Goal: Task Accomplishment & Management: Use online tool/utility

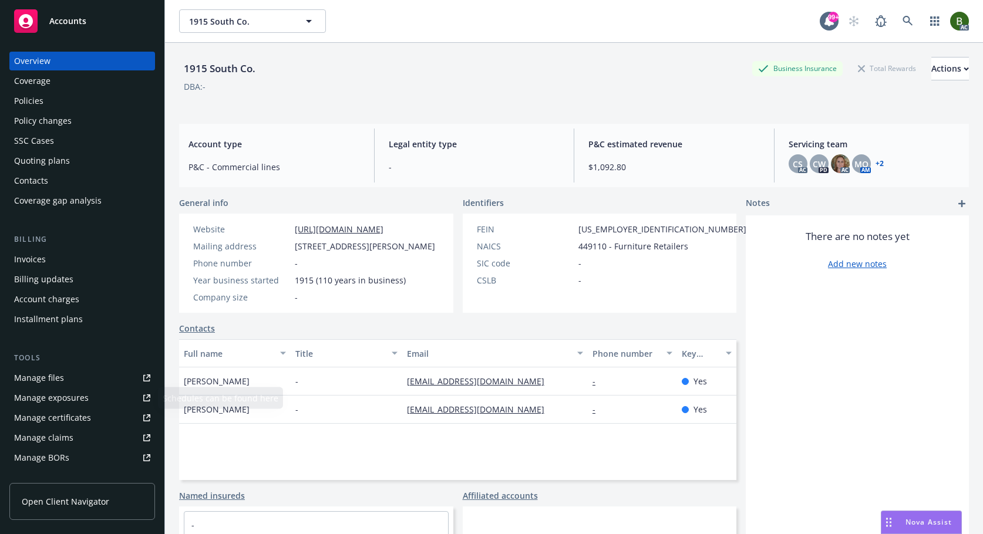
click at [58, 380] on div "Manage files" at bounding box center [39, 378] width 50 height 19
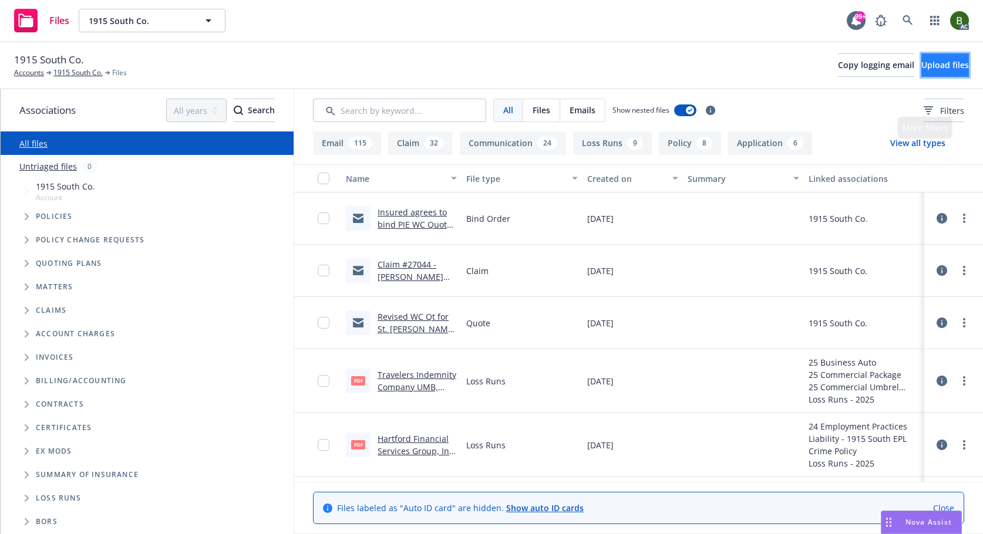
click at [940, 68] on span "Upload files" at bounding box center [945, 64] width 48 height 11
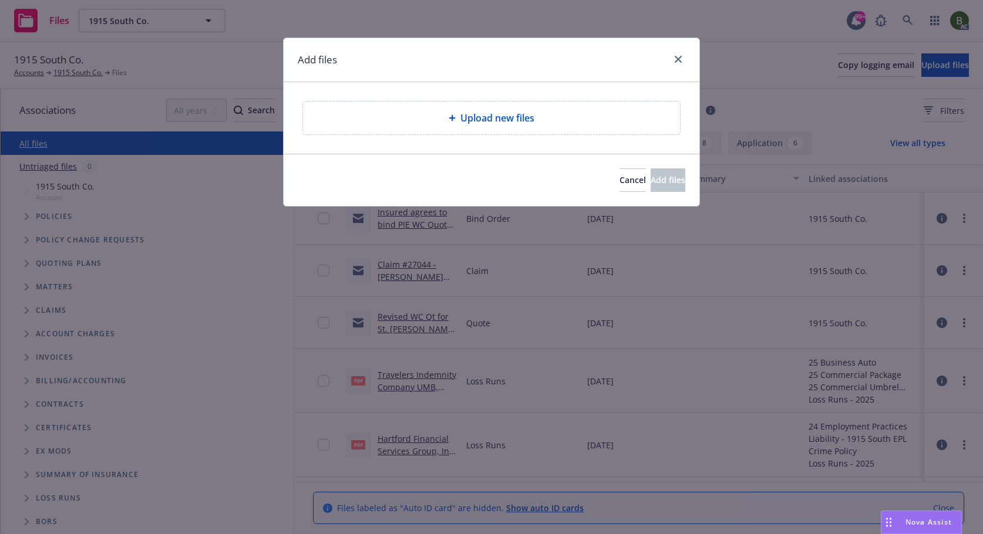
click at [505, 126] on div "Upload new files" at bounding box center [491, 118] width 377 height 33
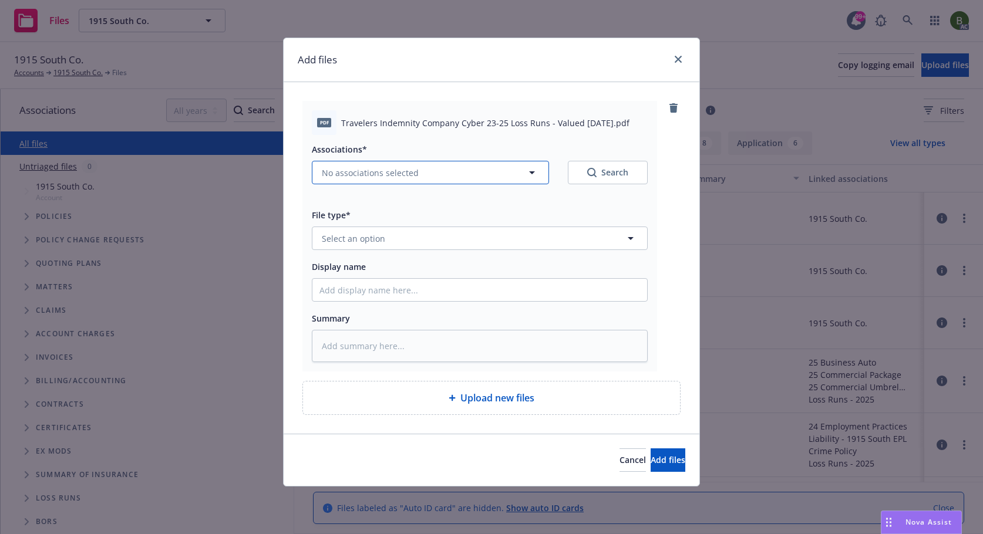
click at [456, 175] on button "No associations selected" at bounding box center [430, 172] width 237 height 23
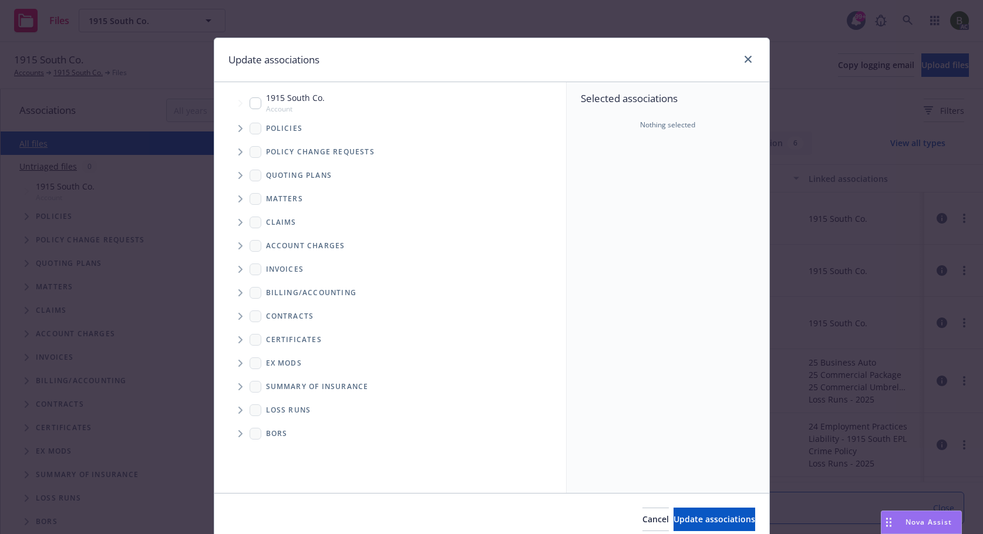
type textarea "x"
click at [240, 126] on span "Tree Example" at bounding box center [240, 128] width 19 height 19
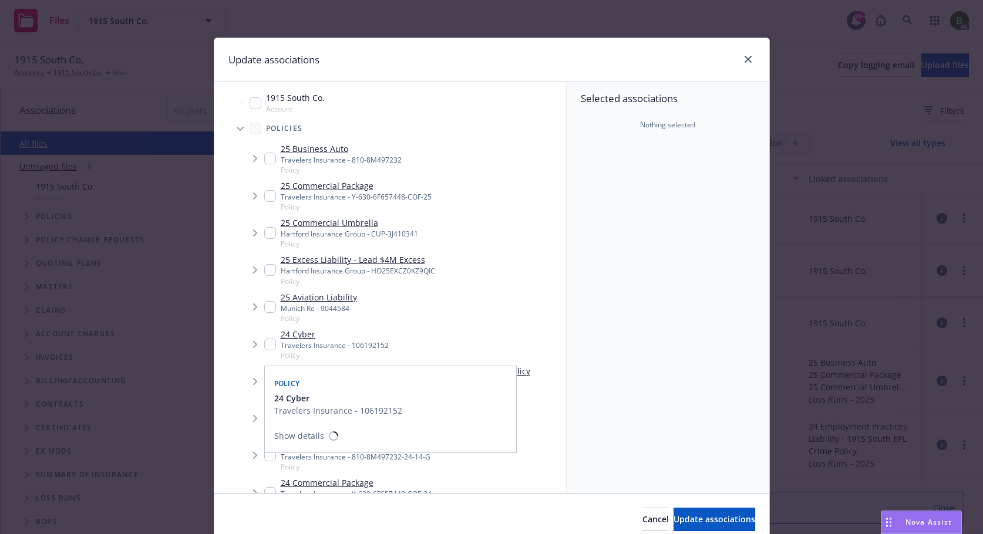
click at [268, 348] on input "Tree Example" at bounding box center [270, 345] width 12 height 12
checkbox input "true"
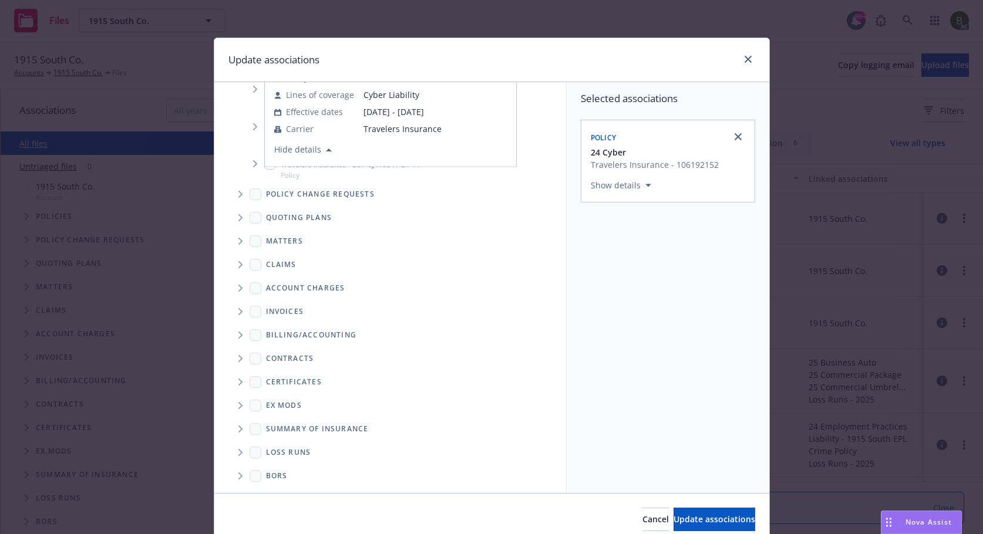
scroll to position [368, 0]
click at [237, 456] on span "Folder Tree Example" at bounding box center [240, 451] width 19 height 19
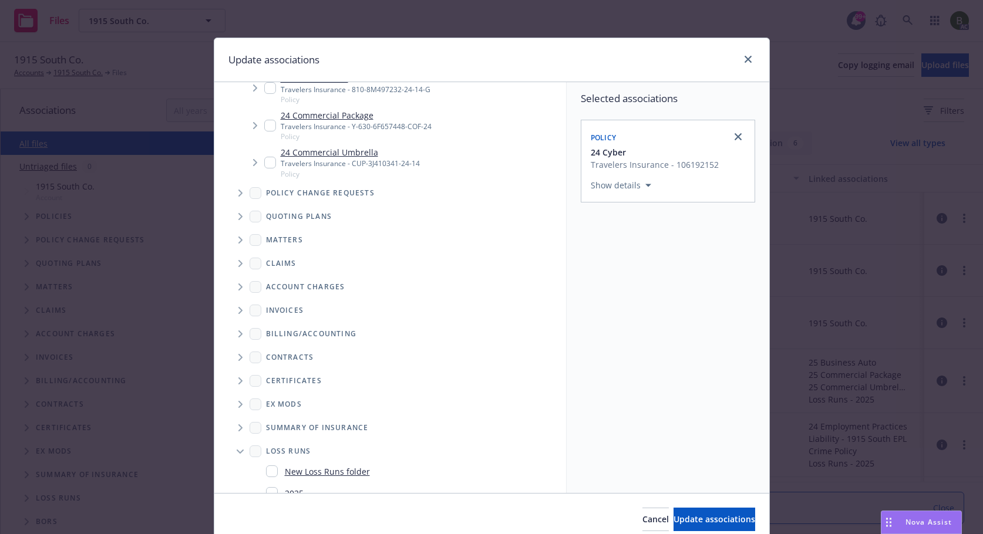
click at [278, 489] on div "2025" at bounding box center [285, 493] width 38 height 17
checkbox input "true"
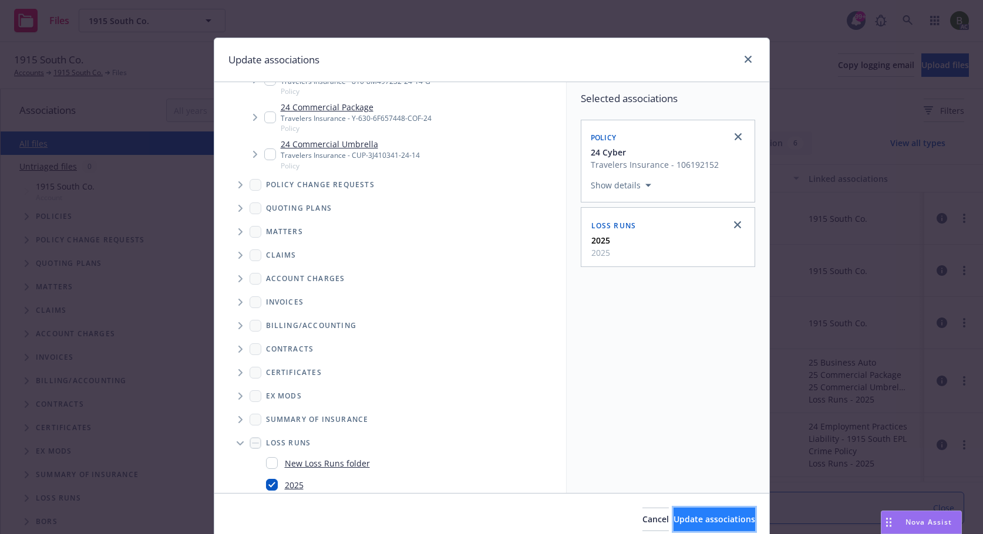
click at [680, 523] on span "Update associations" at bounding box center [714, 519] width 82 height 11
type textarea "x"
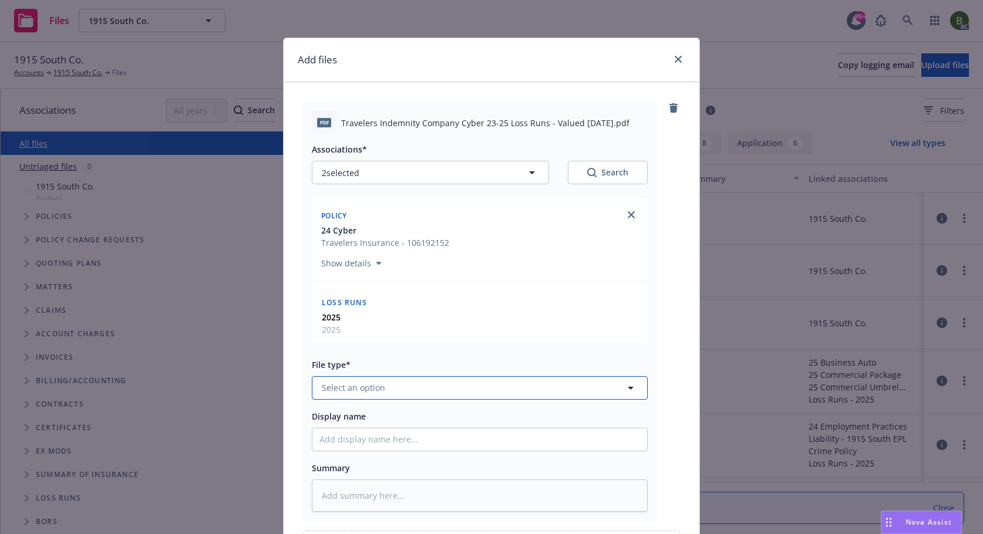
click at [395, 376] on button "Select an option" at bounding box center [480, 387] width 336 height 23
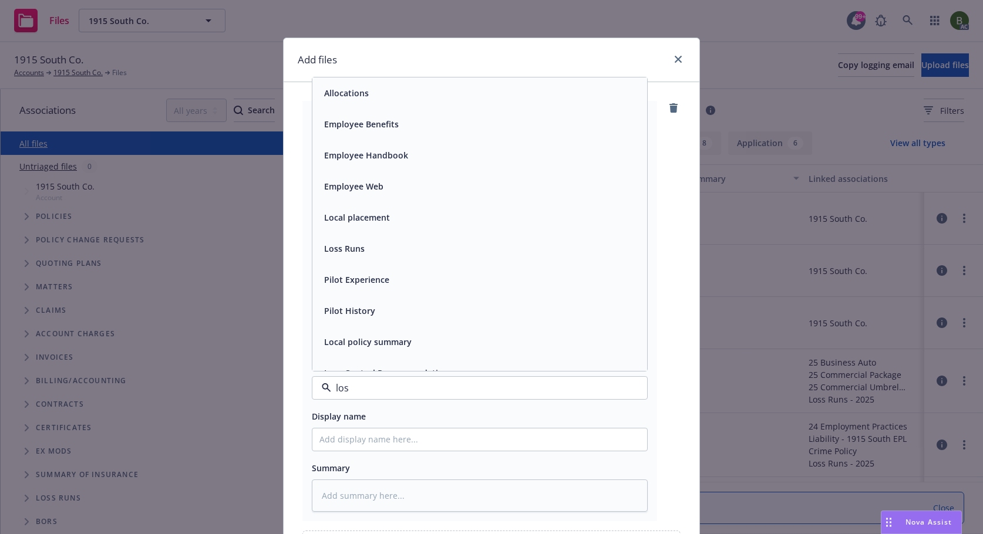
type input "loss"
click at [351, 95] on span "Loss Runs" at bounding box center [344, 93] width 41 height 12
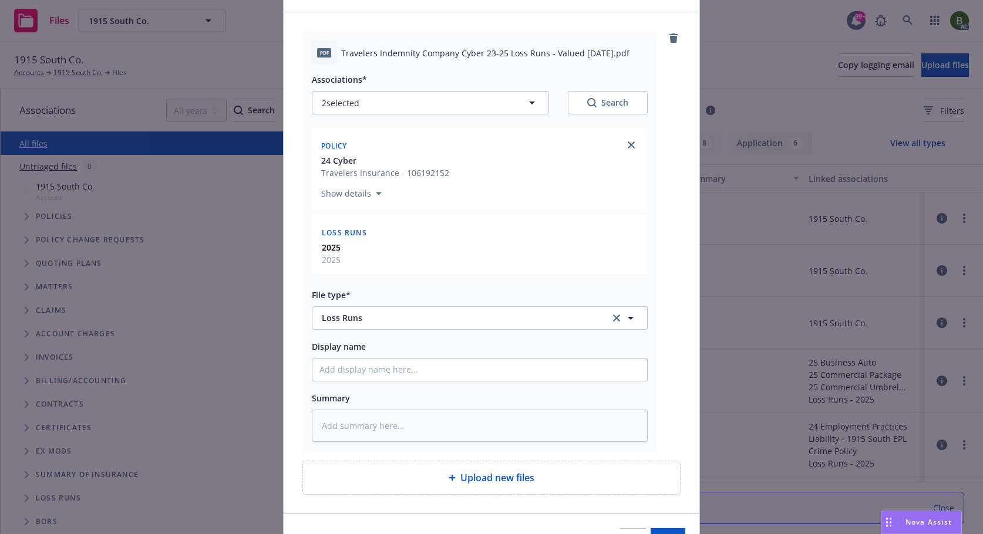
scroll to position [140, 0]
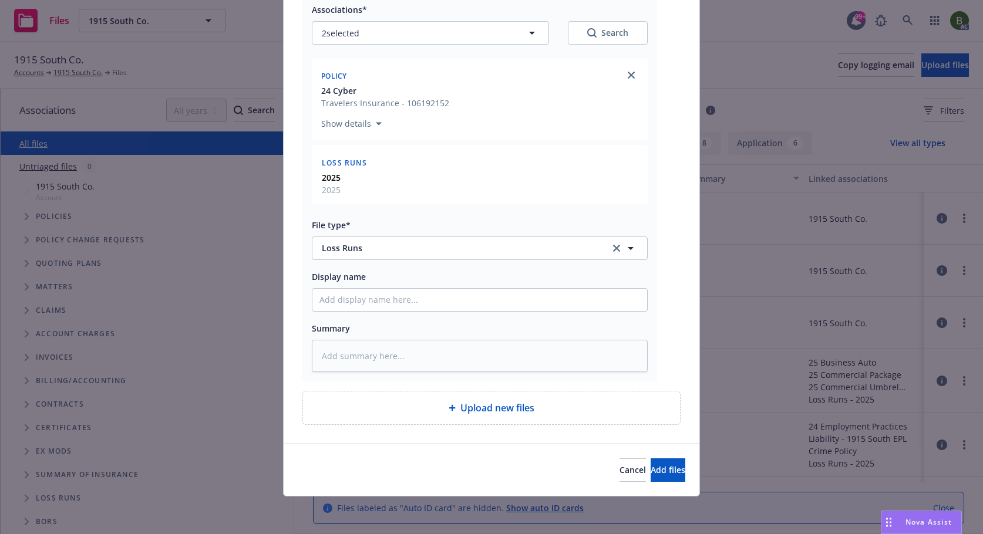
click at [669, 483] on div "Cancel Add files" at bounding box center [492, 470] width 416 height 52
click at [668, 469] on button "Add files" at bounding box center [667, 470] width 35 height 23
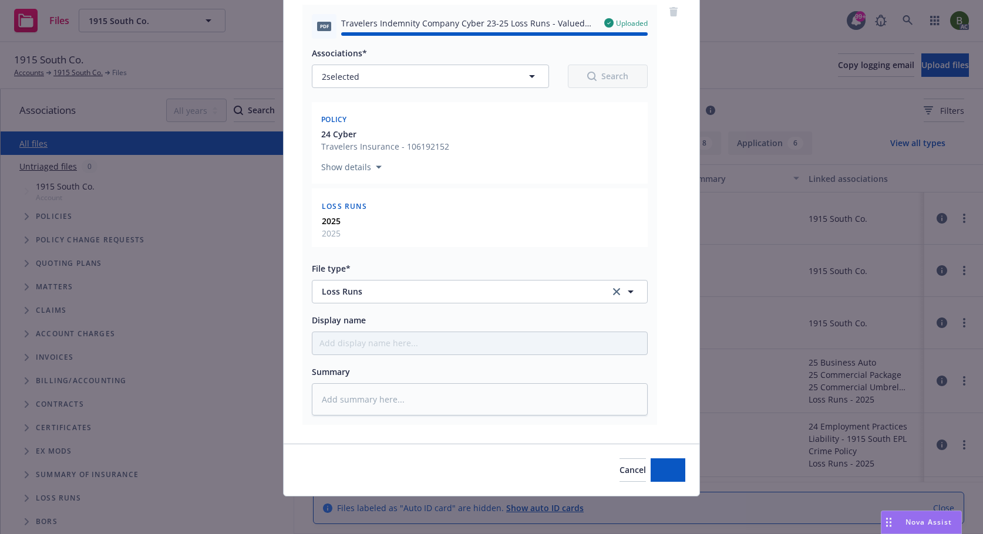
type textarea "x"
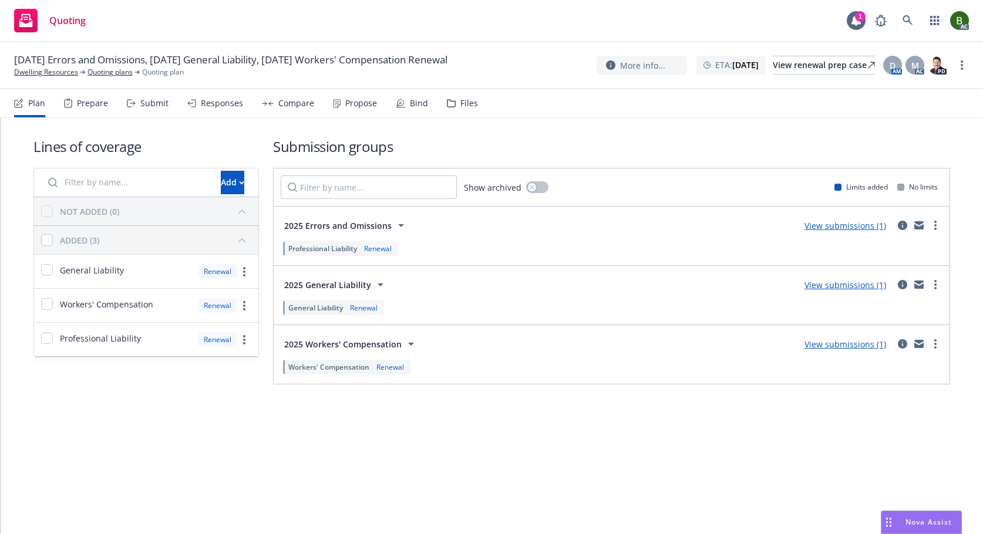
click at [463, 109] on div "Files" at bounding box center [462, 103] width 31 height 28
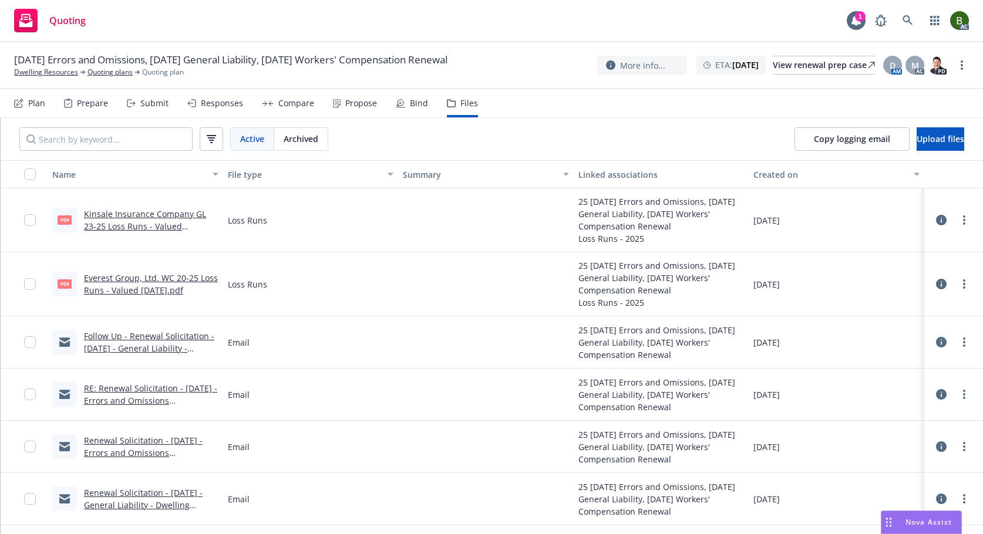
click at [944, 222] on icon at bounding box center [941, 220] width 11 height 11
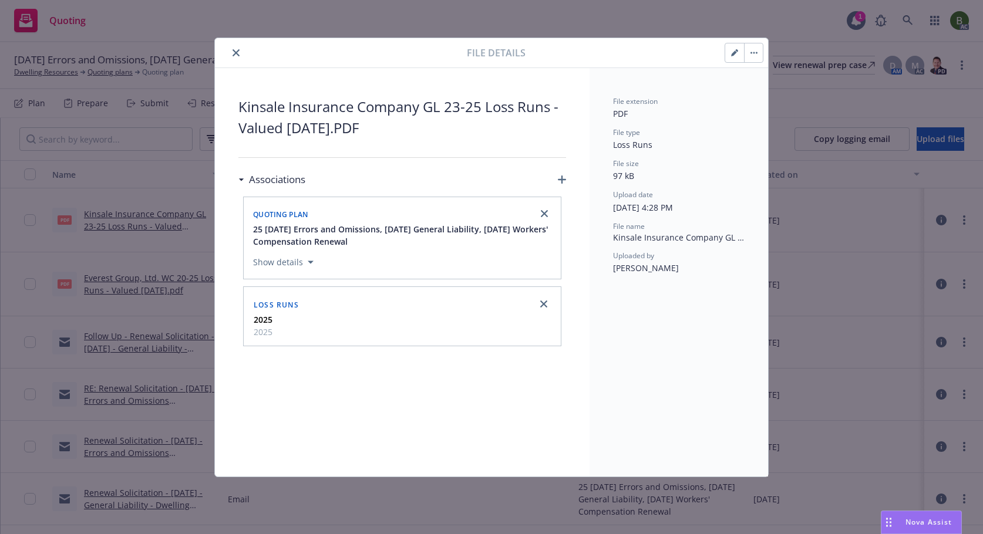
click at [237, 54] on icon "close" at bounding box center [235, 52] width 7 height 7
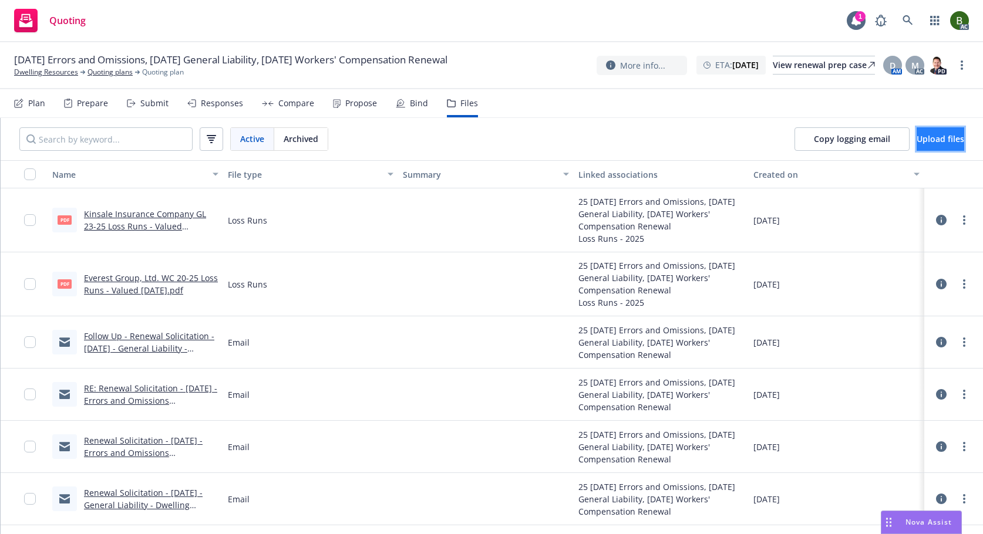
click at [955, 131] on button "Upload files" at bounding box center [940, 138] width 48 height 23
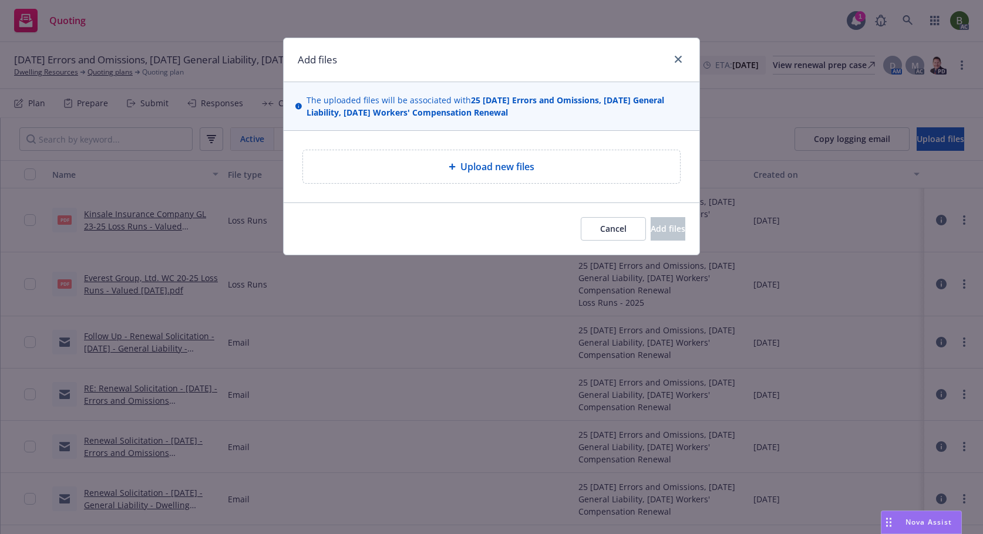
click at [501, 153] on div "Upload new files" at bounding box center [491, 166] width 377 height 33
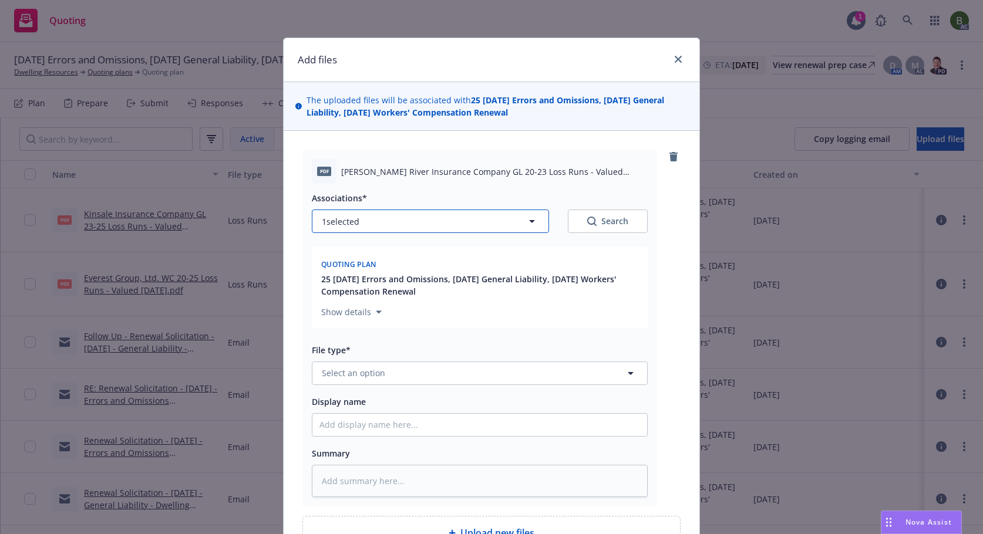
click at [494, 223] on button "1 selected" at bounding box center [430, 221] width 237 height 23
type textarea "x"
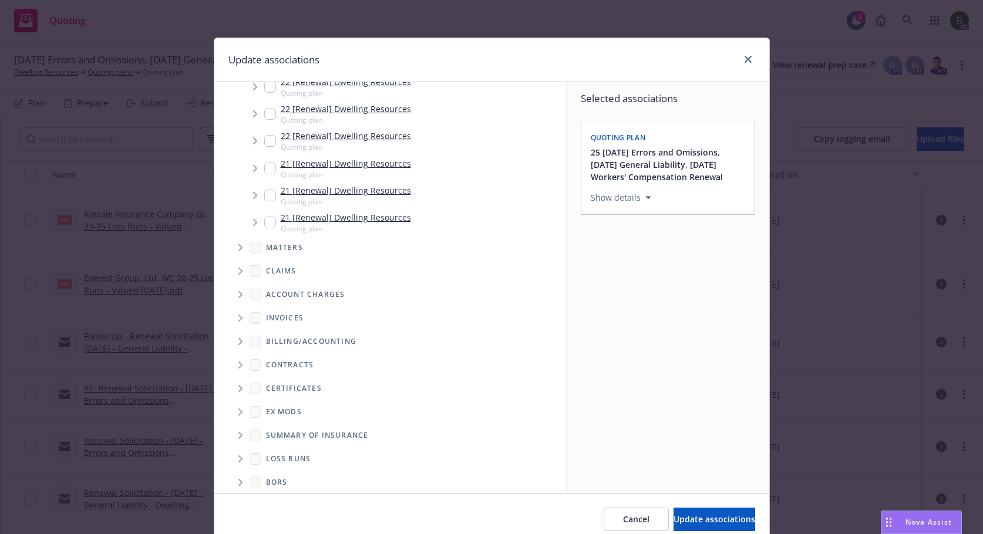
scroll to position [302, 0]
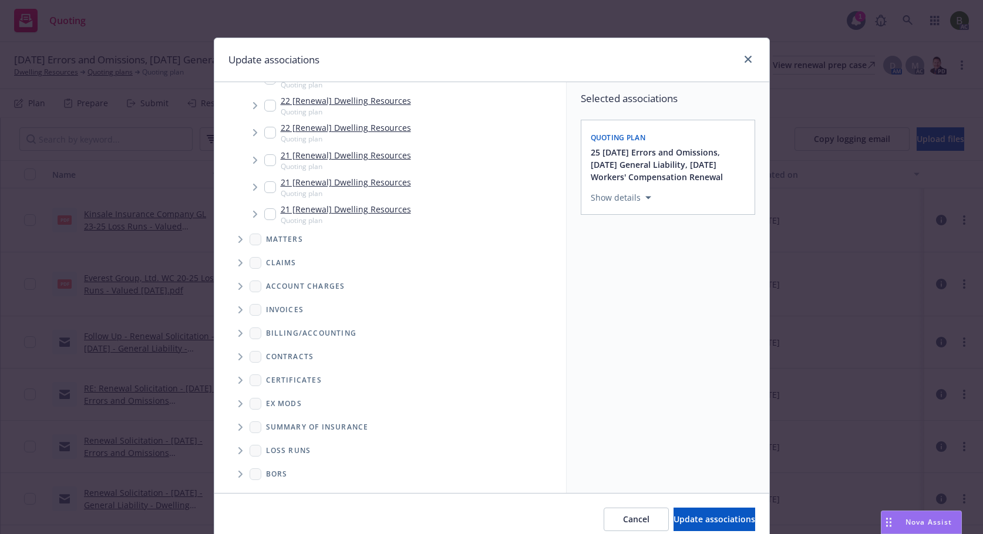
click at [242, 458] on span "Folder Tree Example" at bounding box center [240, 450] width 19 height 19
click at [286, 491] on link "2025" at bounding box center [294, 493] width 19 height 12
checkbox input "true"
click at [695, 513] on button "Update associations" at bounding box center [714, 519] width 82 height 23
type textarea "x"
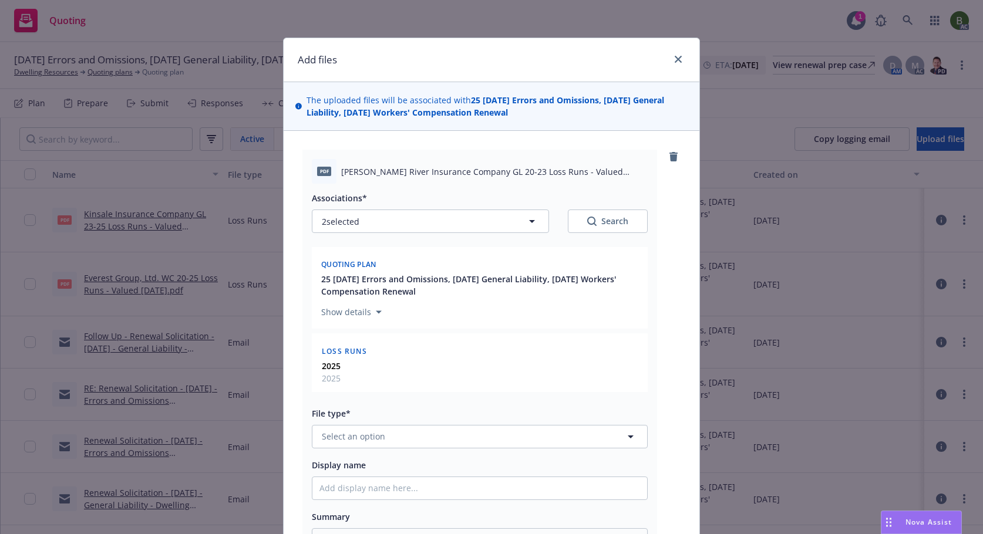
scroll to position [176, 0]
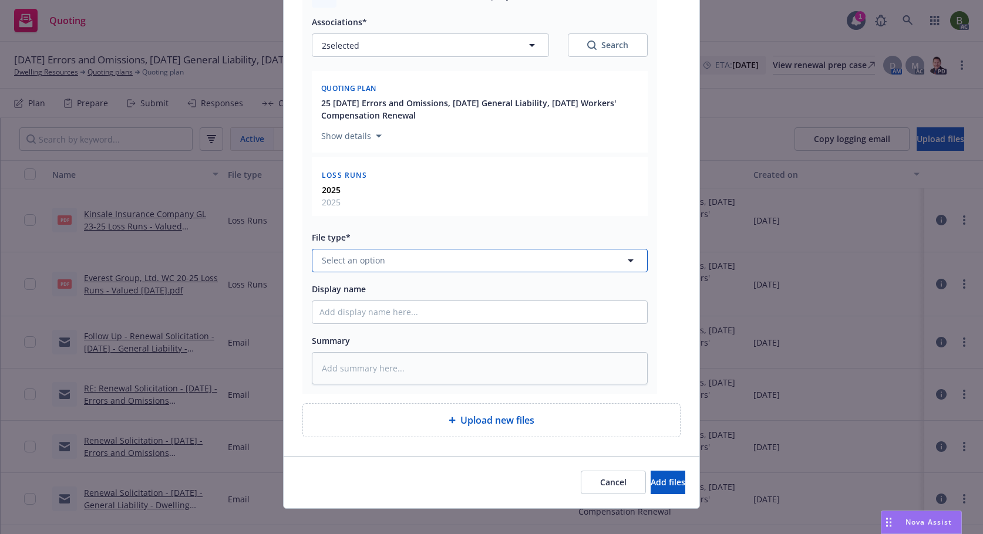
click at [449, 271] on button "Select an option" at bounding box center [480, 260] width 336 height 23
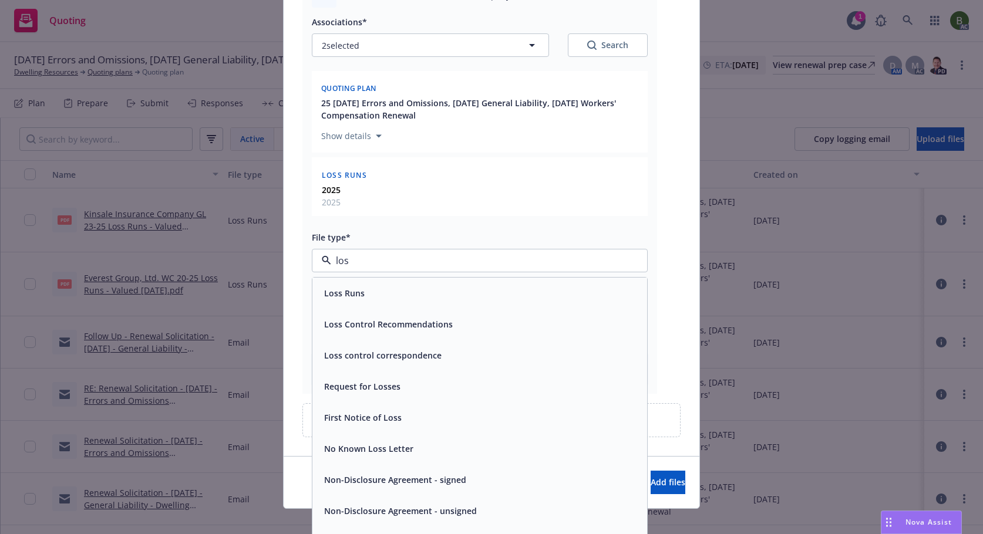
type input "loss"
click at [349, 301] on div "Loss Runs" at bounding box center [343, 293] width 48 height 17
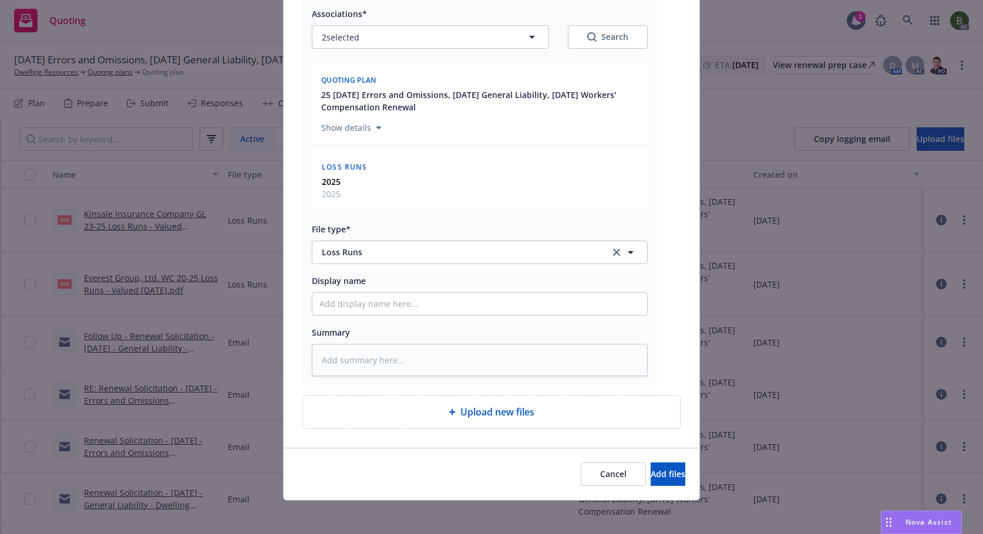
scroll to position [188, 0]
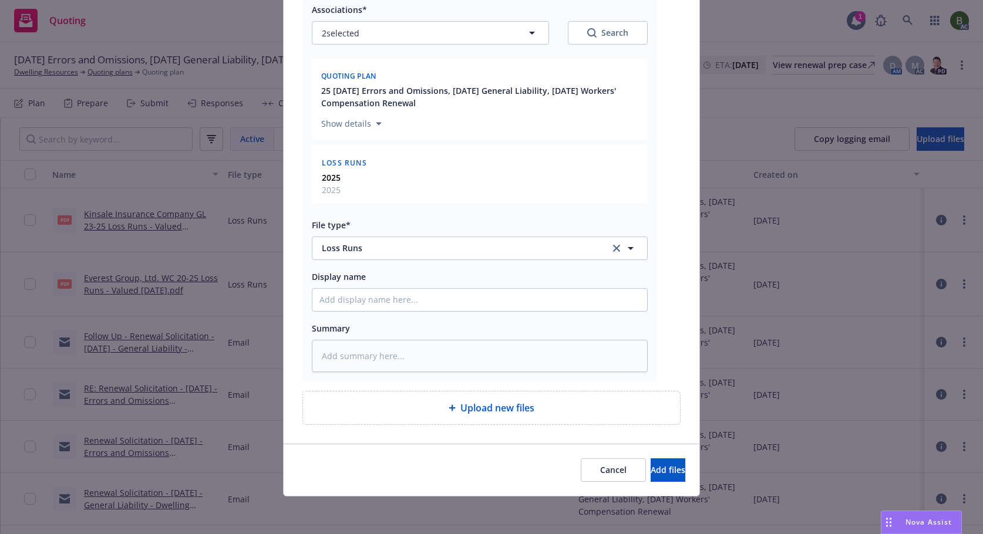
click at [644, 452] on div "Cancel Add files" at bounding box center [492, 470] width 416 height 52
click at [650, 468] on button "Add files" at bounding box center [667, 470] width 35 height 23
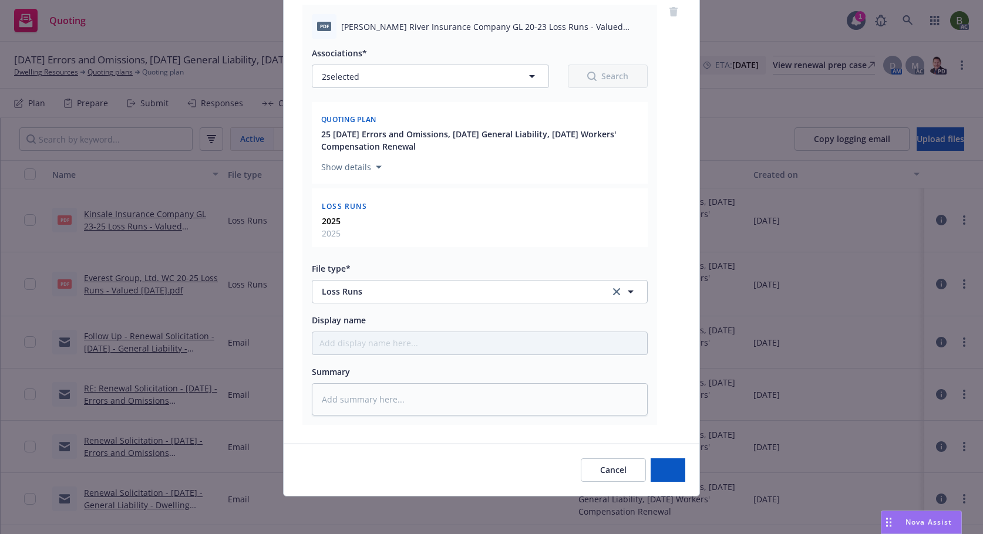
scroll to position [145, 0]
type textarea "x"
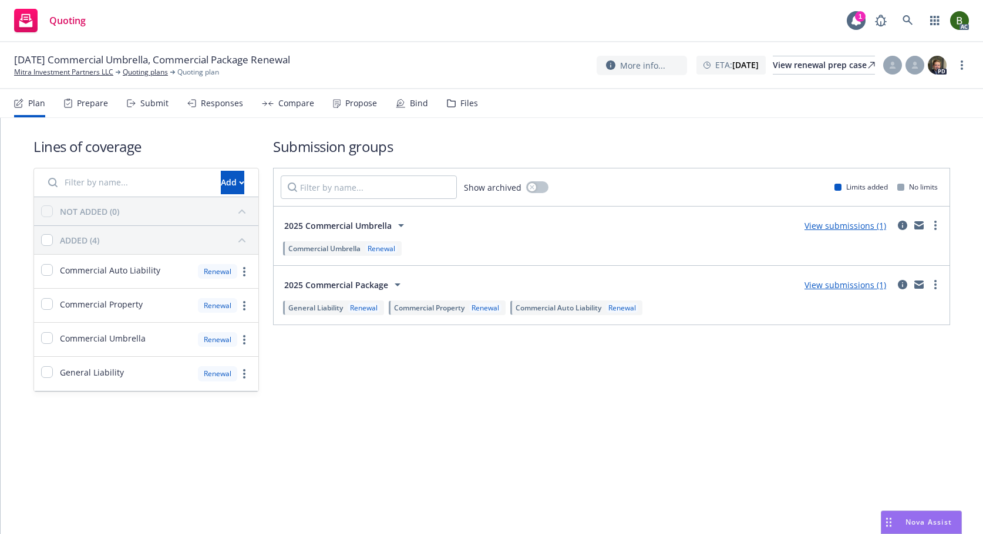
click at [455, 105] on div "Files" at bounding box center [462, 103] width 31 height 28
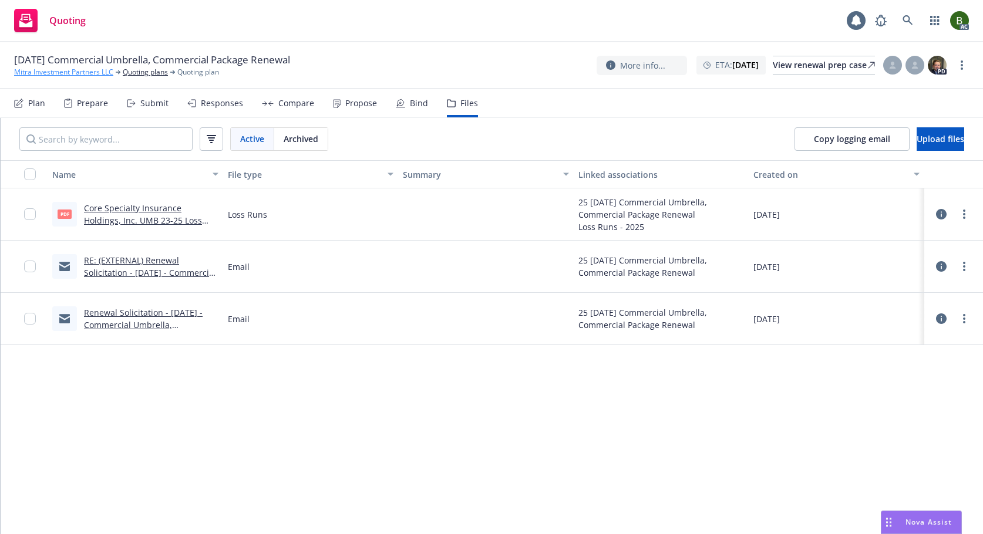
click at [87, 73] on link "Mitra Investment Partners LLC" at bounding box center [63, 72] width 99 height 11
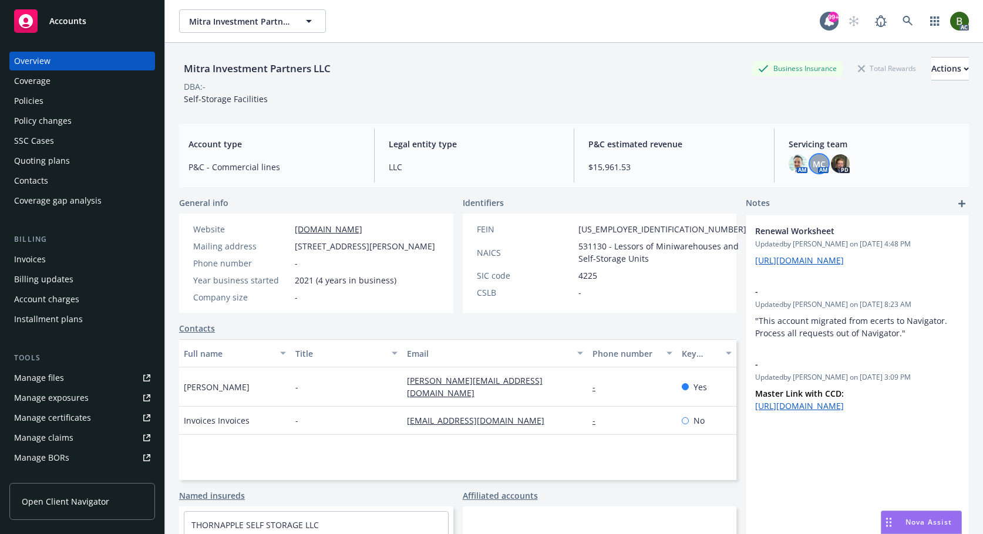
click at [817, 167] on span "MC" at bounding box center [819, 164] width 13 height 12
click at [795, 161] on img at bounding box center [797, 163] width 19 height 19
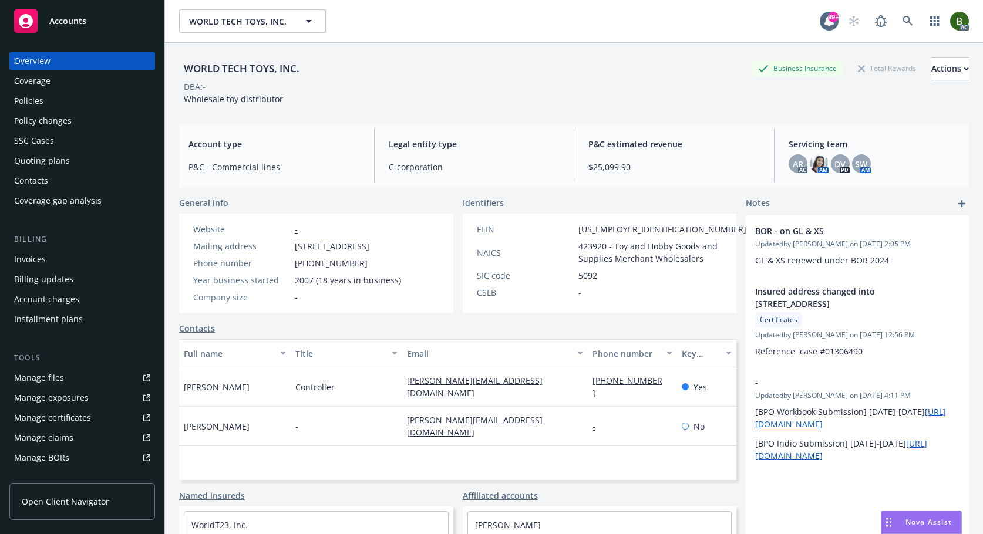
click at [50, 375] on div "Manage files" at bounding box center [39, 378] width 50 height 19
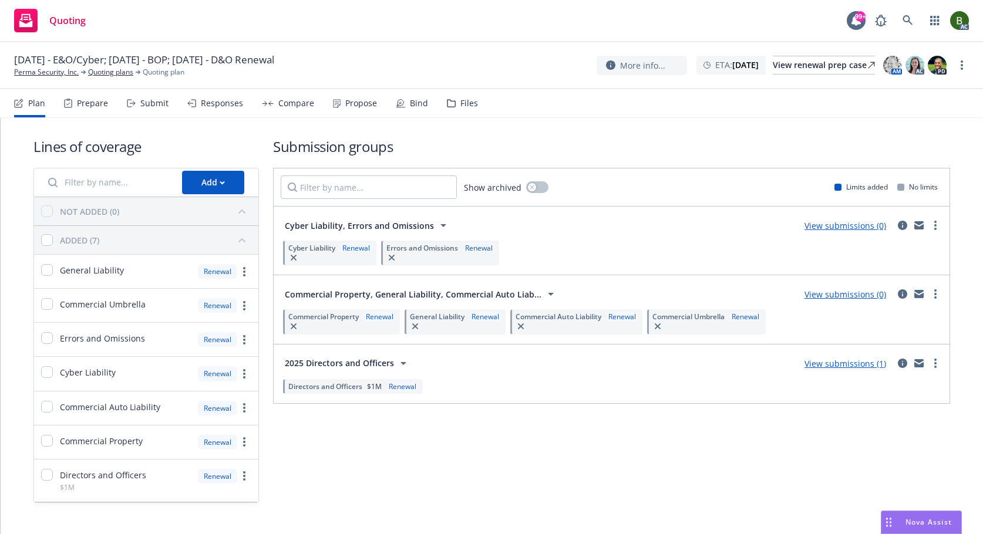
click at [456, 97] on div "Files" at bounding box center [462, 103] width 31 height 28
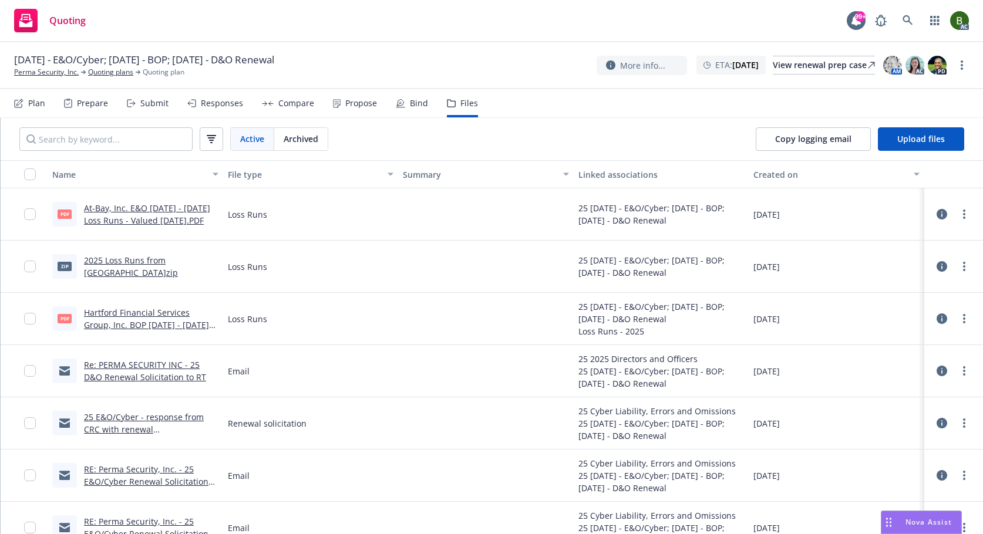
click at [936, 211] on icon at bounding box center [941, 214] width 11 height 11
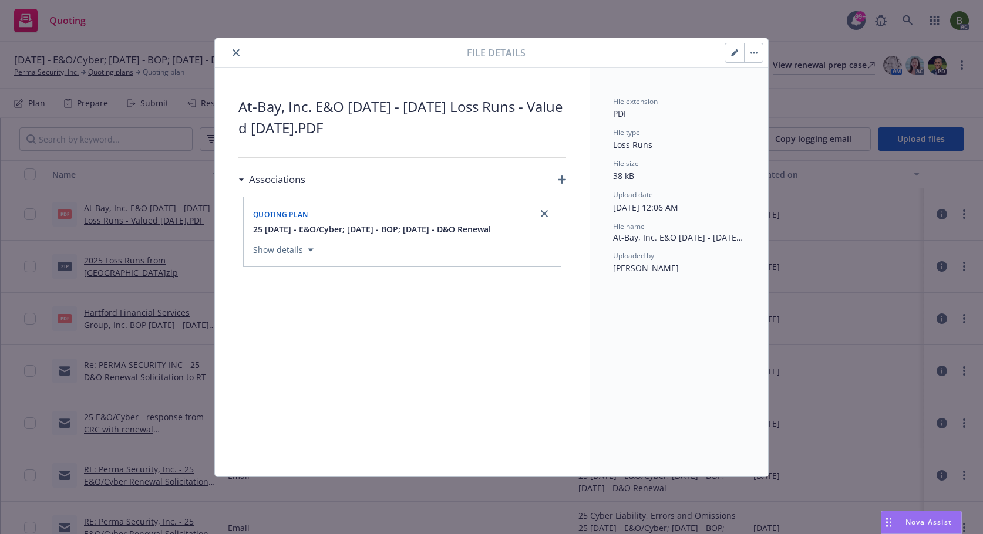
click at [241, 50] on button "close" at bounding box center [236, 53] width 14 height 14
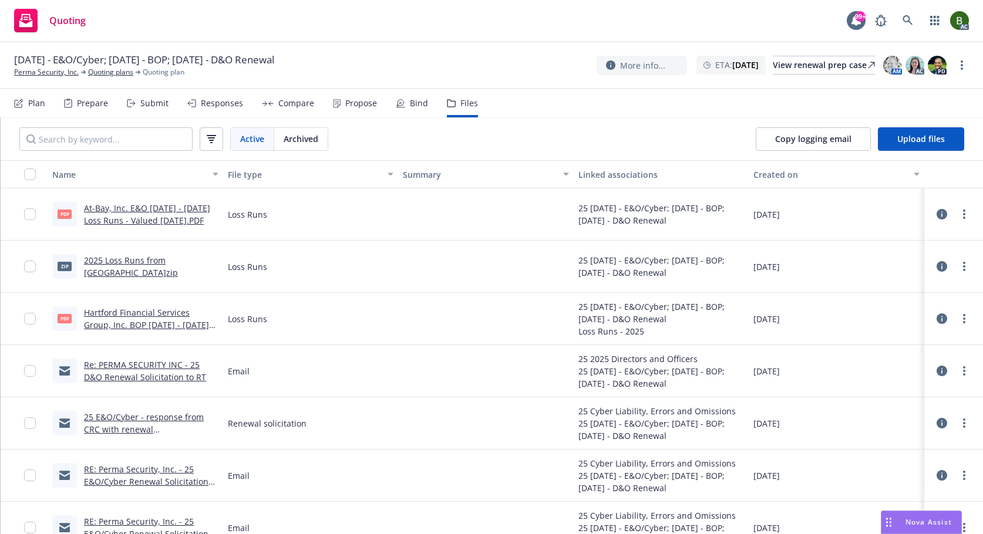
click at [170, 209] on link "At-Bay, Inc. E&O [DATE] - [DATE] Loss Runs - Valued [DATE].PDF" at bounding box center [147, 214] width 126 height 23
click at [911, 141] on span "Upload files" at bounding box center [921, 138] width 48 height 11
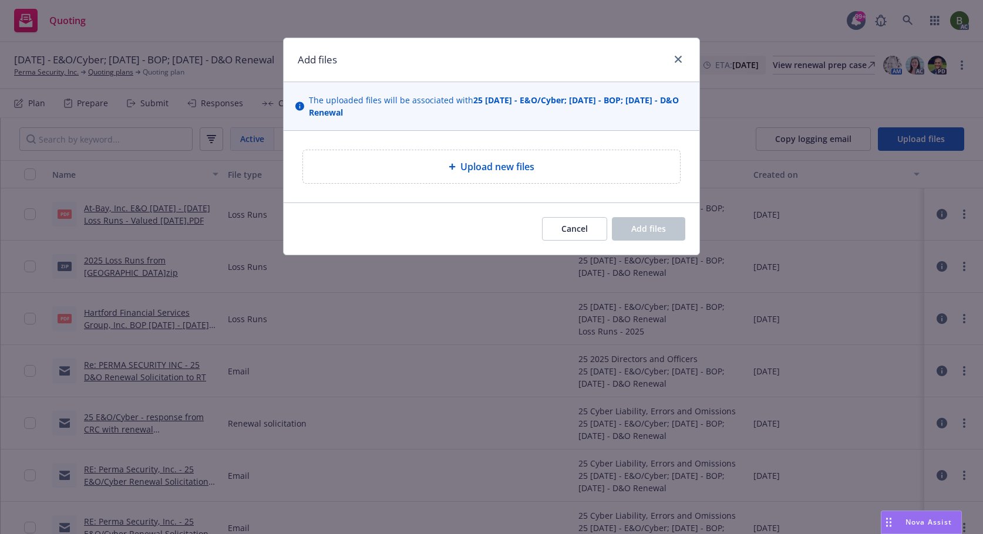
click at [456, 168] on div at bounding box center [455, 166] width 12 height 7
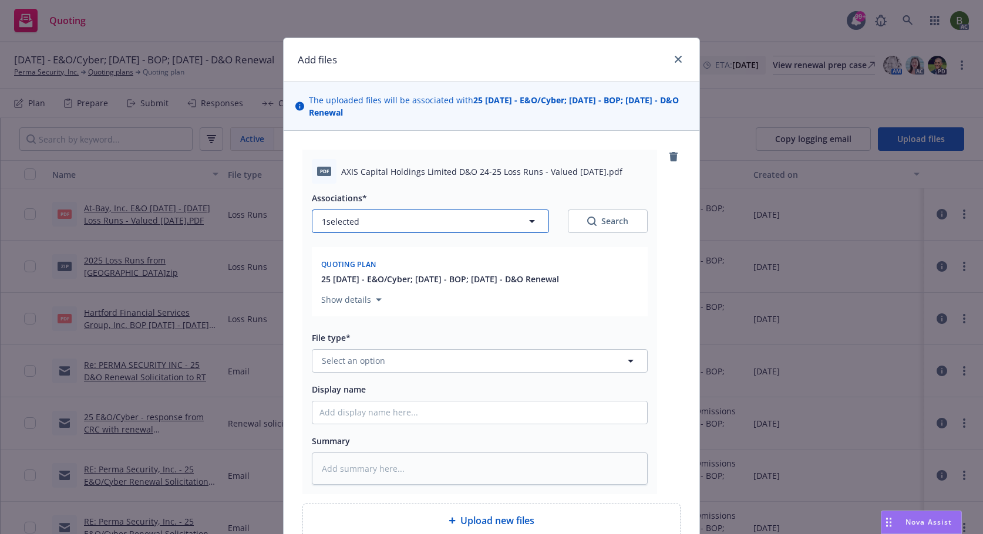
click at [471, 231] on button "1 selected" at bounding box center [430, 221] width 237 height 23
type textarea "x"
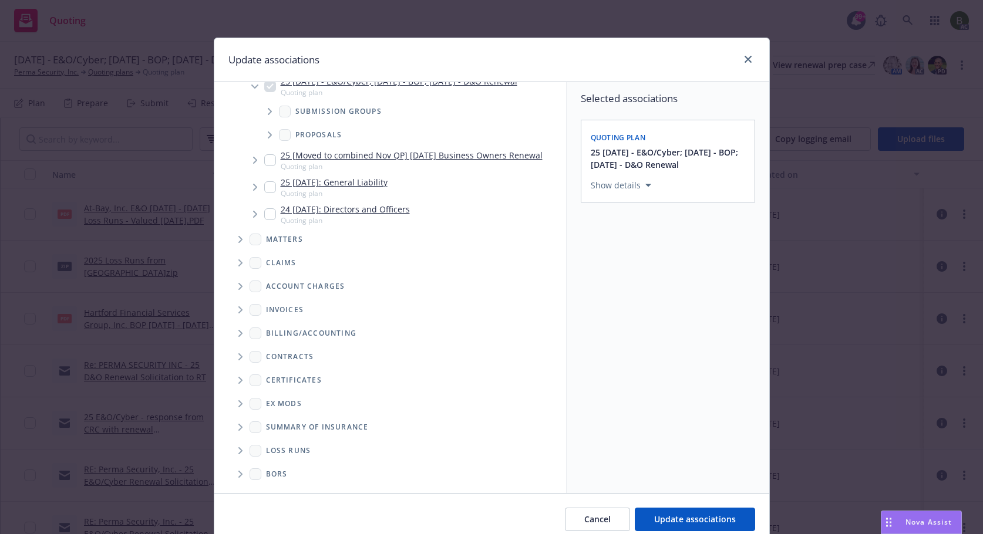
scroll to position [49, 0]
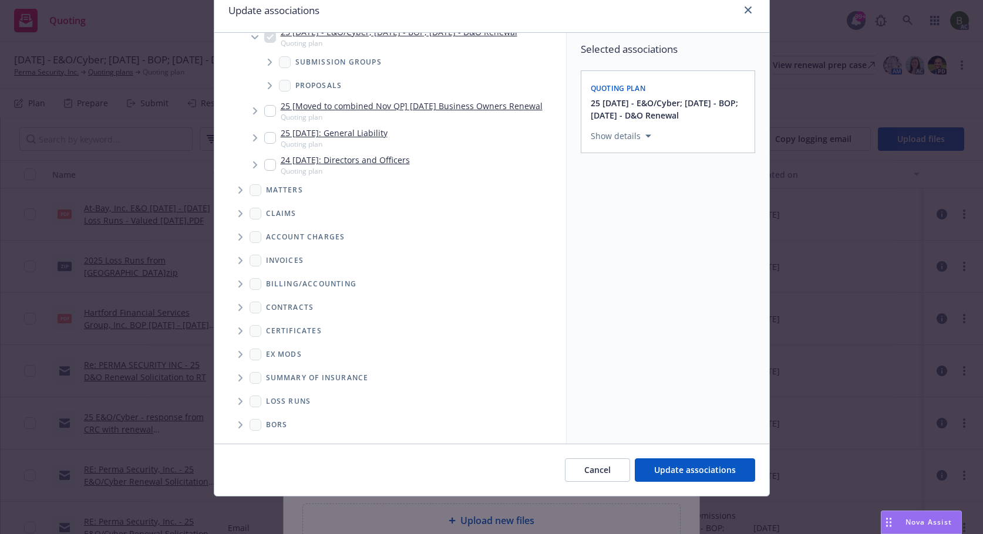
click at [233, 404] on span "Folder Tree Example" at bounding box center [240, 401] width 19 height 19
click at [279, 438] on div "2025" at bounding box center [285, 443] width 38 height 17
checkbox input "true"
click at [673, 466] on span "Update associations" at bounding box center [695, 469] width 82 height 11
type textarea "x"
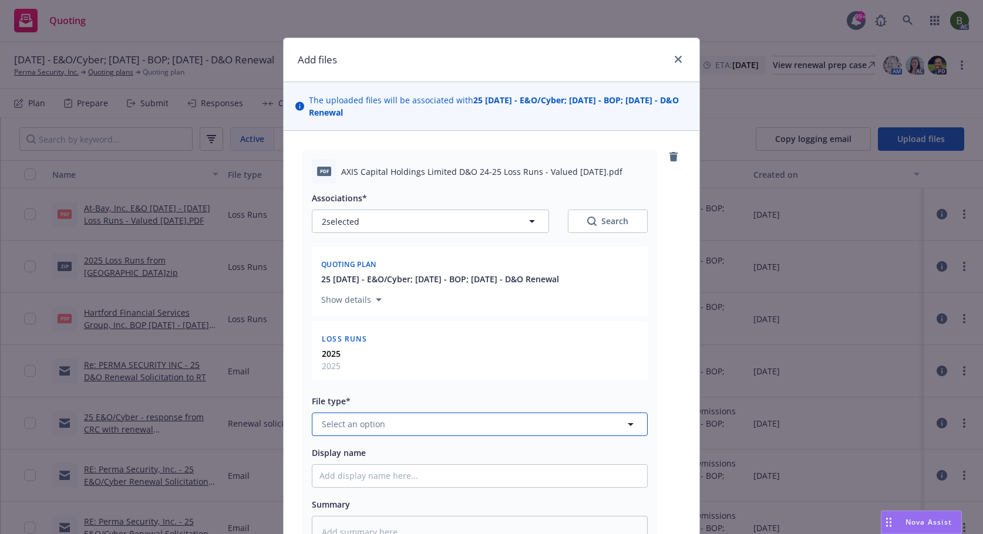
click at [439, 428] on button "Select an option" at bounding box center [480, 424] width 336 height 23
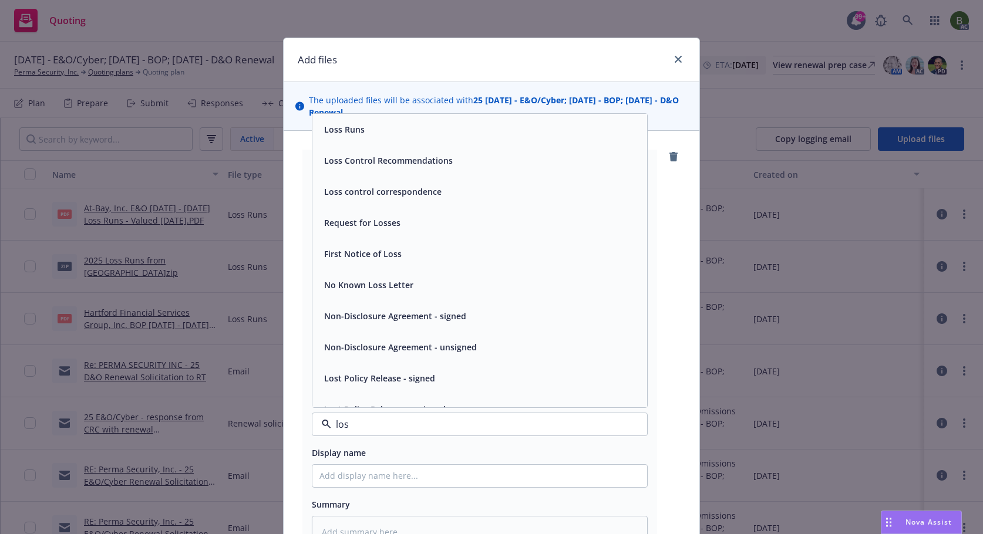
type input "loss"
click at [365, 136] on div "Loss Runs" at bounding box center [479, 129] width 321 height 17
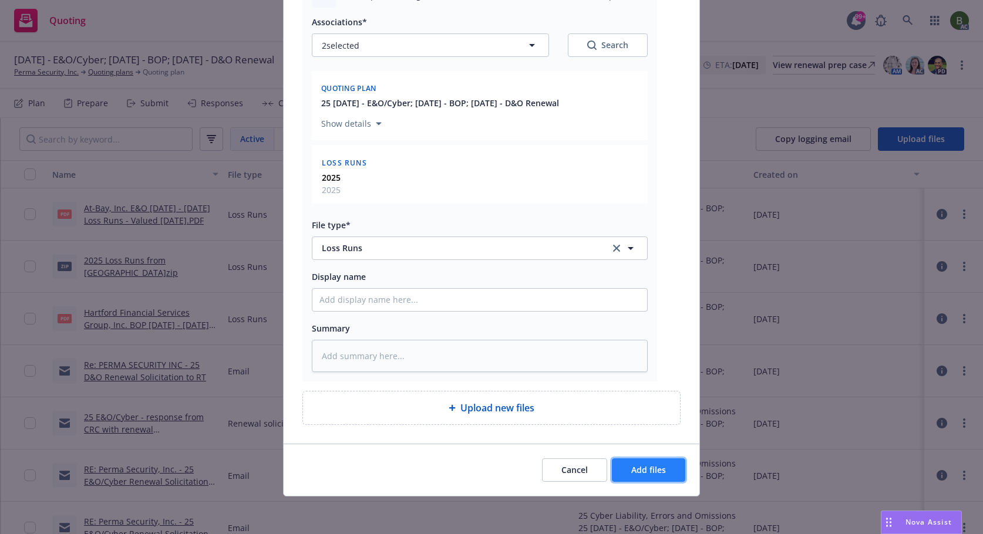
click at [660, 470] on span "Add files" at bounding box center [648, 469] width 35 height 11
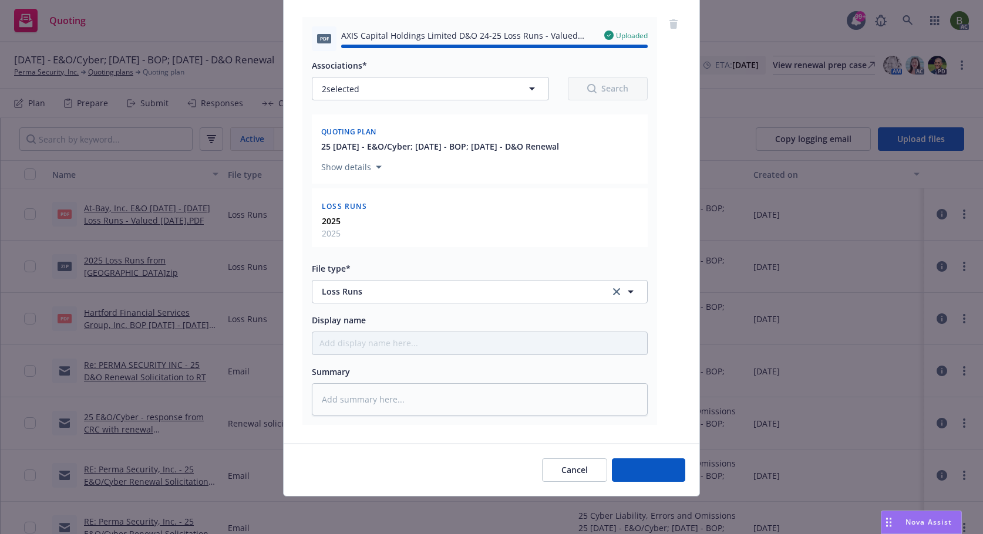
type textarea "x"
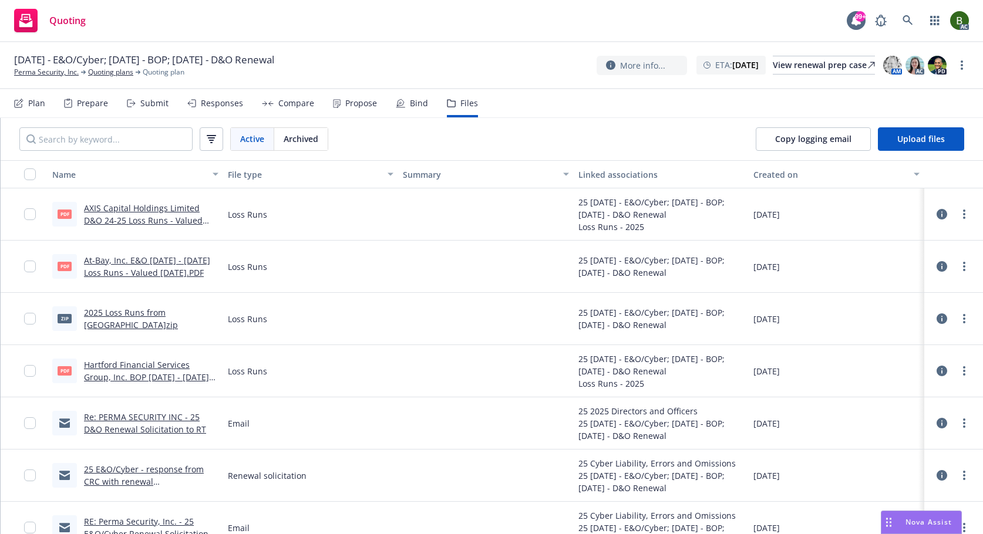
click at [196, 365] on link "Hartford Financial Services Group, Inc. BOP 2024 - 2025 Loss Runs - Valued 2025…" at bounding box center [146, 377] width 125 height 36
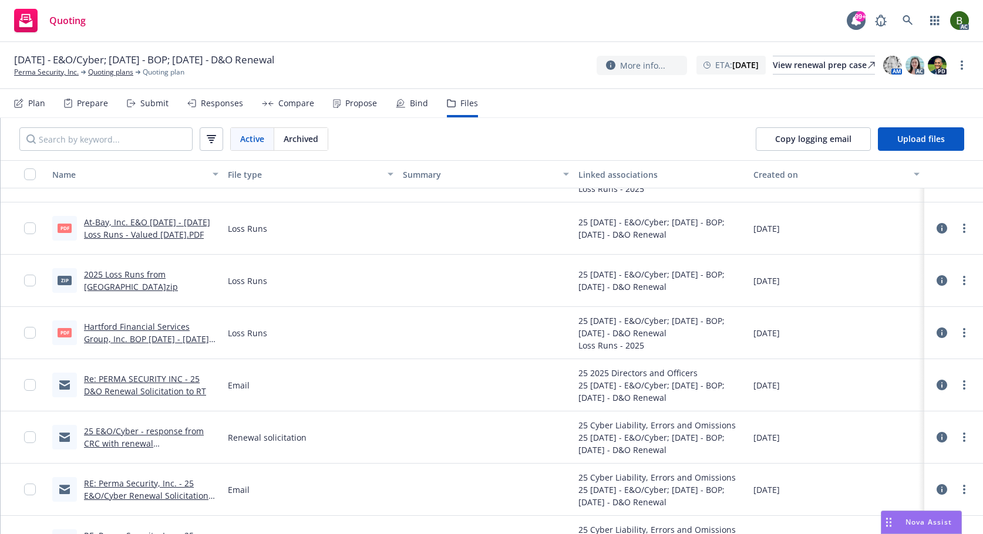
scroll to position [59, 0]
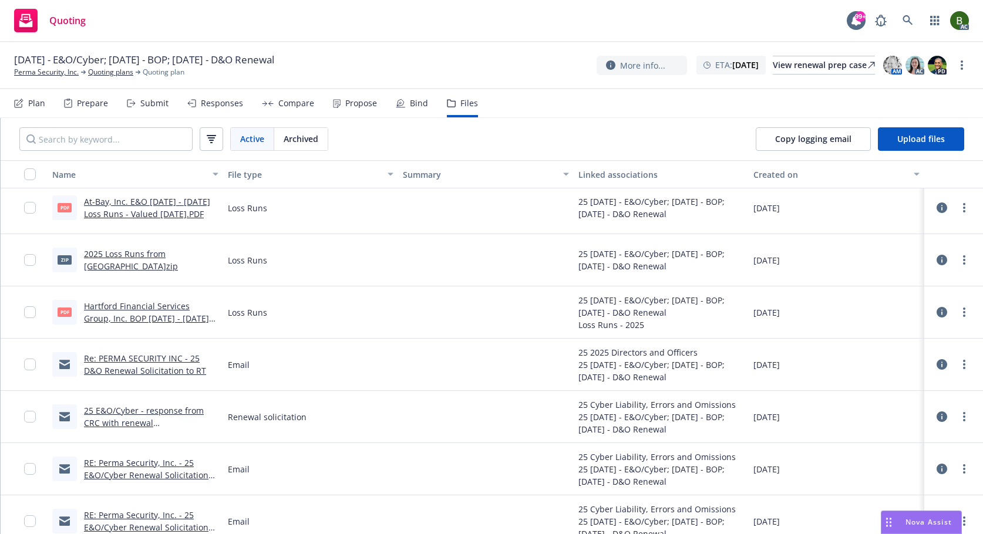
click at [174, 262] on link "2025 Loss Runs from Tailwind.zip" at bounding box center [131, 259] width 94 height 23
click at [936, 259] on icon at bounding box center [941, 260] width 11 height 11
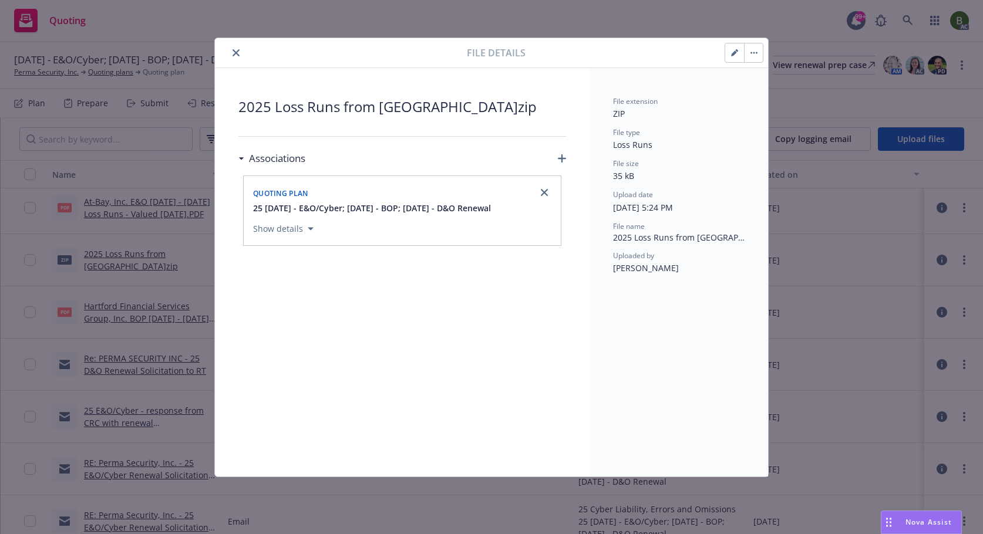
click at [235, 51] on icon "close" at bounding box center [235, 52] width 7 height 7
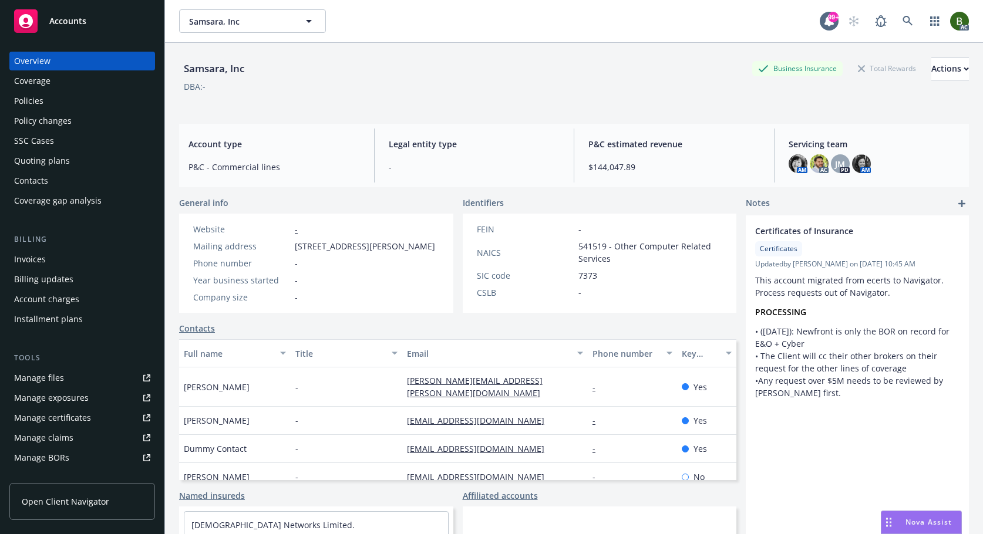
drag, startPoint x: 35, startPoint y: 103, endPoint x: 56, endPoint y: 103, distance: 21.1
click at [35, 103] on div "Policies" at bounding box center [28, 101] width 29 height 19
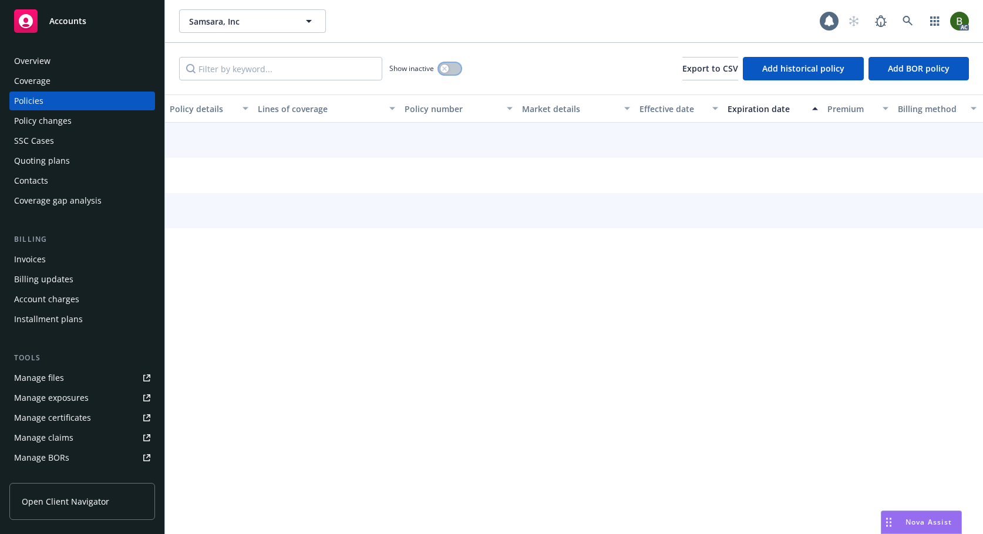
click at [453, 72] on button "button" at bounding box center [450, 69] width 22 height 12
click at [347, 68] on input "Filter by keyword..." at bounding box center [280, 68] width 203 height 23
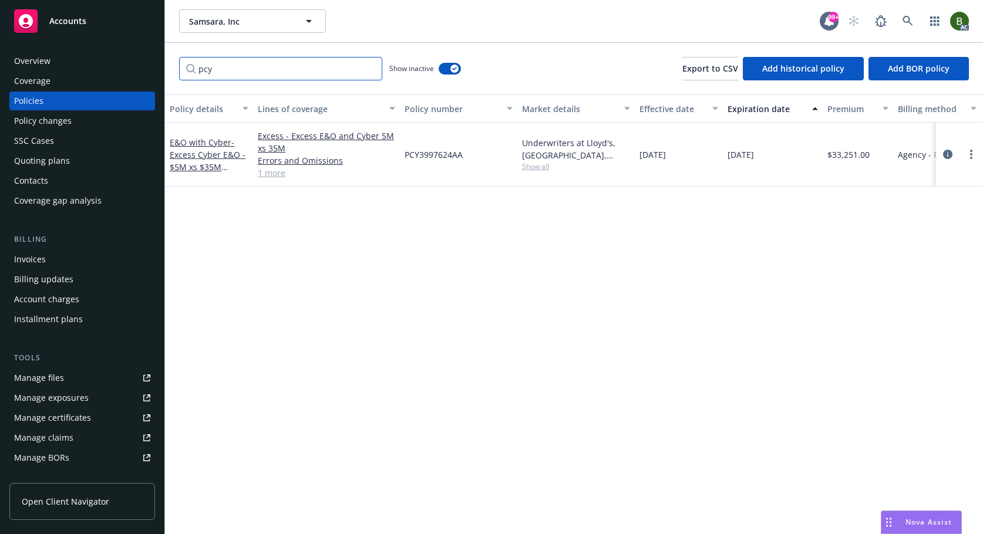
type input "pcy"
click at [537, 170] on span "Show all" at bounding box center [576, 166] width 108 height 10
click at [952, 156] on icon "circleInformation" at bounding box center [947, 154] width 9 height 9
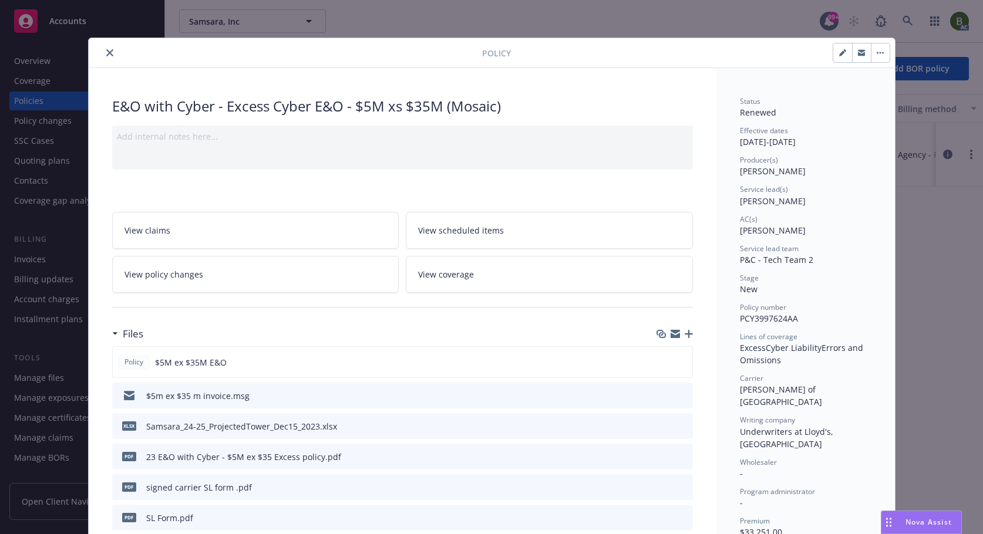
click at [677, 393] on icon "preview file" at bounding box center [681, 395] width 11 height 8
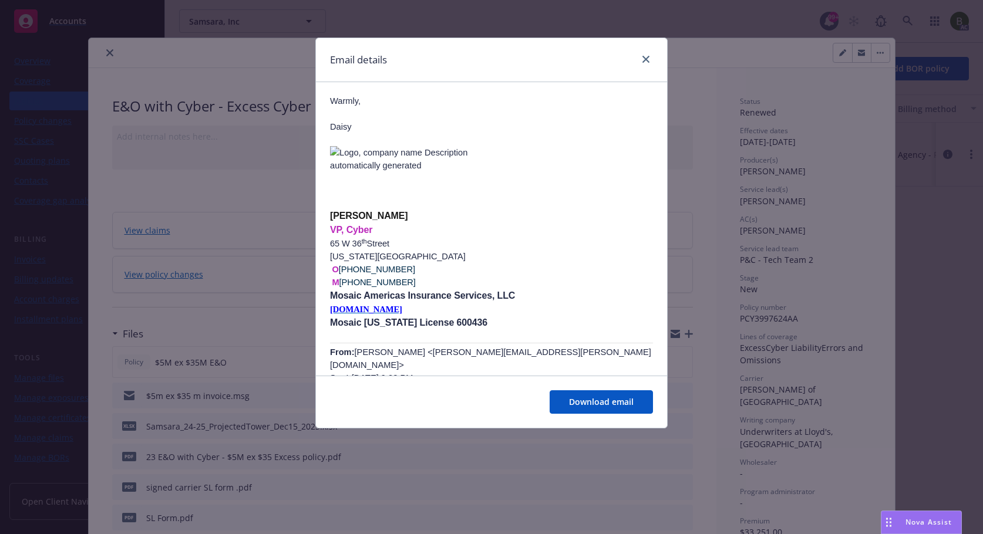
scroll to position [235, 0]
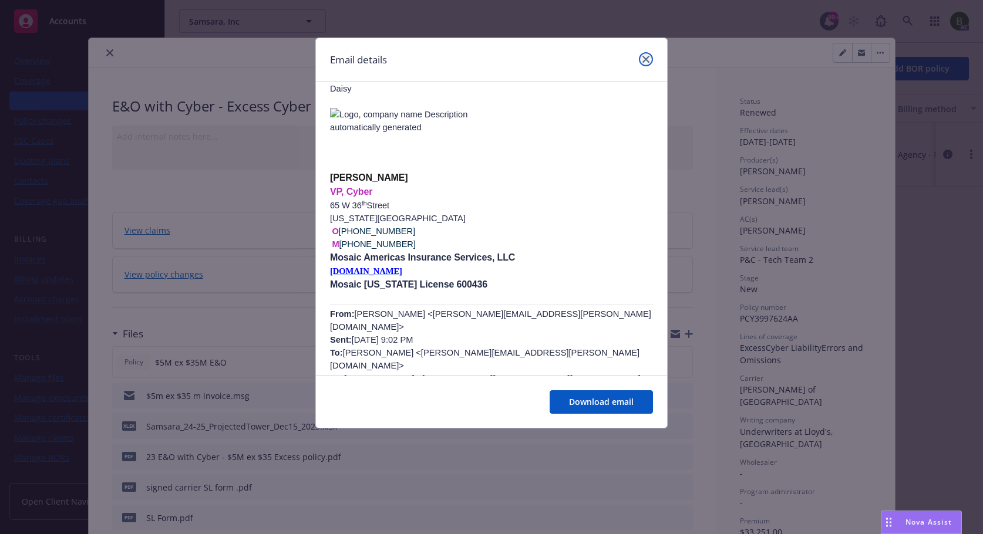
click at [647, 64] on link "close" at bounding box center [646, 59] width 14 height 14
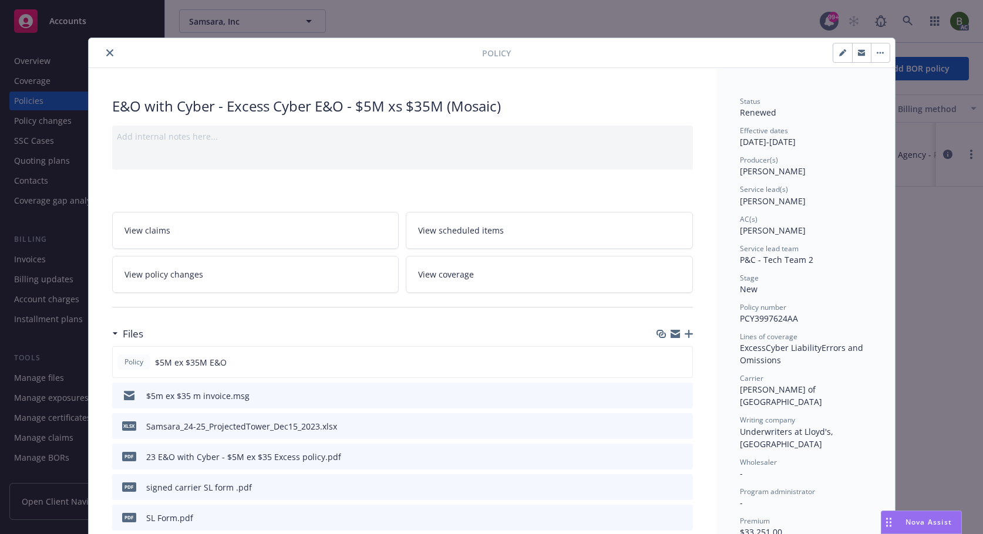
click at [676, 424] on icon "preview file" at bounding box center [681, 426] width 11 height 8
click at [679, 362] on icon "preview file" at bounding box center [681, 362] width 11 height 8
click at [677, 457] on icon "preview file" at bounding box center [681, 456] width 11 height 8
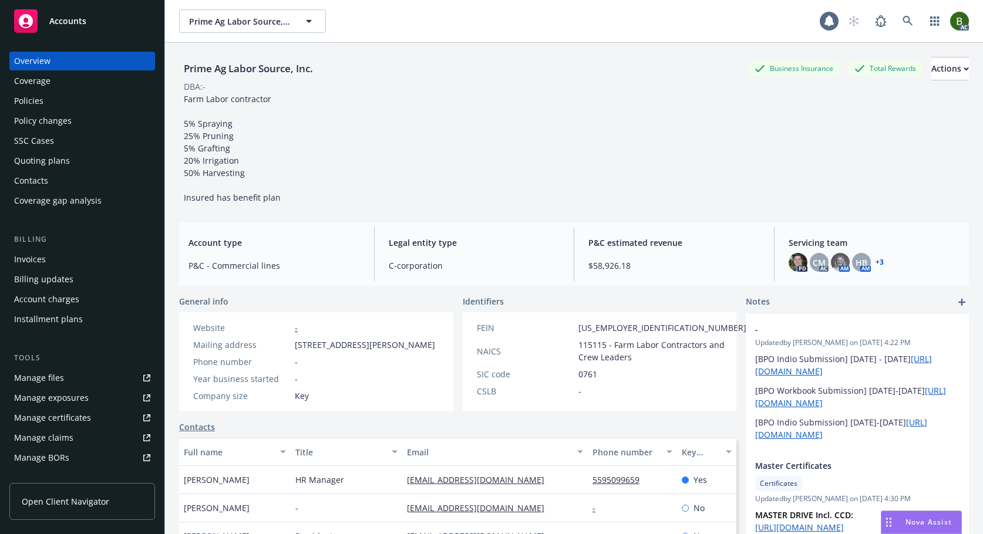
click at [55, 377] on div "Manage files" at bounding box center [39, 378] width 50 height 19
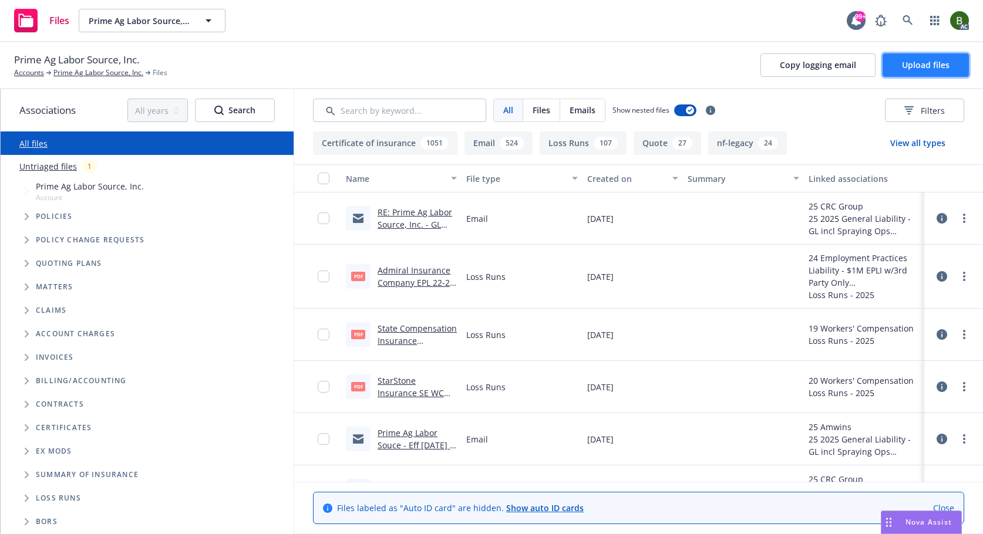
click at [910, 56] on button "Upload files" at bounding box center [925, 64] width 86 height 23
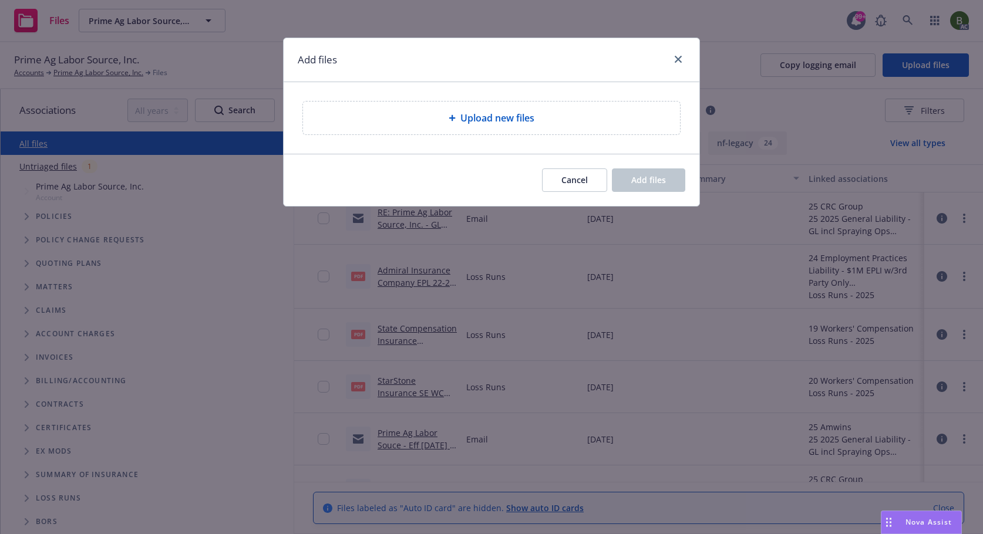
click at [494, 121] on span "Upload new files" at bounding box center [497, 118] width 74 height 14
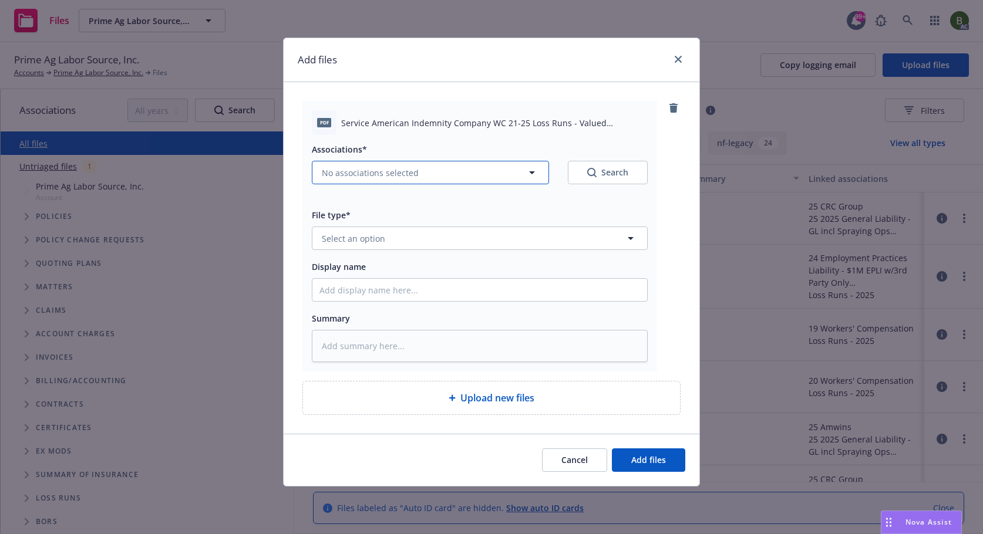
click at [487, 181] on button "No associations selected" at bounding box center [430, 172] width 237 height 23
type textarea "x"
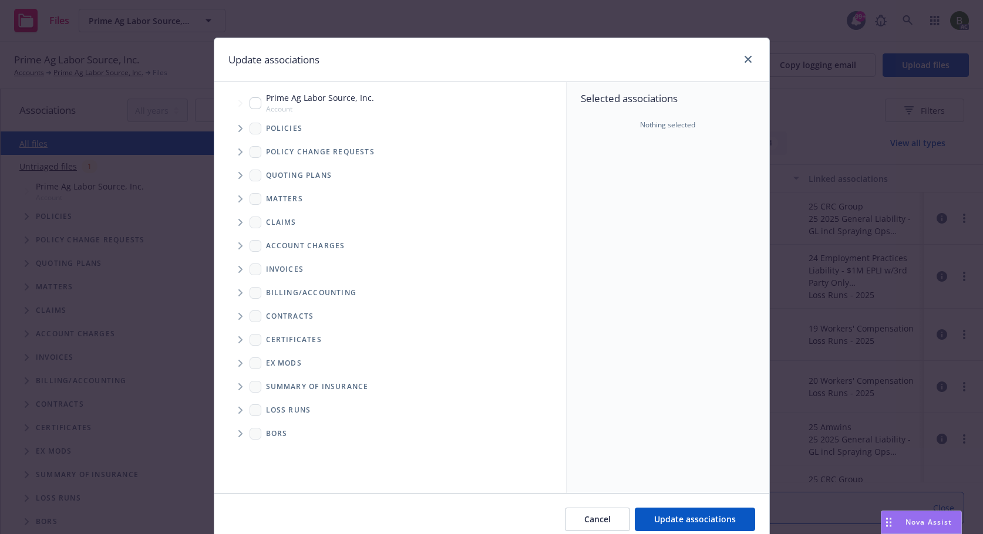
click at [238, 126] on icon "Tree Example" at bounding box center [240, 128] width 5 height 7
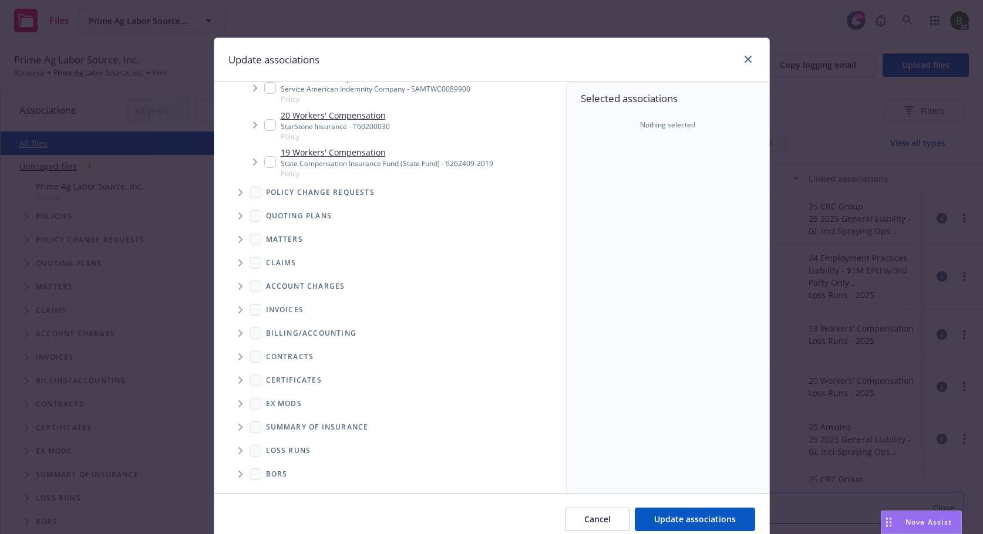
scroll to position [331, 0]
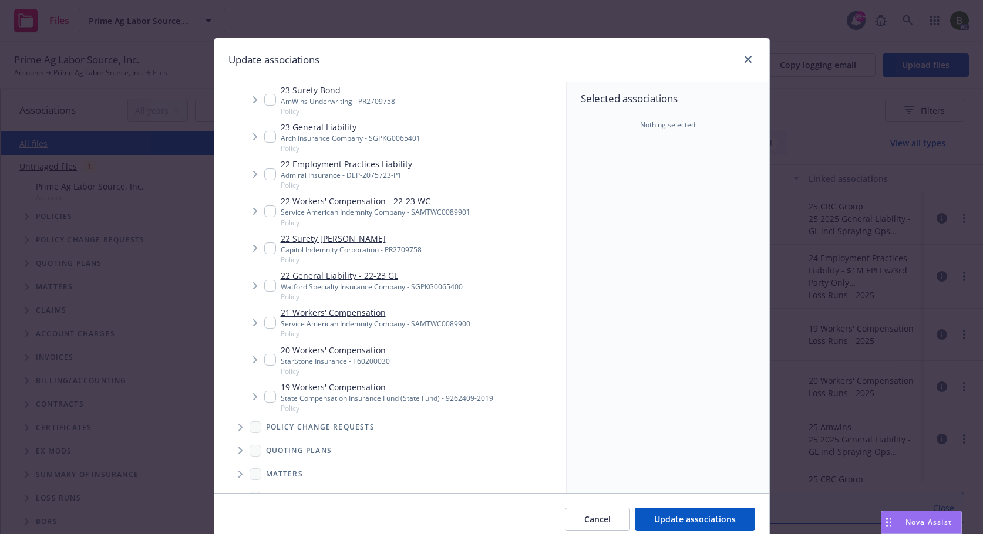
click at [264, 323] on input "Tree Example" at bounding box center [270, 323] width 12 height 12
checkbox input "true"
click at [264, 208] on input "Tree Example" at bounding box center [270, 211] width 12 height 12
checkbox input "true"
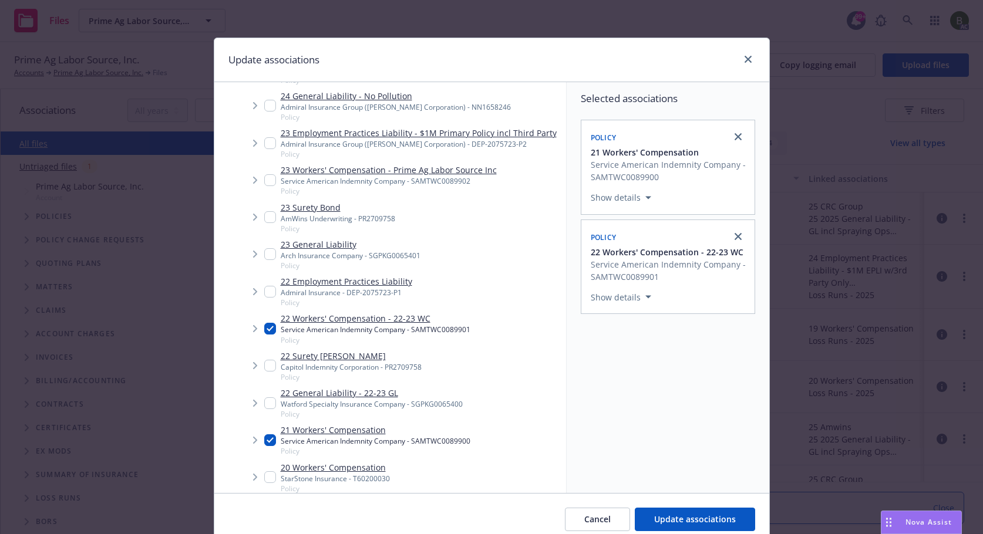
scroll to position [155, 0]
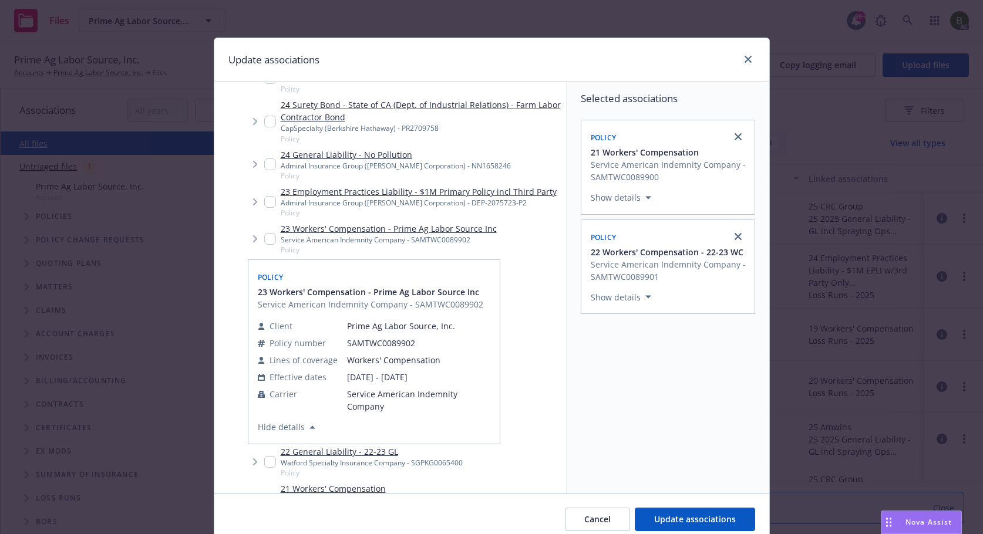
click at [269, 242] on input "Tree Example" at bounding box center [270, 239] width 12 height 12
checkbox input "true"
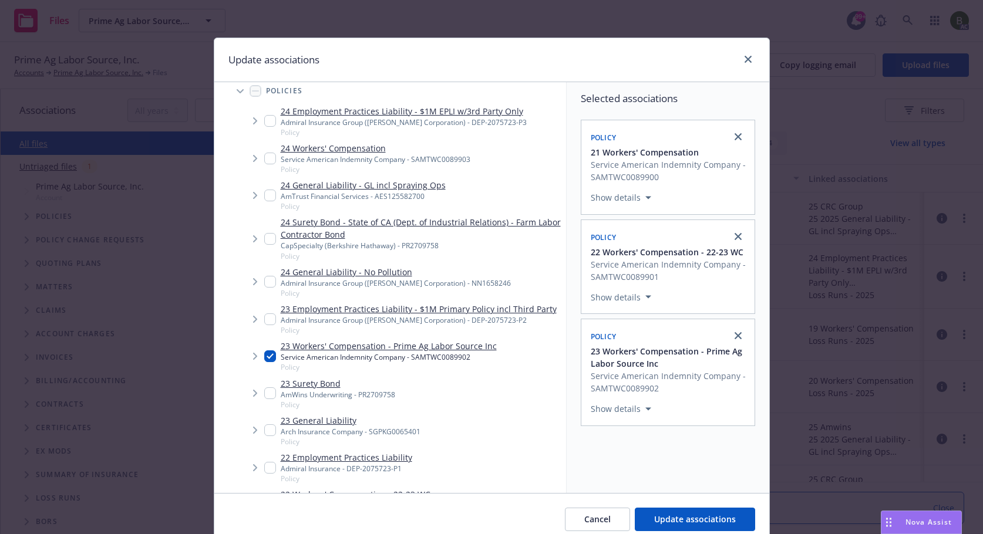
scroll to position [0, 0]
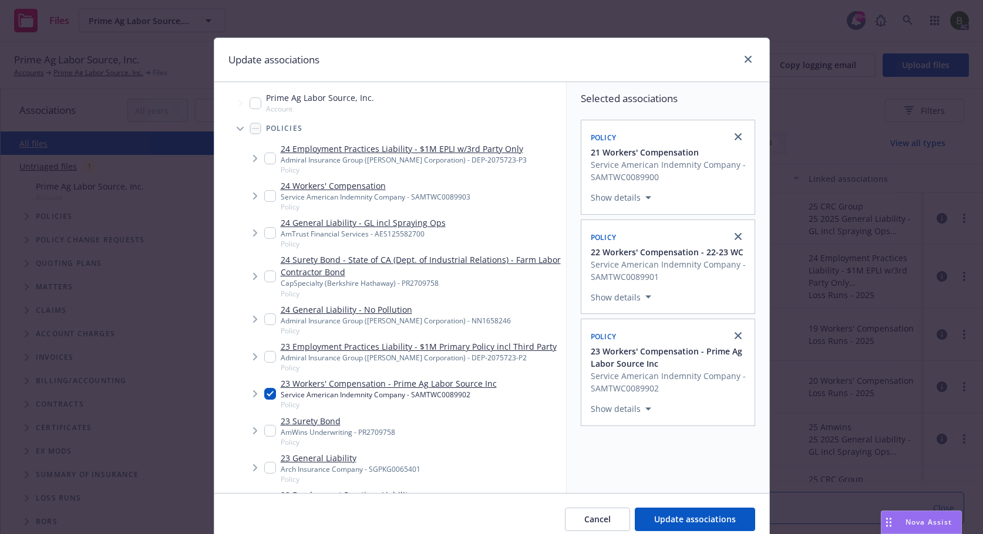
click at [266, 196] on input "Tree Example" at bounding box center [270, 196] width 12 height 12
checkbox input "true"
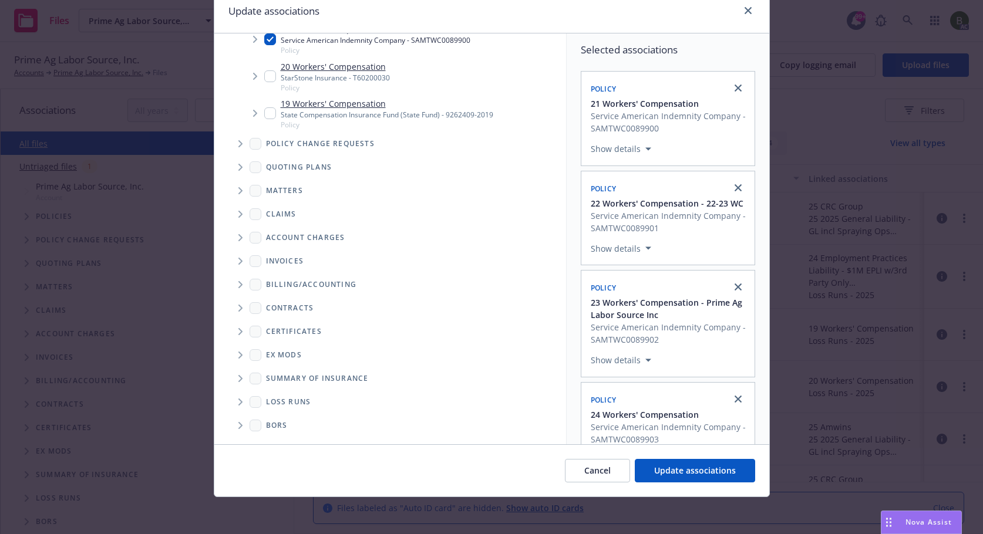
scroll to position [49, 0]
click at [238, 402] on icon "Folder Tree Example" at bounding box center [240, 401] width 4 height 7
click at [285, 438] on link "2025" at bounding box center [294, 443] width 19 height 12
checkbox input "true"
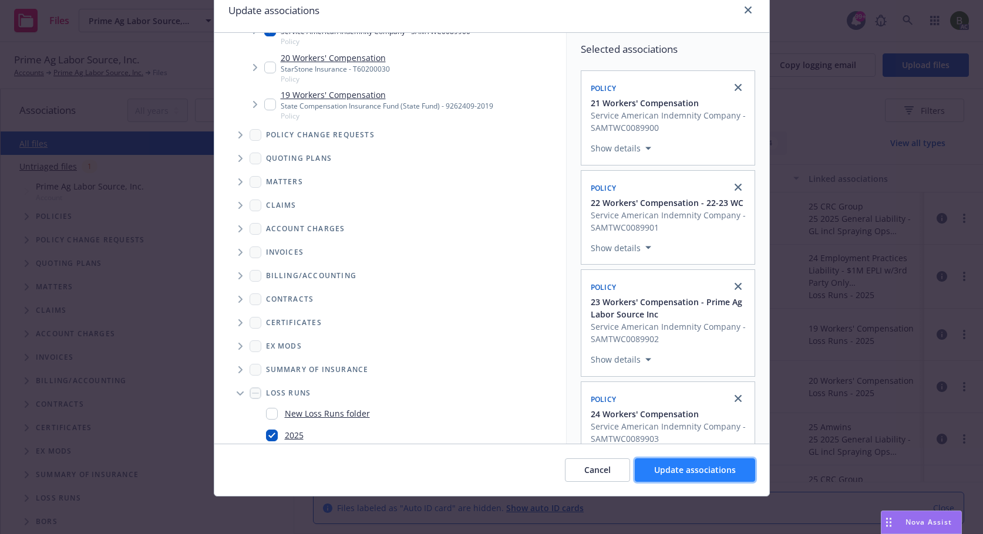
click at [673, 470] on span "Update associations" at bounding box center [695, 469] width 82 height 11
type textarea "x"
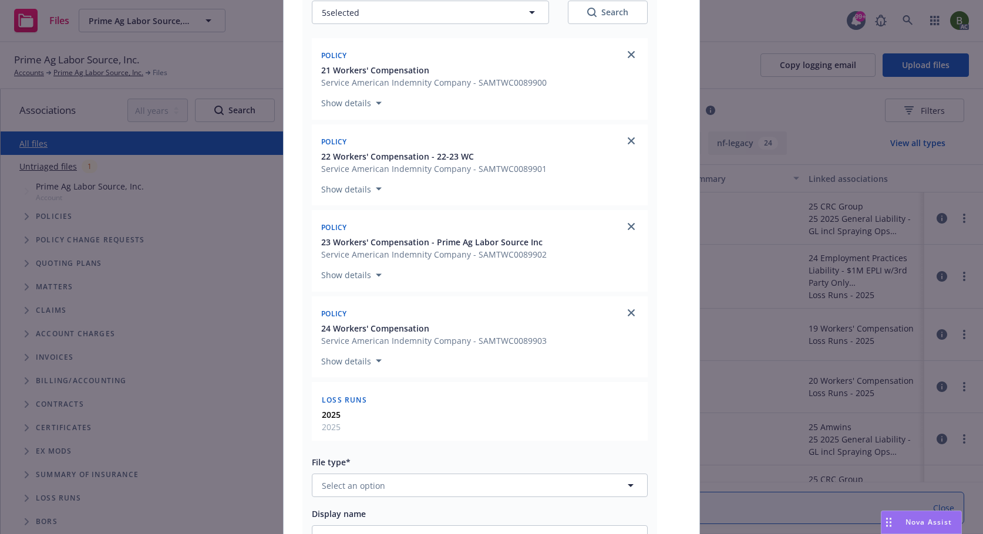
scroll to position [294, 0]
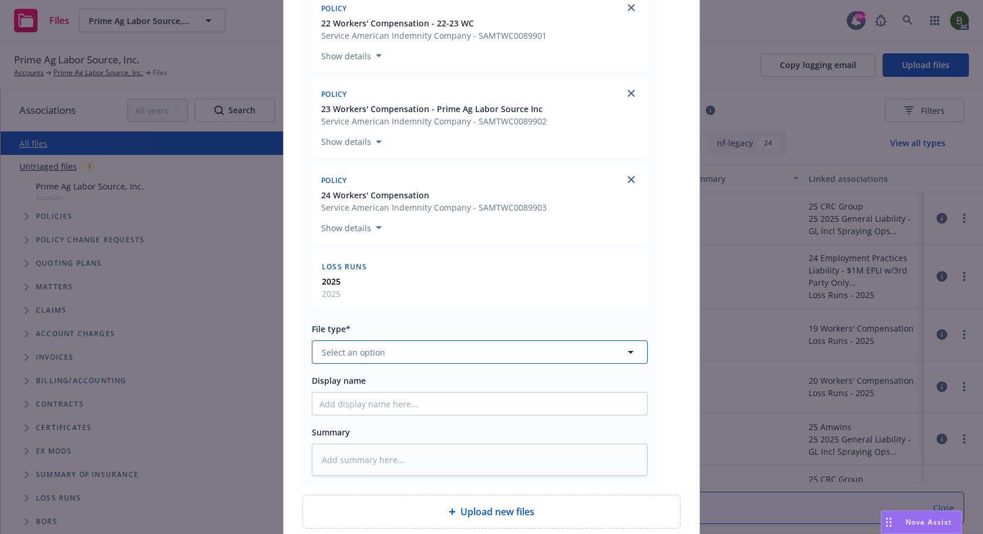
click at [461, 358] on button "Select an option" at bounding box center [480, 352] width 336 height 23
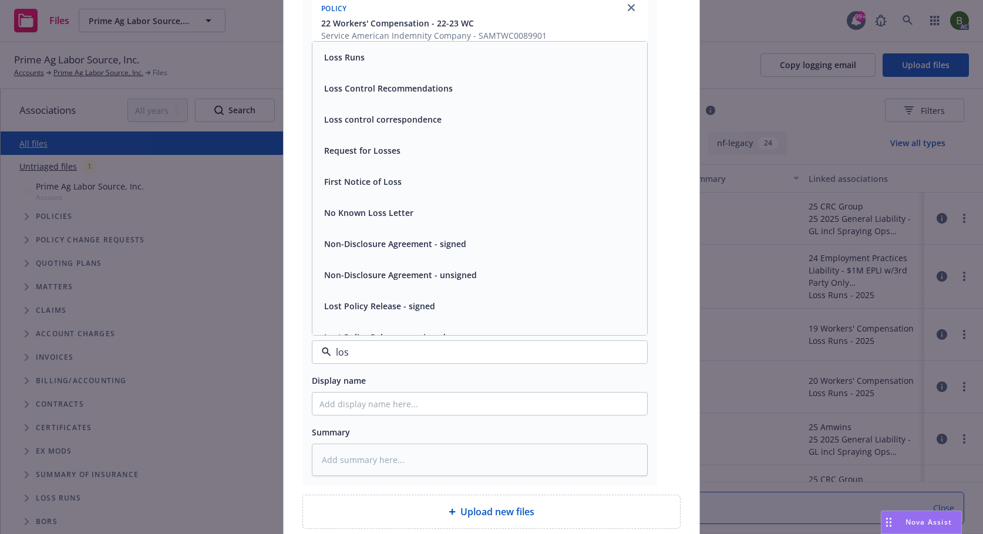
type input "loss"
click at [324, 59] on span "Loss Runs" at bounding box center [344, 57] width 41 height 12
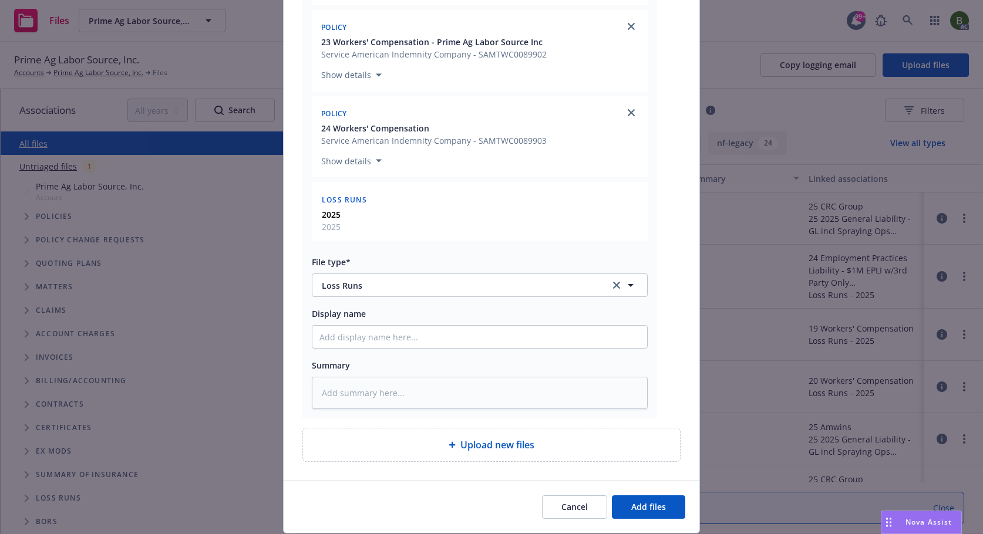
scroll to position [397, 0]
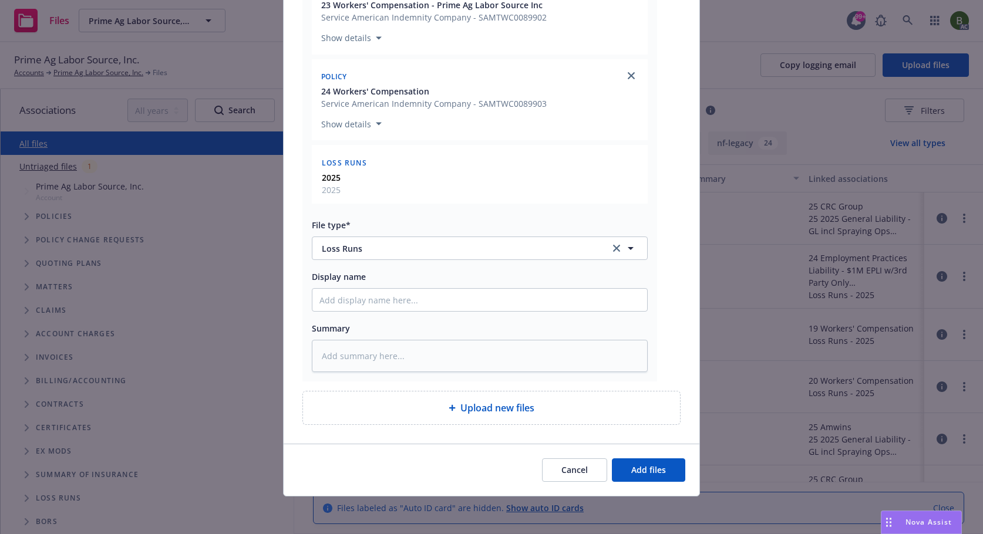
click at [648, 456] on div "Cancel Add files" at bounding box center [492, 470] width 416 height 52
click at [661, 468] on span "Add files" at bounding box center [648, 469] width 35 height 11
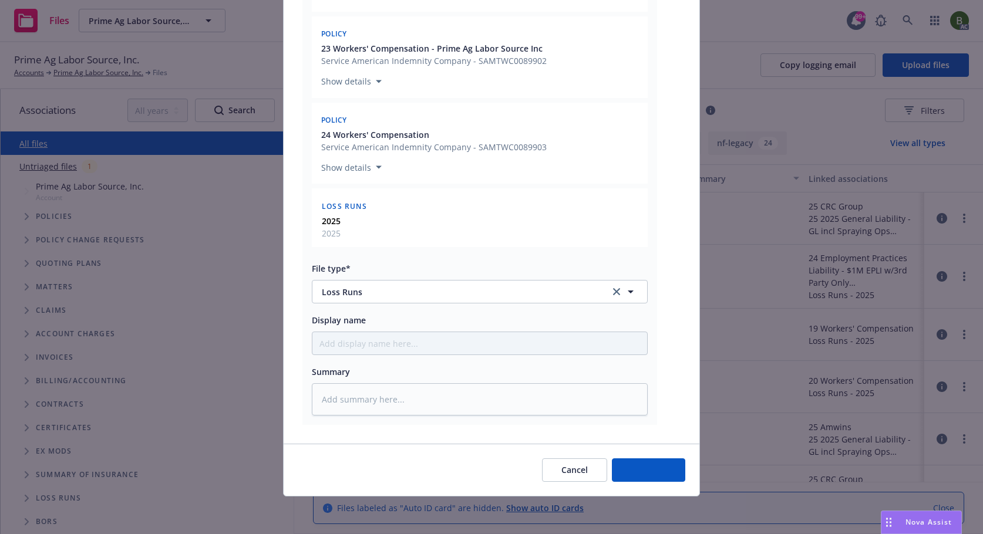
scroll to position [354, 0]
type textarea "x"
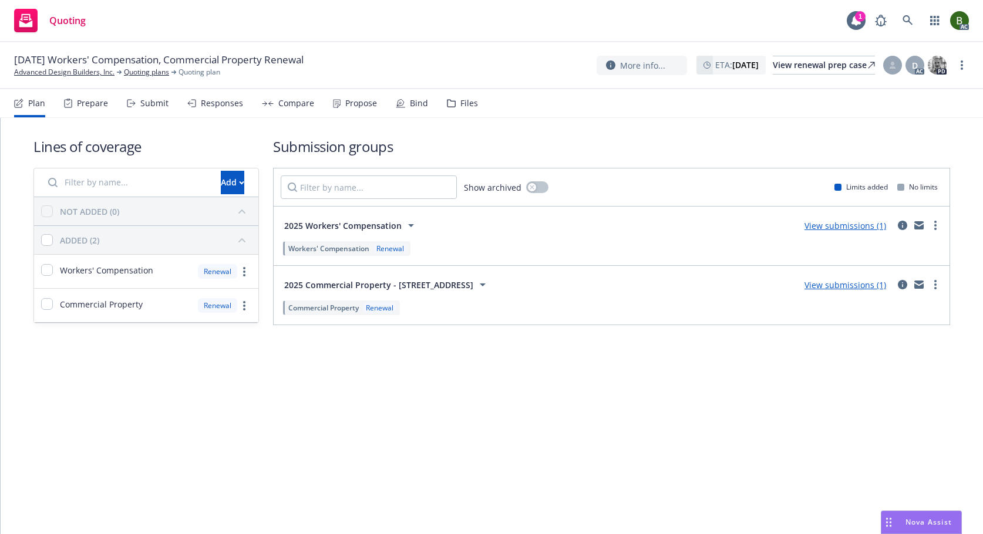
click at [452, 103] on div "Files" at bounding box center [462, 103] width 31 height 28
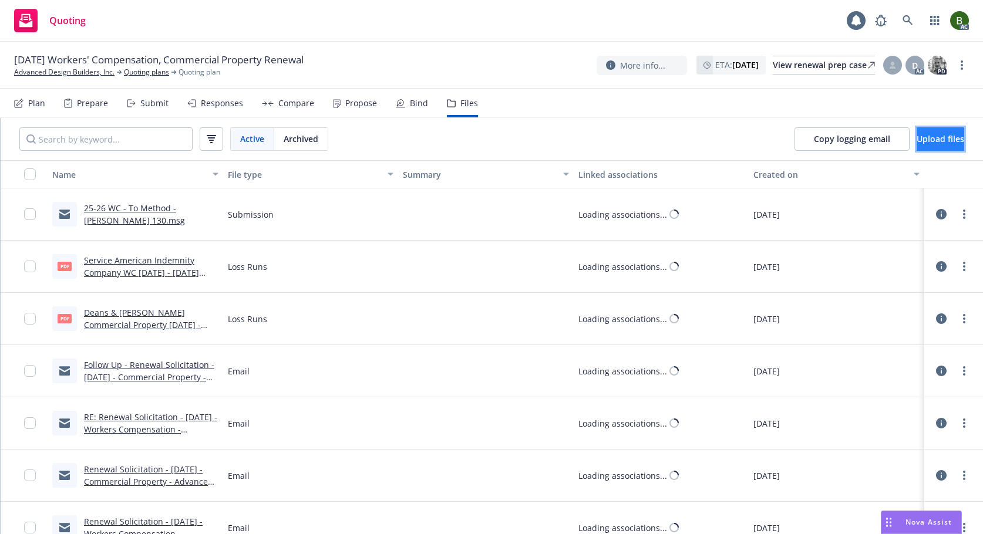
click at [929, 137] on span "Upload files" at bounding box center [940, 138] width 48 height 11
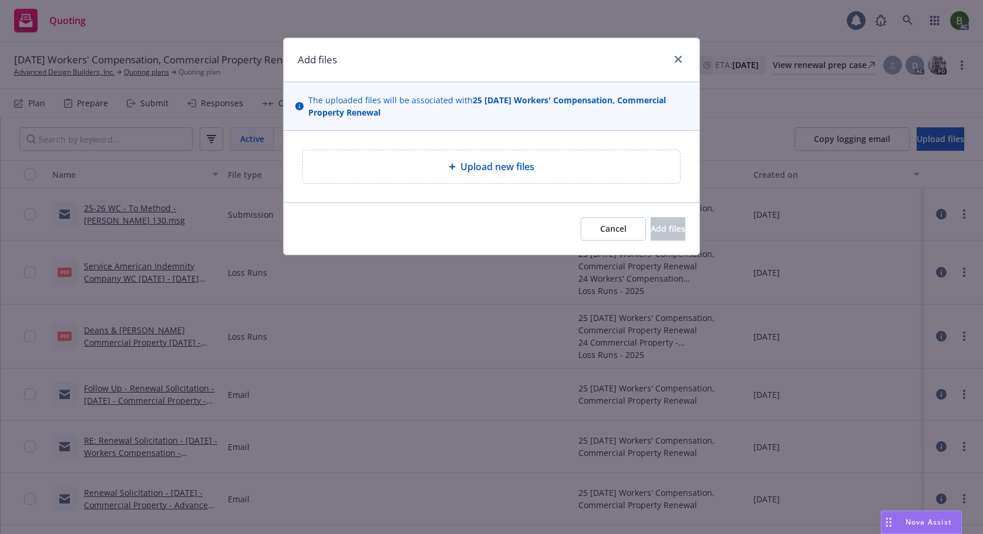
click at [500, 161] on span "Upload new files" at bounding box center [497, 167] width 74 height 14
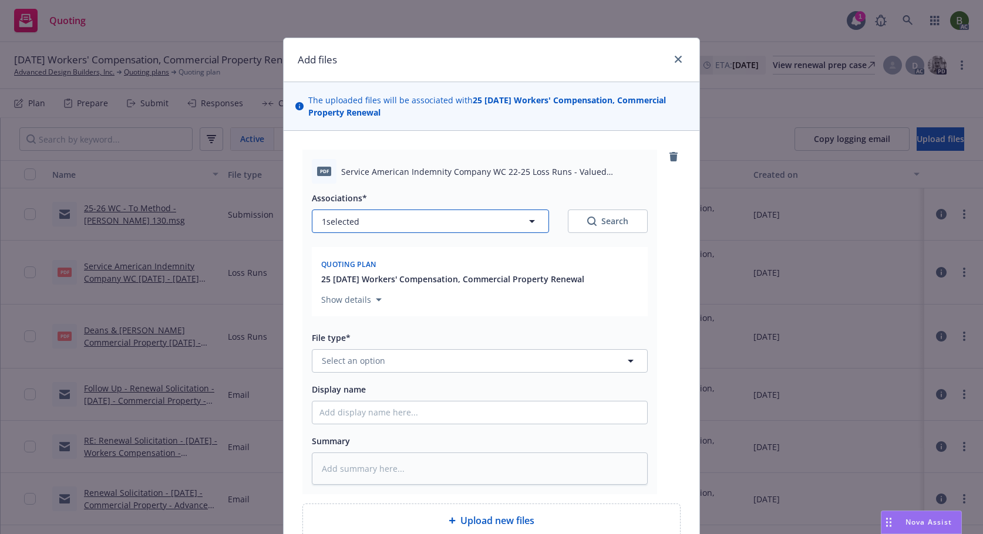
click at [493, 227] on button "1 selected" at bounding box center [430, 221] width 237 height 23
type textarea "x"
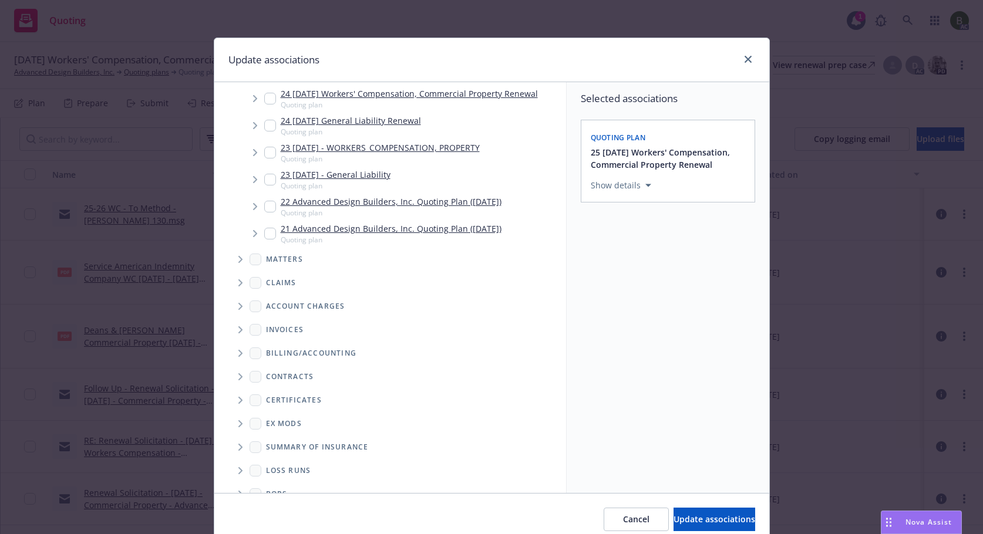
scroll to position [195, 0]
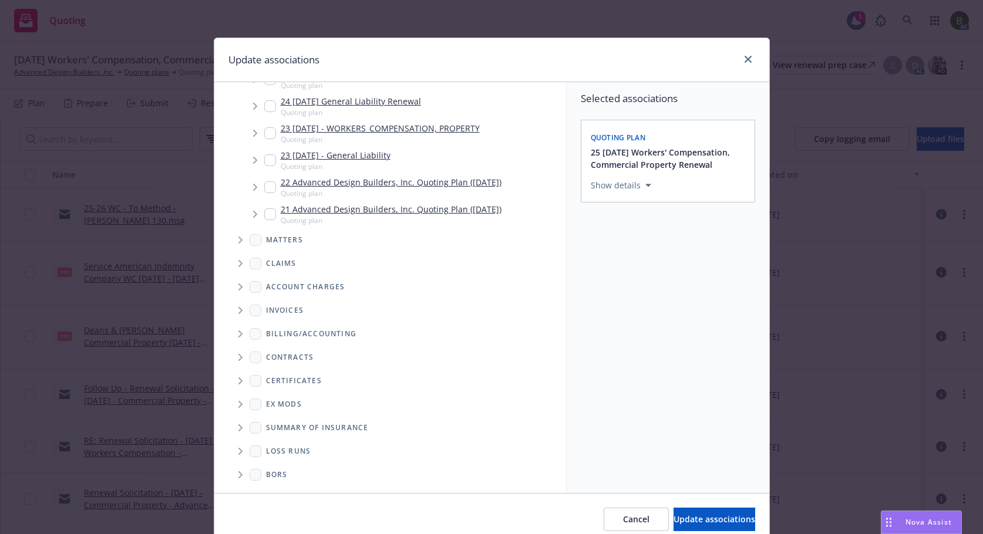
click at [239, 450] on span "Folder Tree Example" at bounding box center [240, 451] width 19 height 19
click at [290, 486] on div "2025" at bounding box center [285, 493] width 38 height 17
checkbox input "true"
click at [673, 518] on span "Update associations" at bounding box center [714, 519] width 82 height 11
type textarea "x"
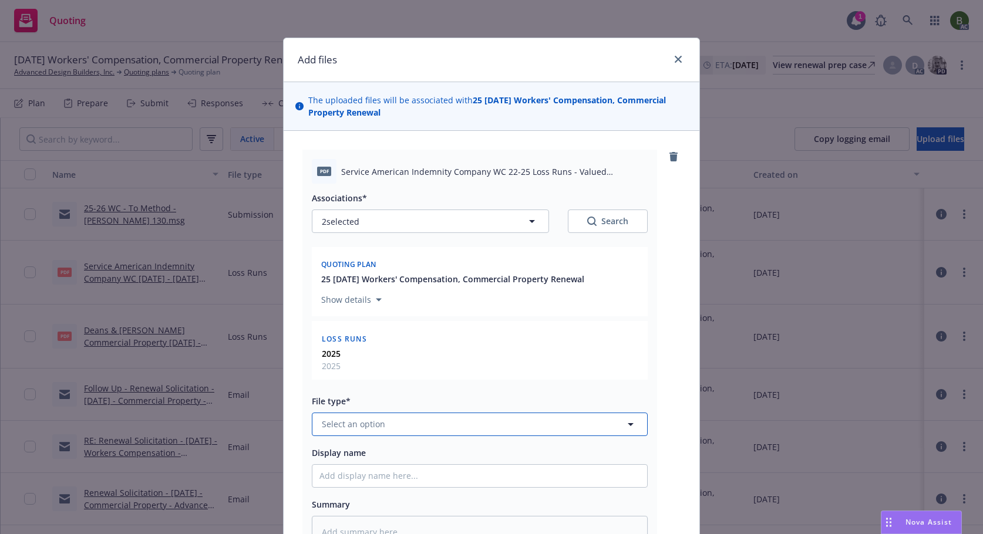
click at [423, 426] on button "Select an option" at bounding box center [480, 424] width 336 height 23
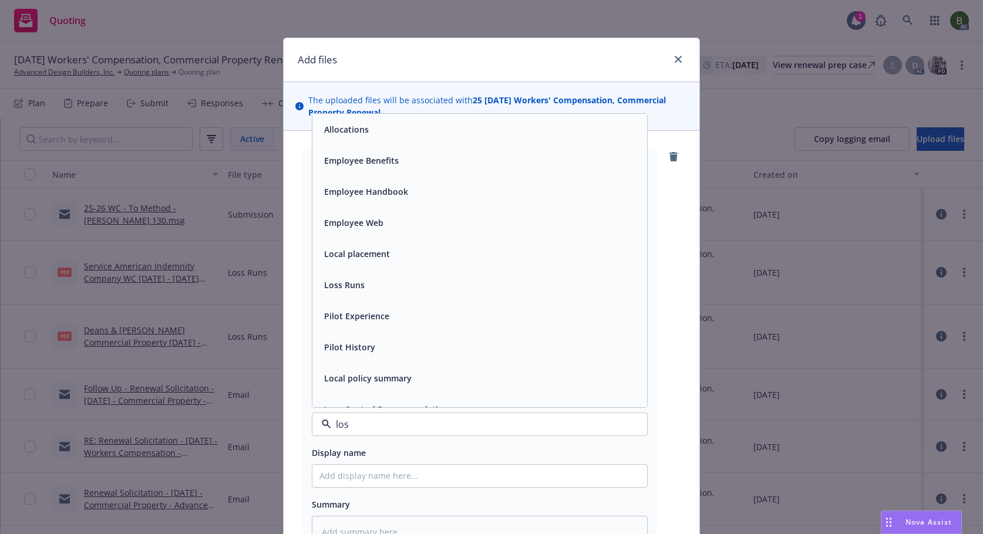
type input "loss"
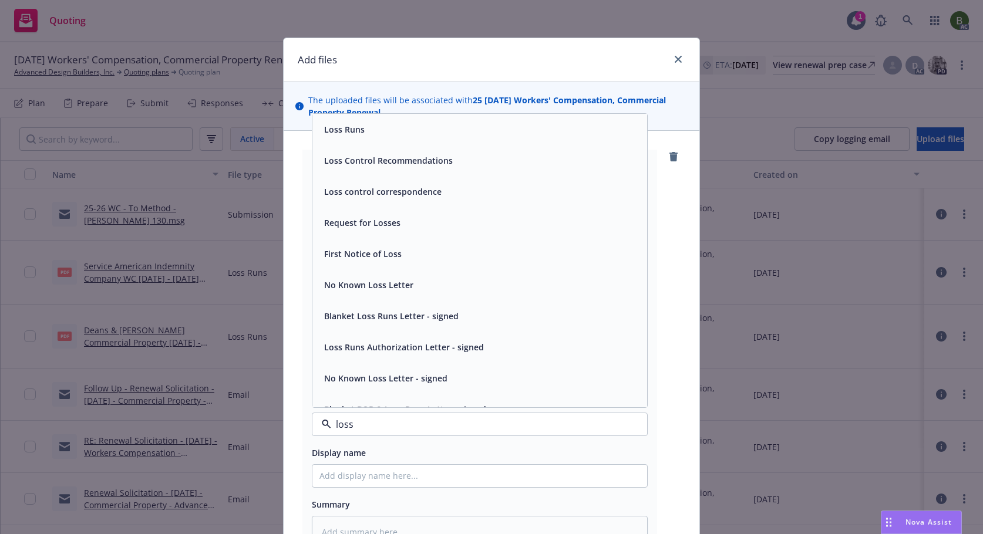
click at [336, 132] on span "Loss Runs" at bounding box center [344, 129] width 41 height 12
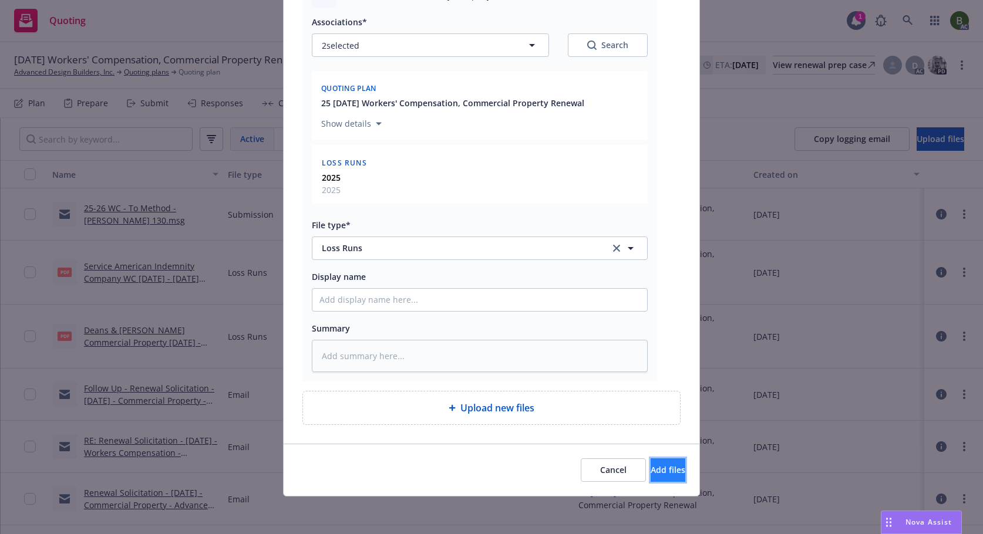
click at [655, 469] on span "Add files" at bounding box center [667, 469] width 35 height 11
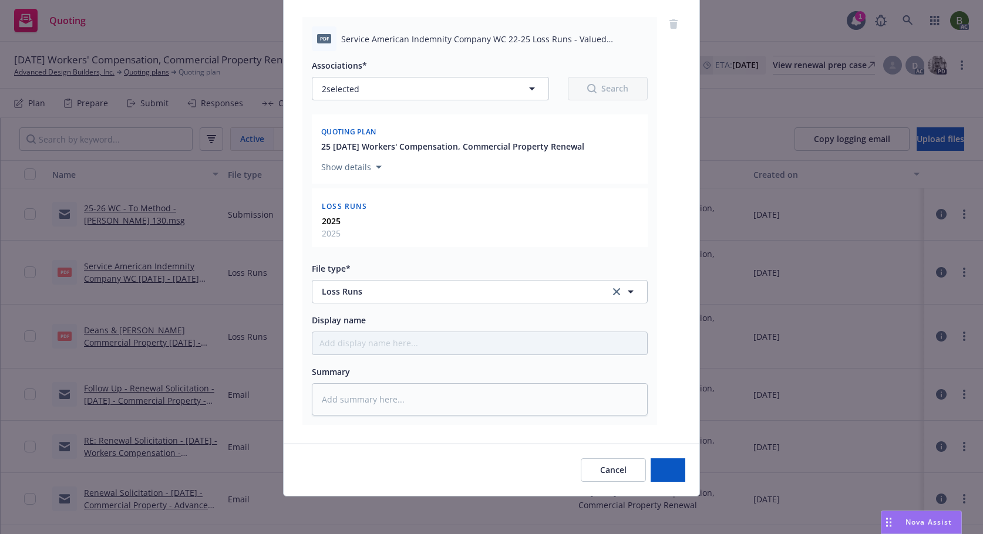
scroll to position [133, 0]
type textarea "x"
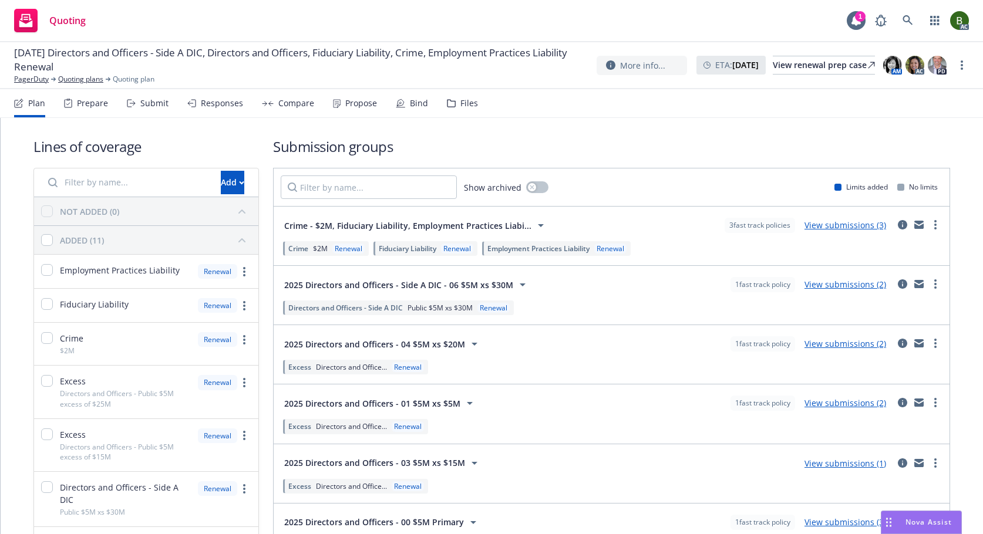
click at [463, 110] on div "Files" at bounding box center [462, 103] width 31 height 28
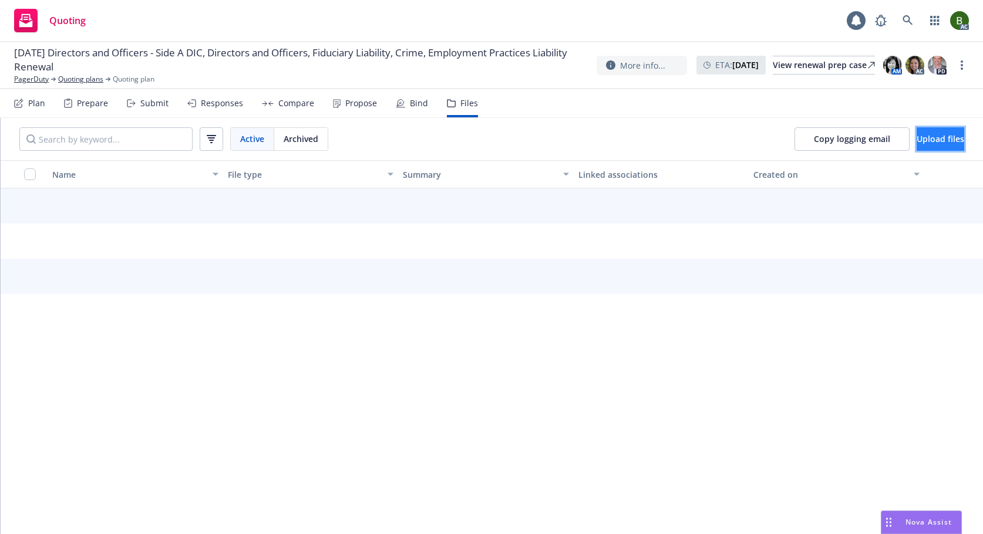
click at [932, 132] on button "Upload files" at bounding box center [940, 138] width 48 height 23
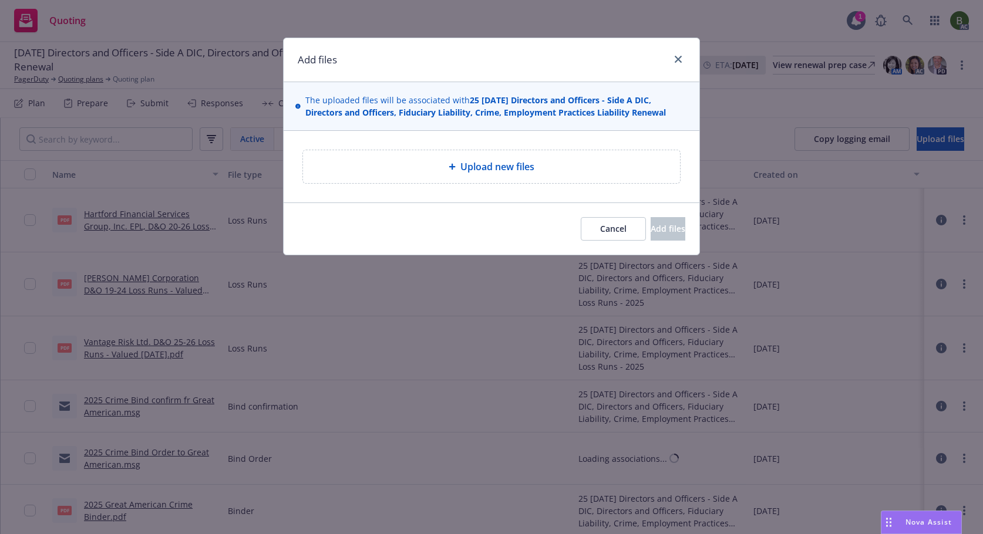
click at [463, 168] on span "Upload new files" at bounding box center [497, 167] width 74 height 14
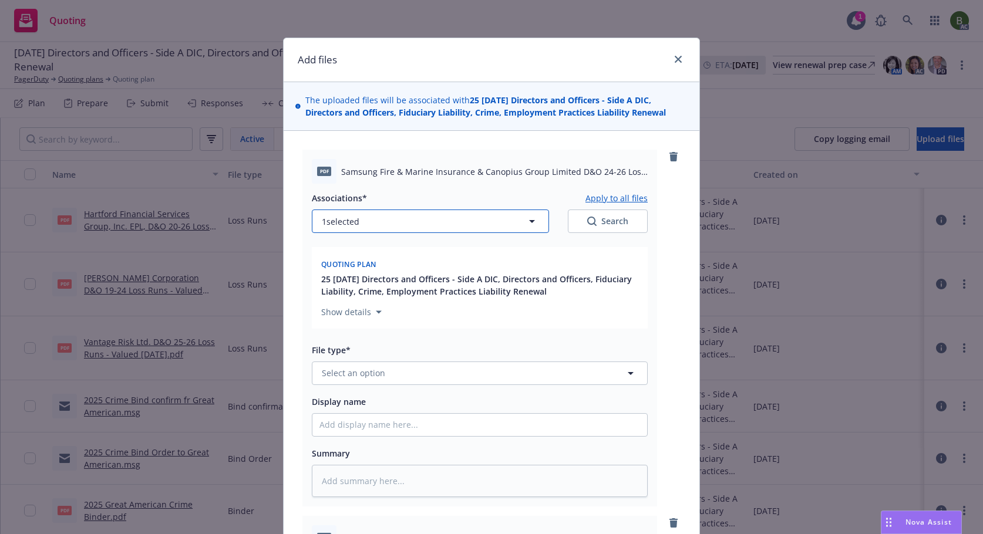
click at [521, 211] on button "1 selected" at bounding box center [430, 221] width 237 height 23
type textarea "x"
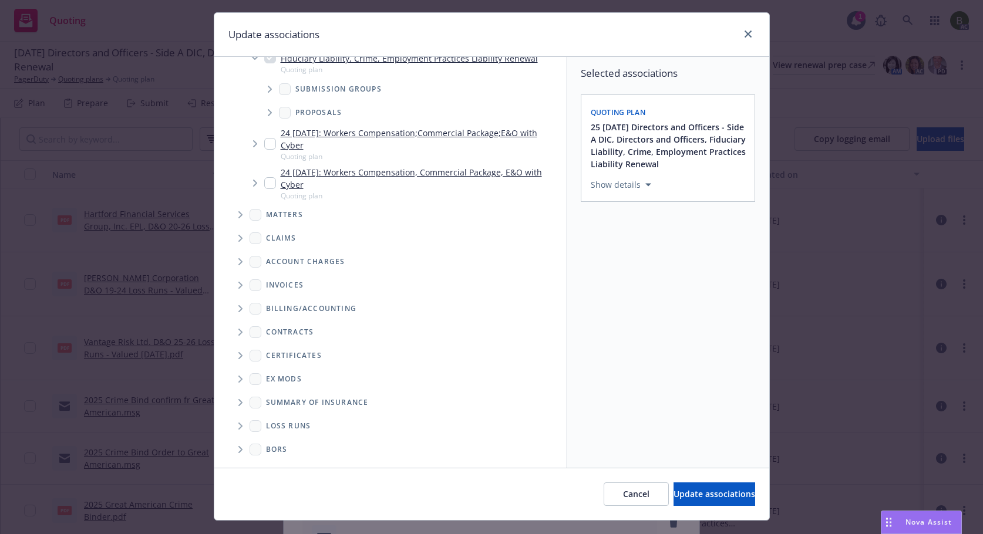
scroll to position [49, 0]
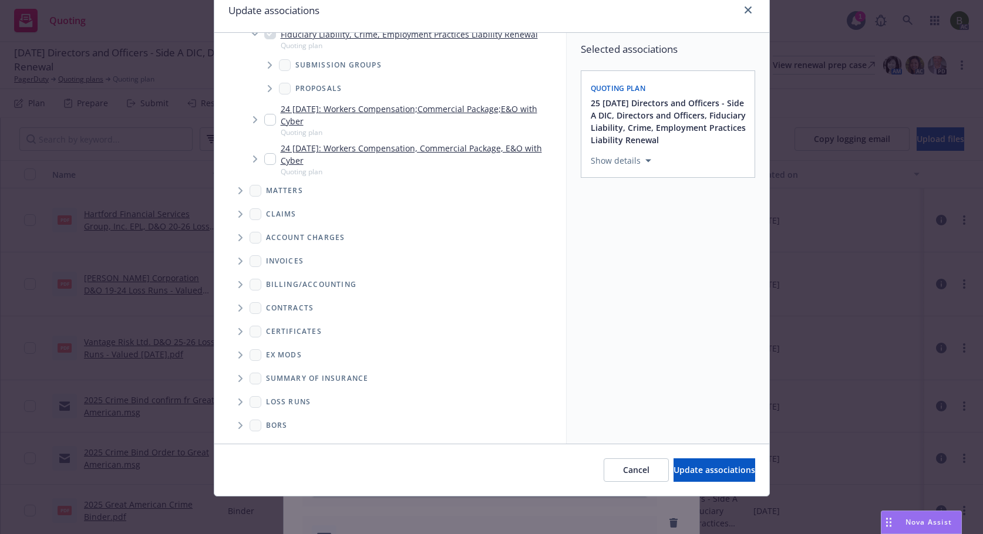
click at [238, 401] on icon "Folder Tree Example" at bounding box center [240, 402] width 4 height 7
click at [285, 441] on link "2025" at bounding box center [294, 444] width 19 height 12
checkbox input "true"
click at [708, 469] on span "Update associations" at bounding box center [714, 469] width 82 height 11
type textarea "x"
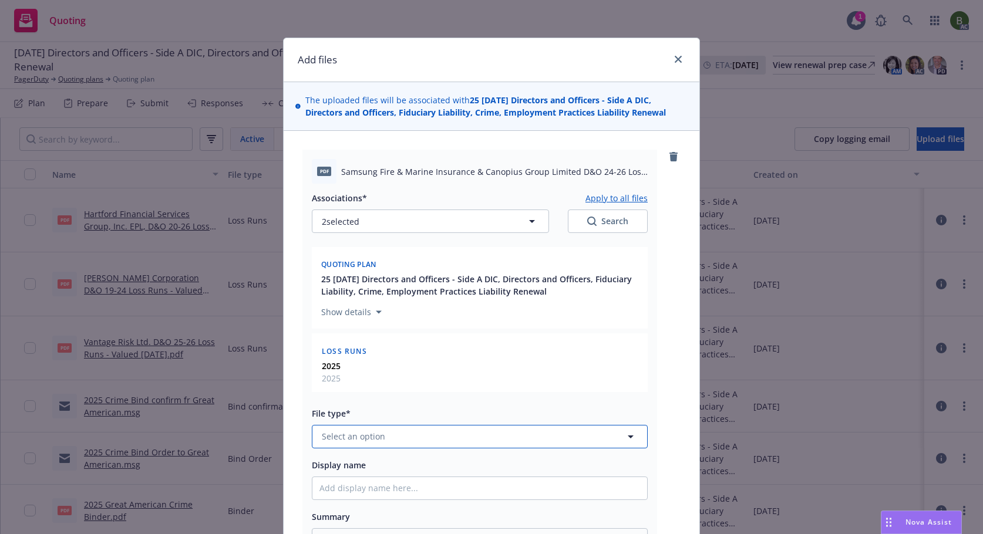
click at [441, 439] on button "Select an option" at bounding box center [480, 436] width 336 height 23
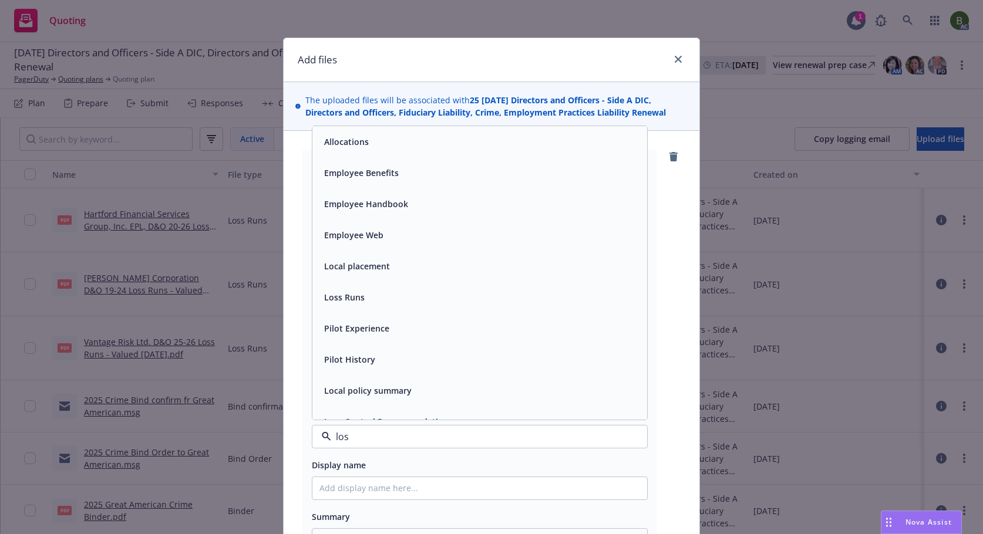
type input "loss"
click at [360, 149] on div "Loss Runs" at bounding box center [343, 141] width 48 height 17
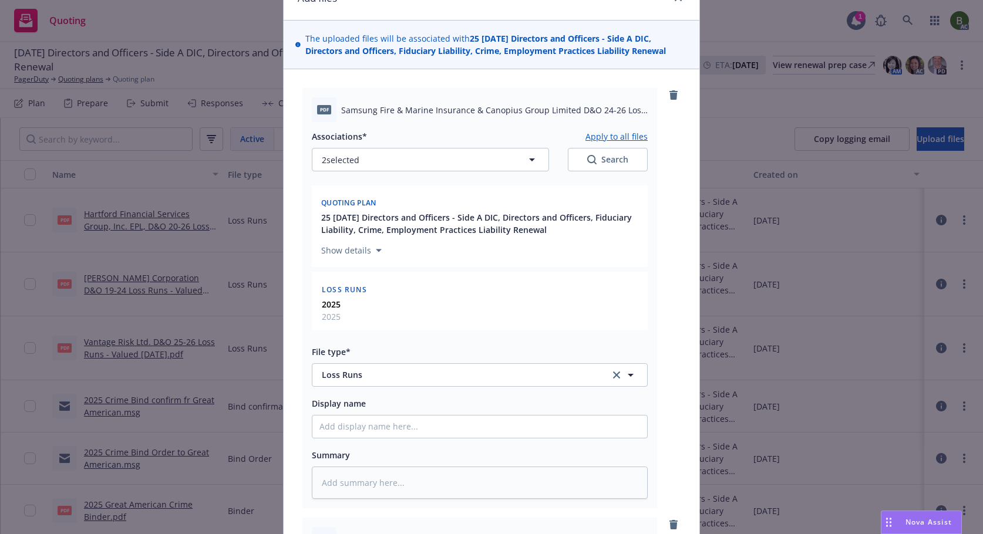
scroll to position [235, 0]
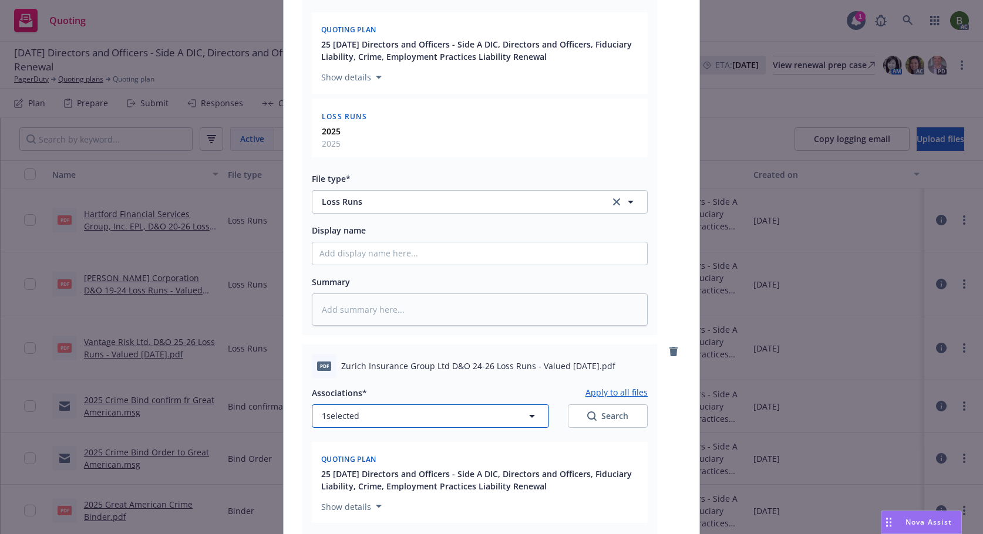
click at [437, 423] on button "1 selected" at bounding box center [430, 415] width 237 height 23
type textarea "x"
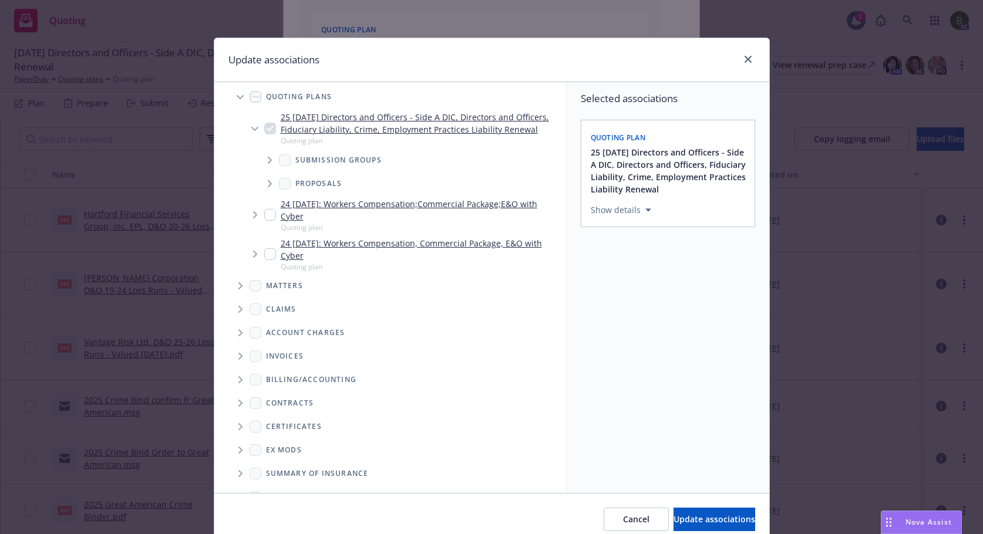
scroll to position [97, 0]
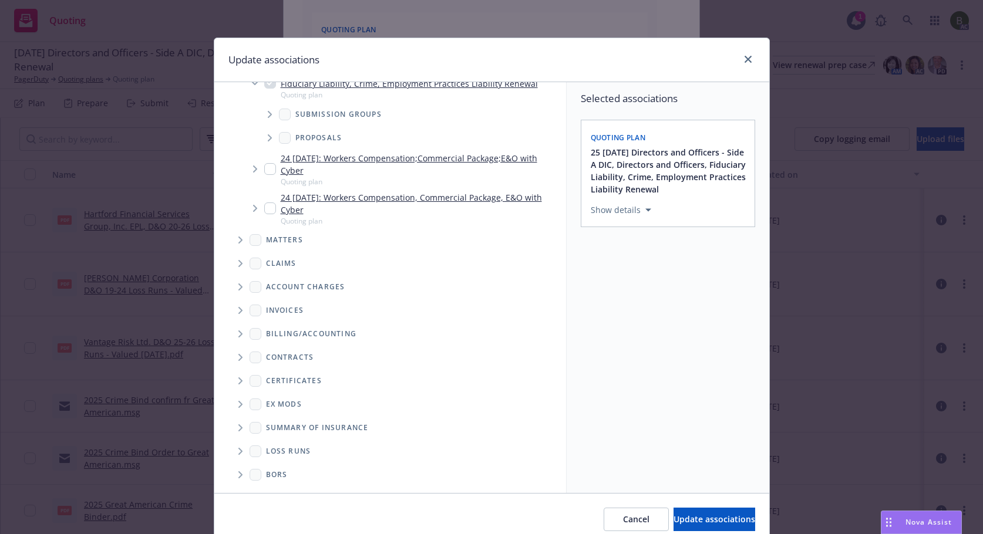
click at [238, 451] on icon "Folder Tree Example" at bounding box center [240, 451] width 5 height 7
click at [294, 486] on div "2025" at bounding box center [285, 493] width 38 height 17
checkbox input "true"
click at [694, 515] on span "Update associations" at bounding box center [714, 519] width 82 height 11
type textarea "x"
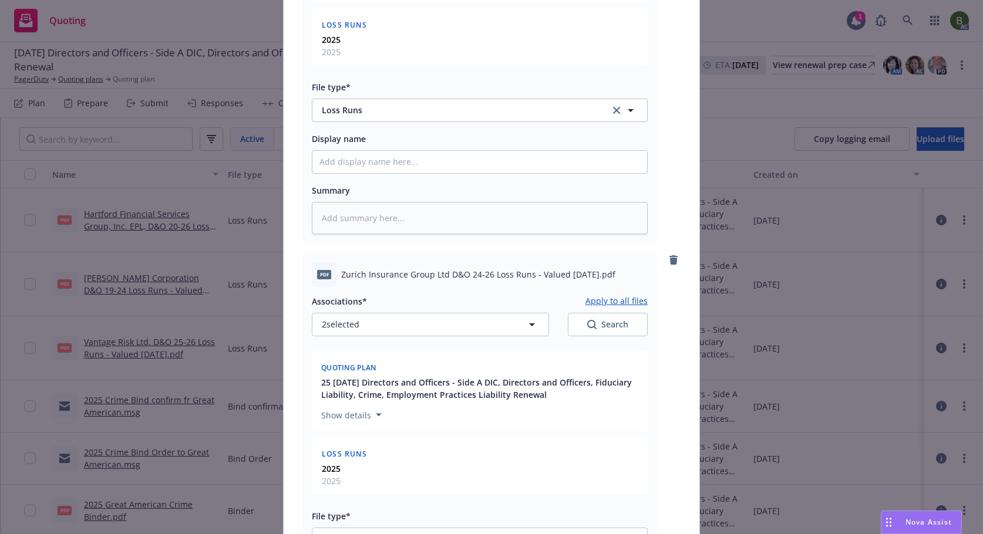
scroll to position [470, 0]
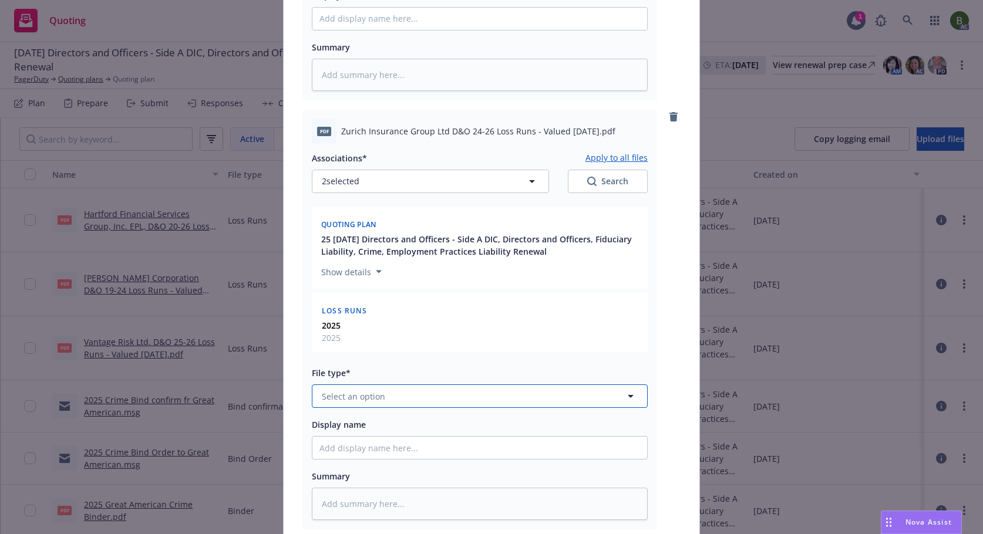
click at [390, 397] on button "Select an option" at bounding box center [480, 396] width 336 height 23
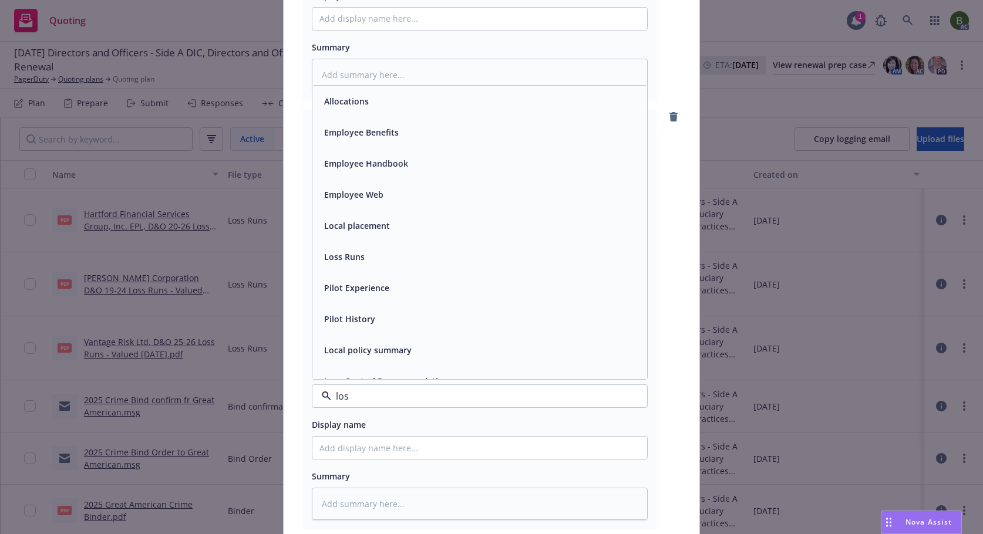
type input "loss"
click at [322, 107] on div "Loss Runs" at bounding box center [343, 101] width 43 height 12
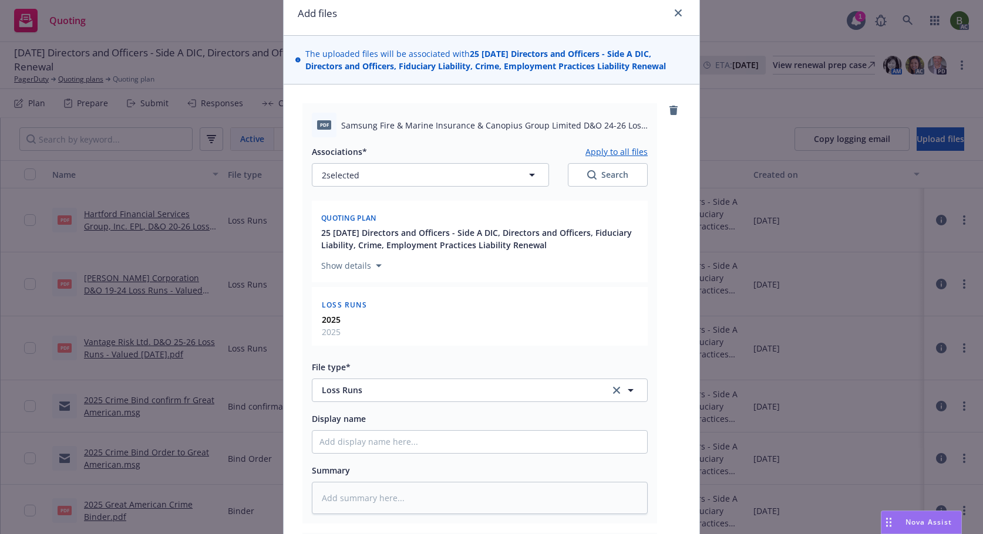
scroll to position [0, 0]
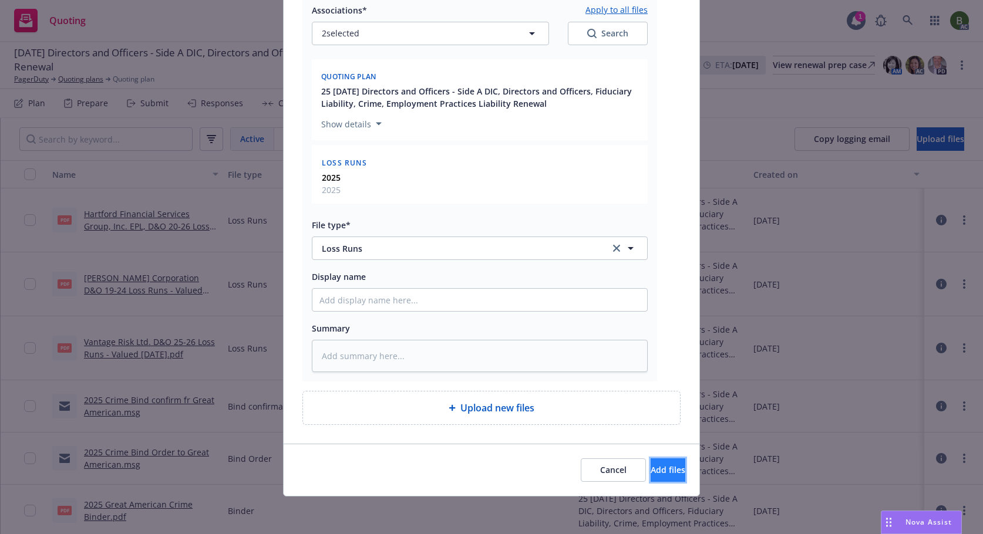
click at [655, 471] on span "Add files" at bounding box center [667, 469] width 35 height 11
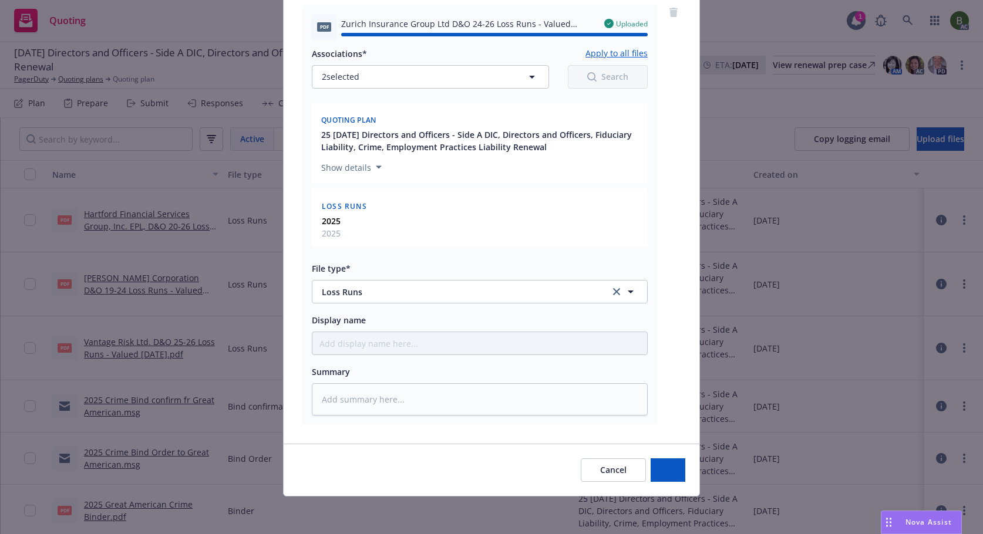
type textarea "x"
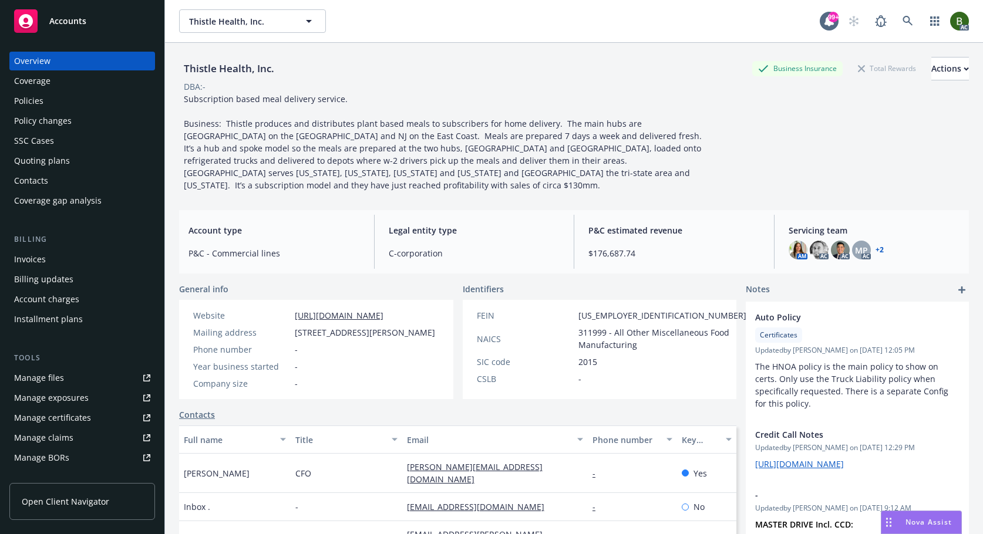
click at [20, 103] on div "Policies" at bounding box center [28, 101] width 29 height 19
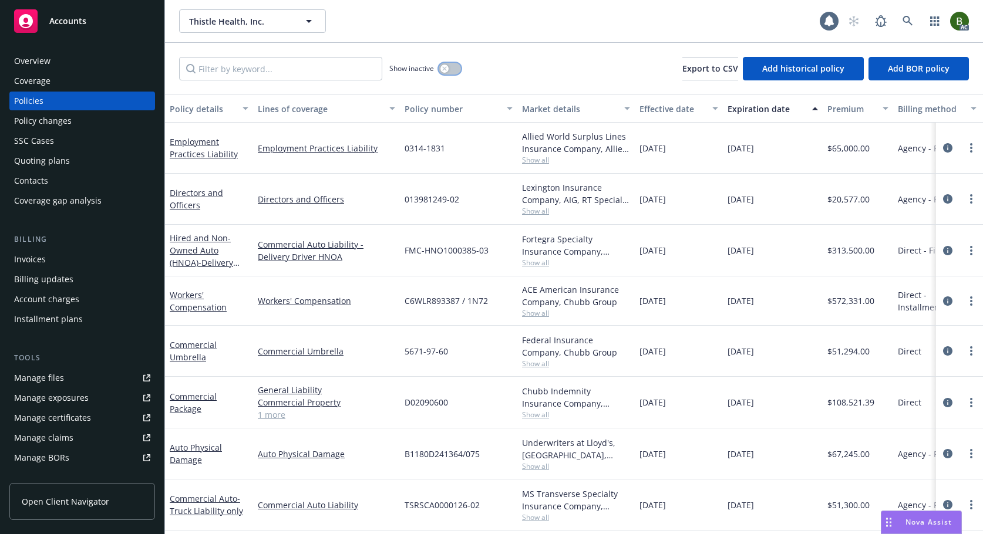
click at [447, 68] on div "button" at bounding box center [444, 69] width 8 height 8
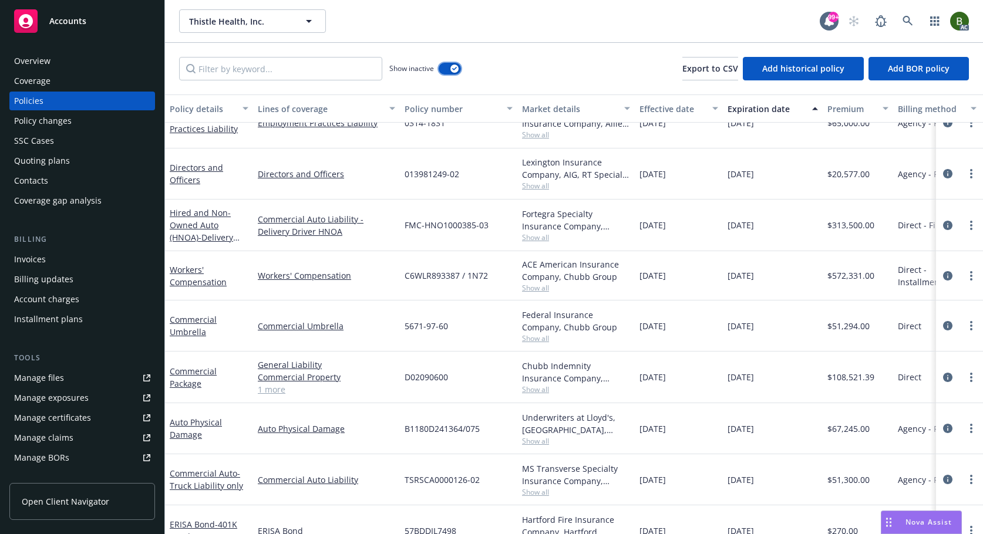
scroll to position [1465, 0]
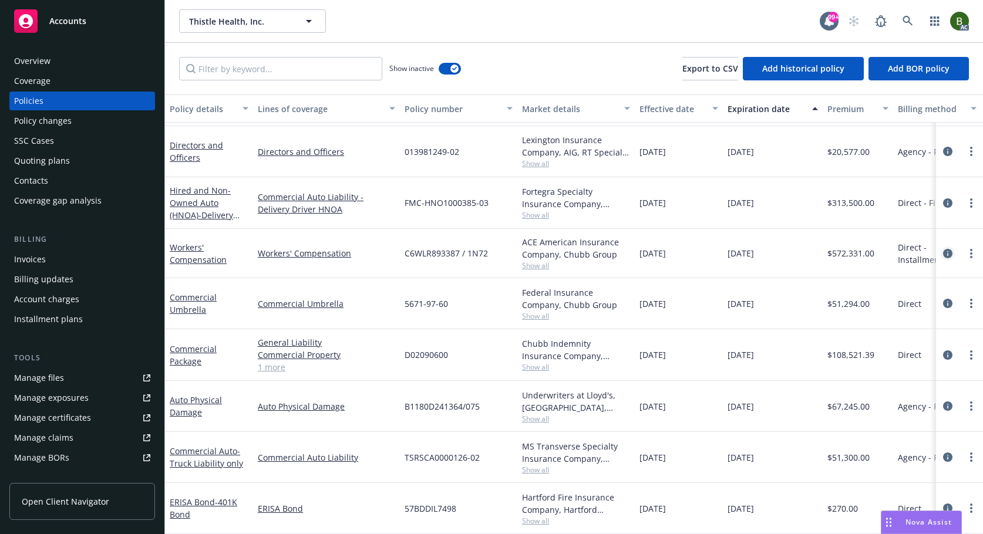
click at [943, 249] on icon "circleInformation" at bounding box center [947, 253] width 9 height 9
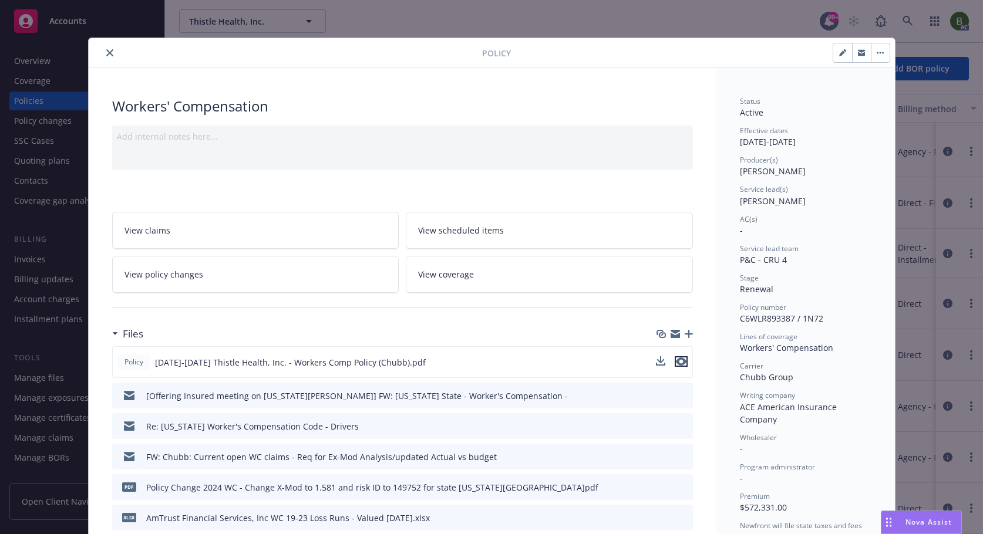
click at [680, 363] on icon "preview file" at bounding box center [681, 362] width 11 height 8
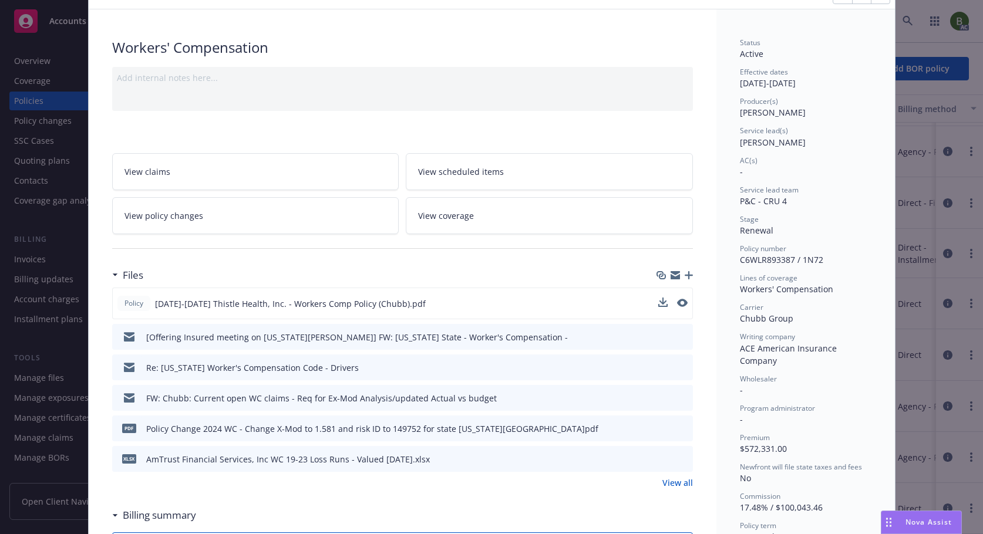
click at [683, 335] on button "preview file" at bounding box center [681, 336] width 13 height 11
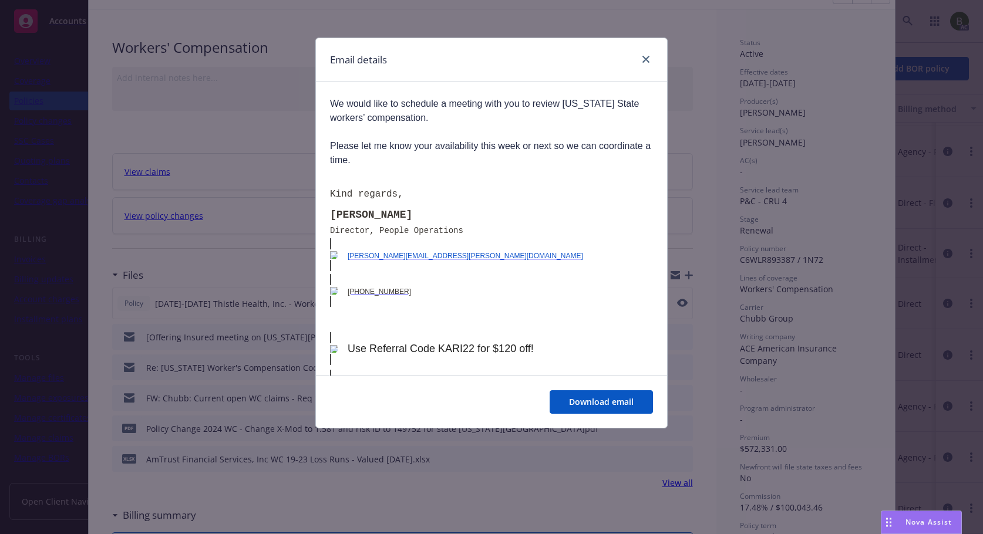
scroll to position [874, 0]
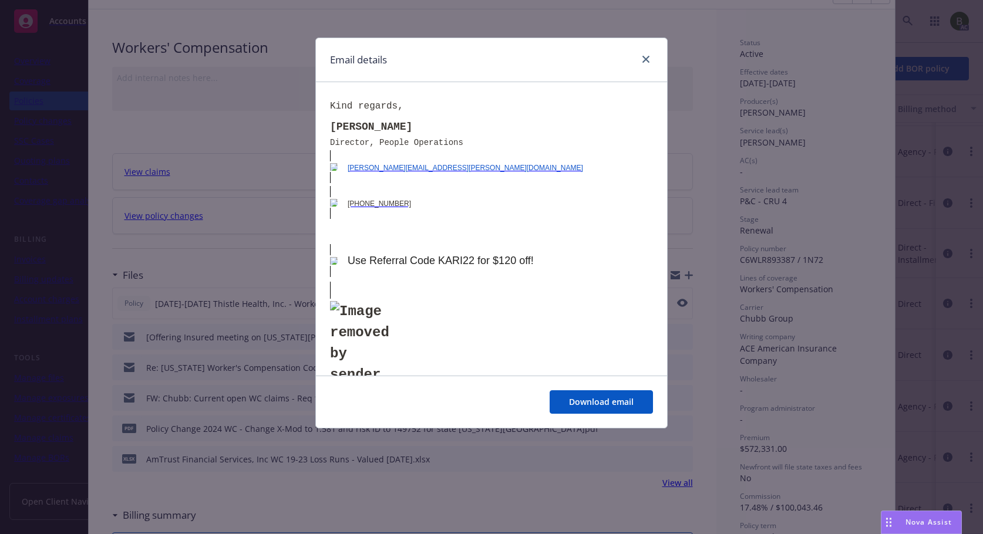
click at [655, 59] on div "Email details" at bounding box center [491, 60] width 351 height 44
click at [649, 59] on icon "close" at bounding box center [645, 59] width 7 height 7
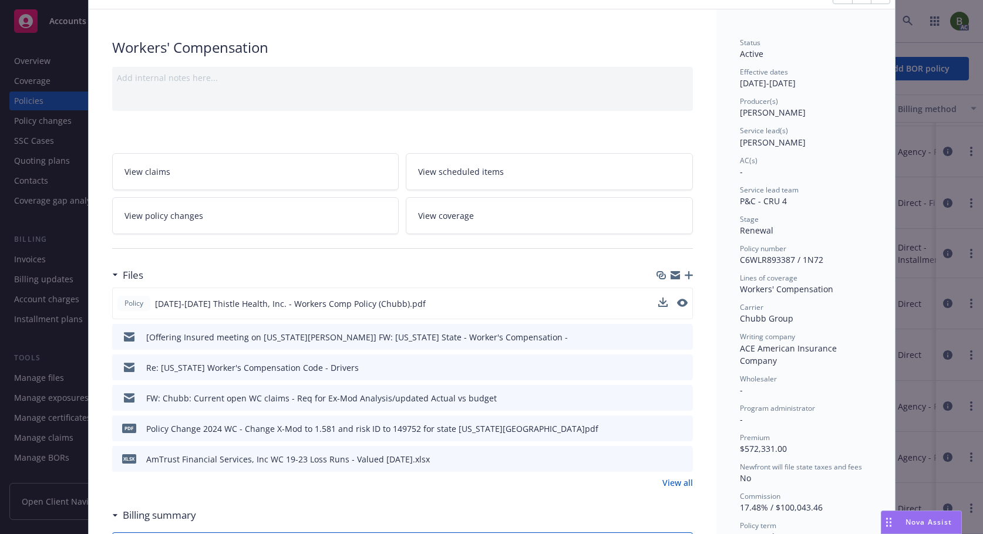
click at [679, 396] on icon "preview file" at bounding box center [681, 397] width 11 height 8
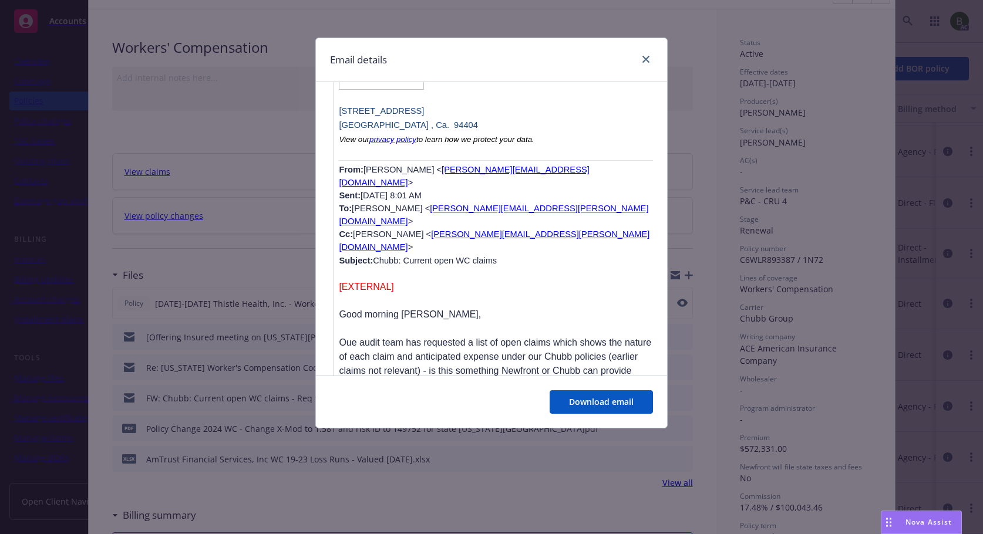
scroll to position [3287, 0]
click at [648, 60] on icon "close" at bounding box center [645, 59] width 7 height 7
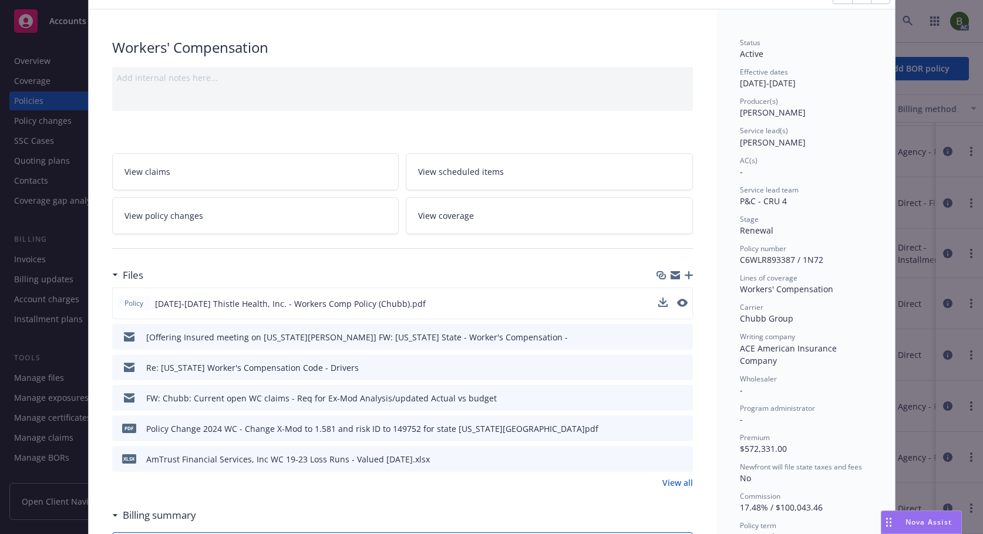
click at [670, 484] on link "View all" at bounding box center [677, 483] width 31 height 12
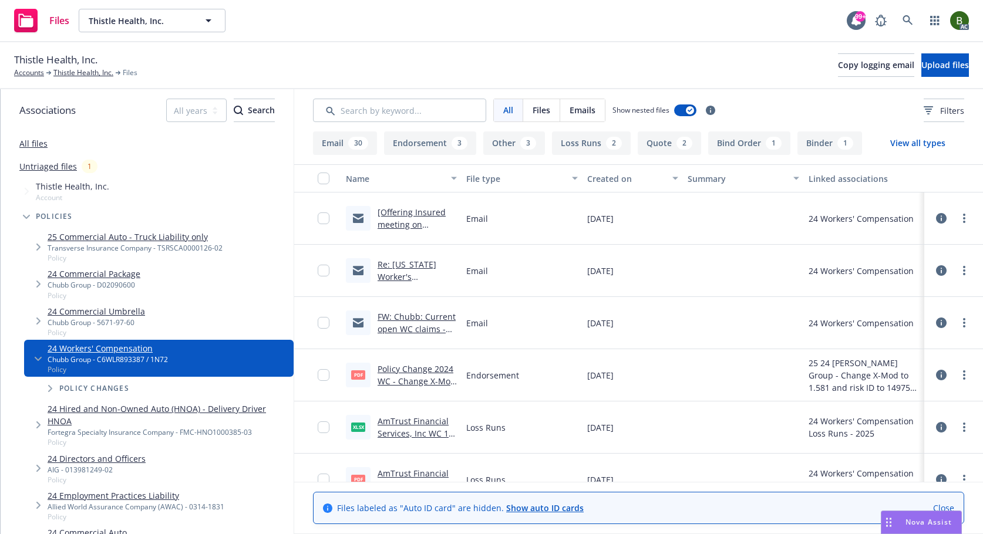
click at [402, 331] on link "FW: Chubb: Current open WC claims - Req for Ex-Mod Analysis/updated Actual vs b…" at bounding box center [416, 341] width 78 height 60
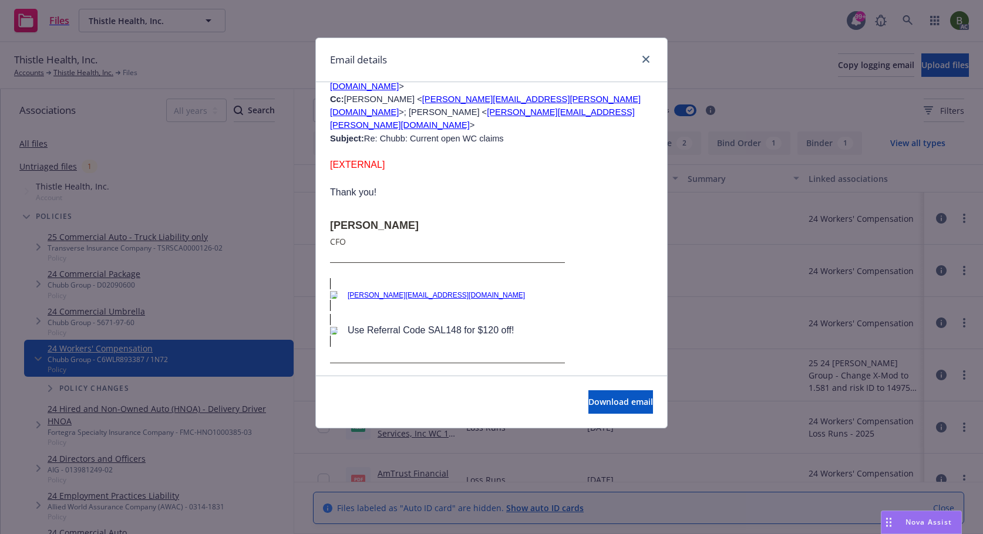
scroll to position [2525, 0]
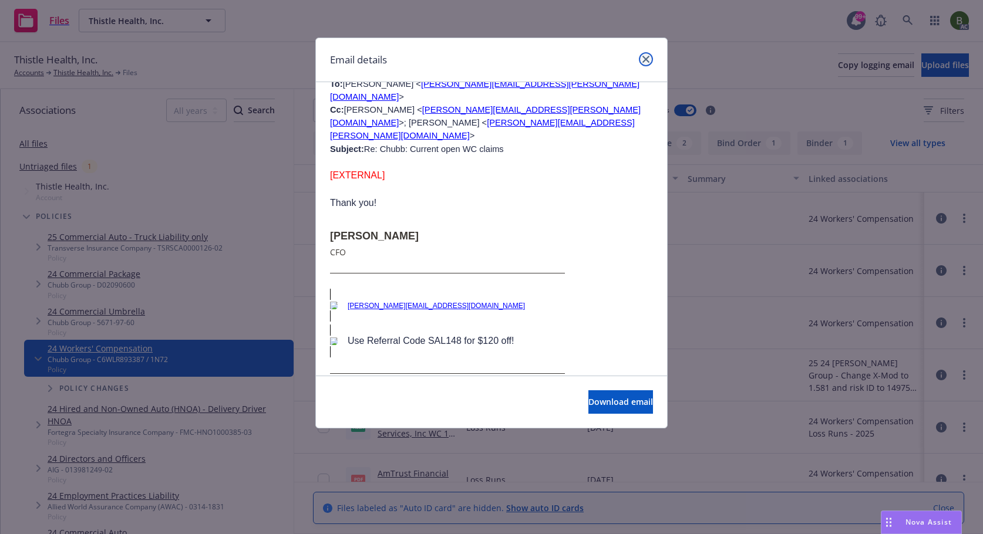
click at [648, 65] on link "close" at bounding box center [646, 59] width 14 height 14
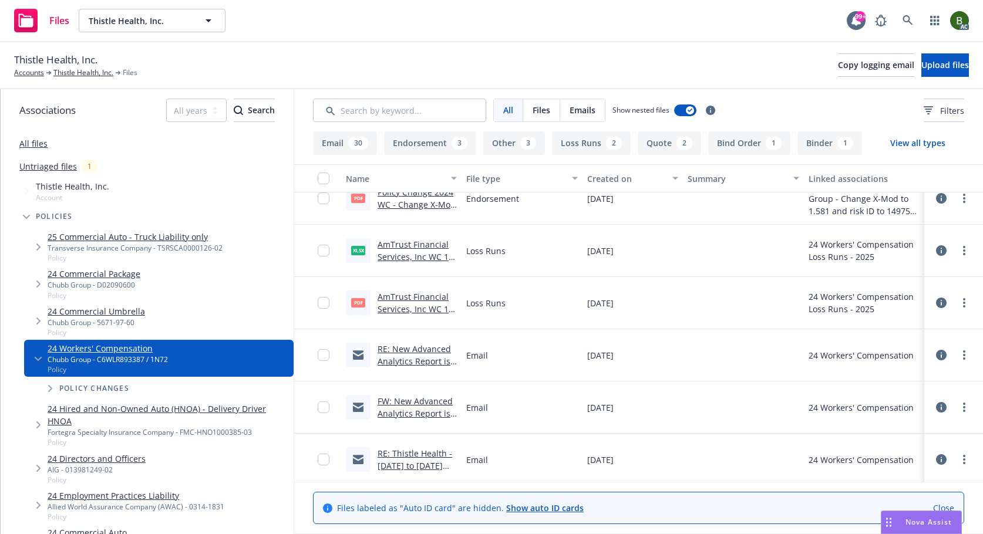
scroll to position [176, 0]
click at [416, 351] on link "RE: New Advanced Analytics Report is available for Thistle Health, Inc. in [GEO…" at bounding box center [416, 379] width 79 height 73
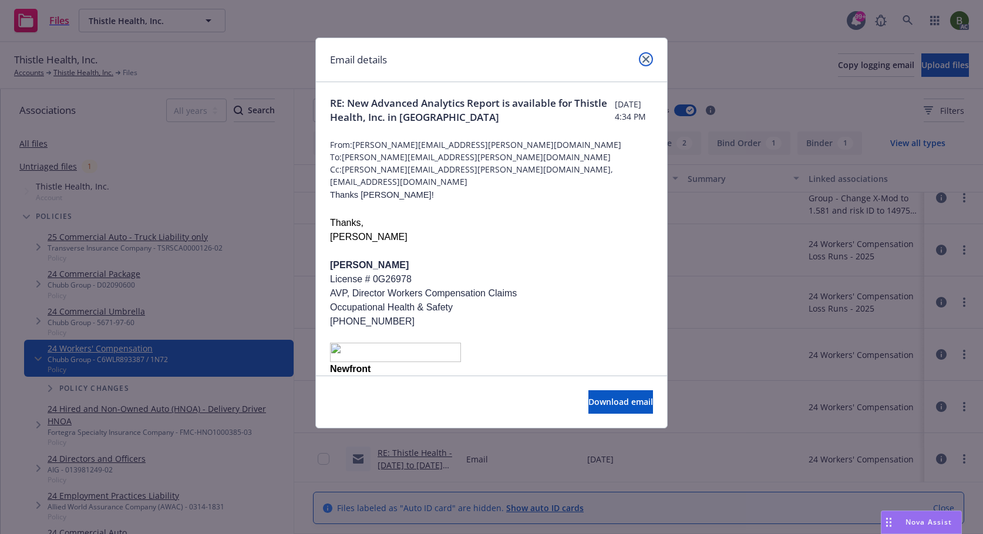
click at [648, 59] on icon "close" at bounding box center [645, 59] width 7 height 7
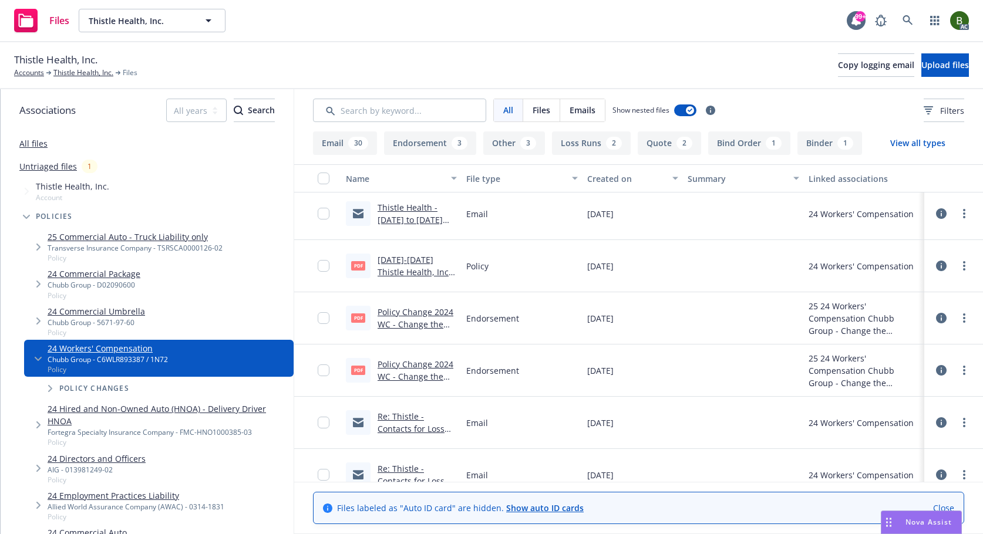
scroll to position [528, 0]
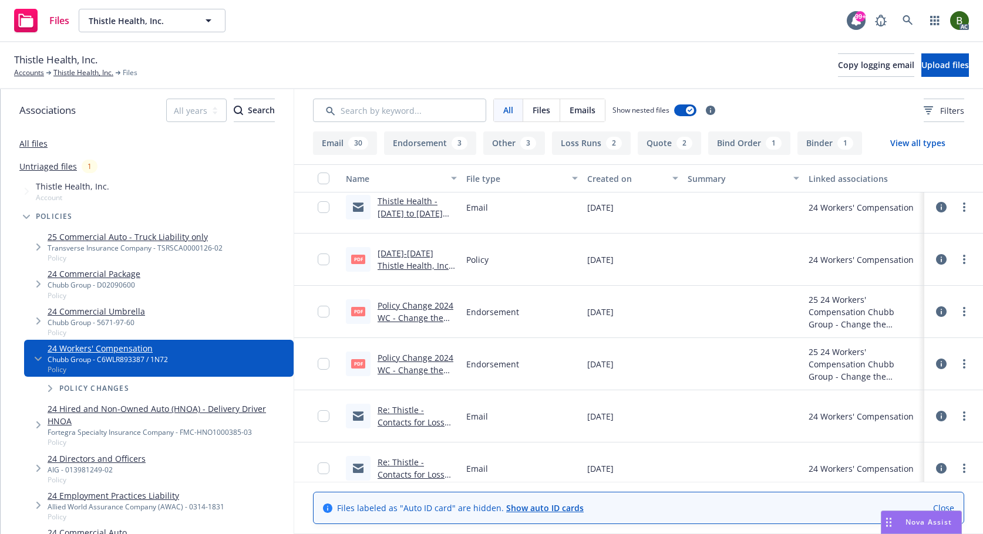
click at [411, 420] on link "Re: Thistle - Contacts for Loss Control" at bounding box center [410, 422] width 67 height 36
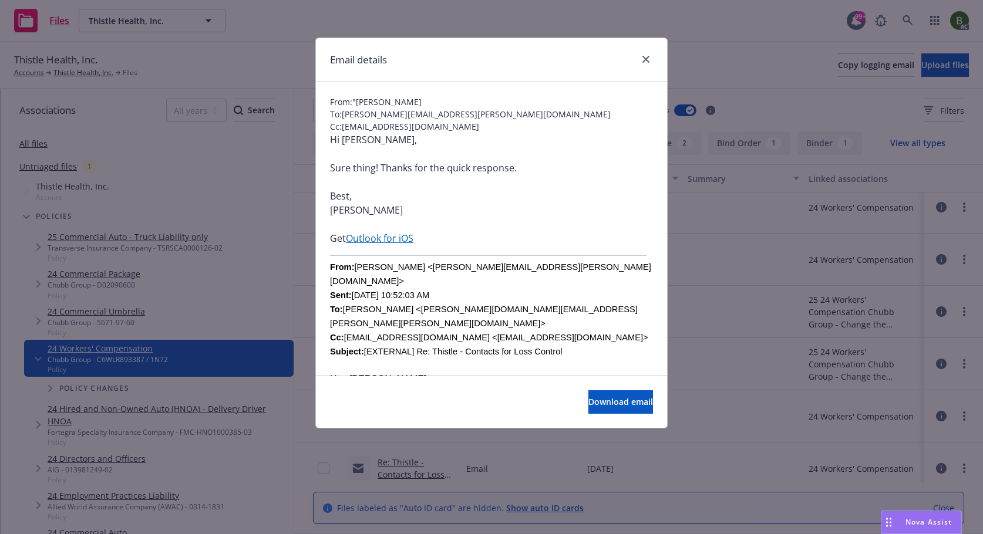
scroll to position [0, 0]
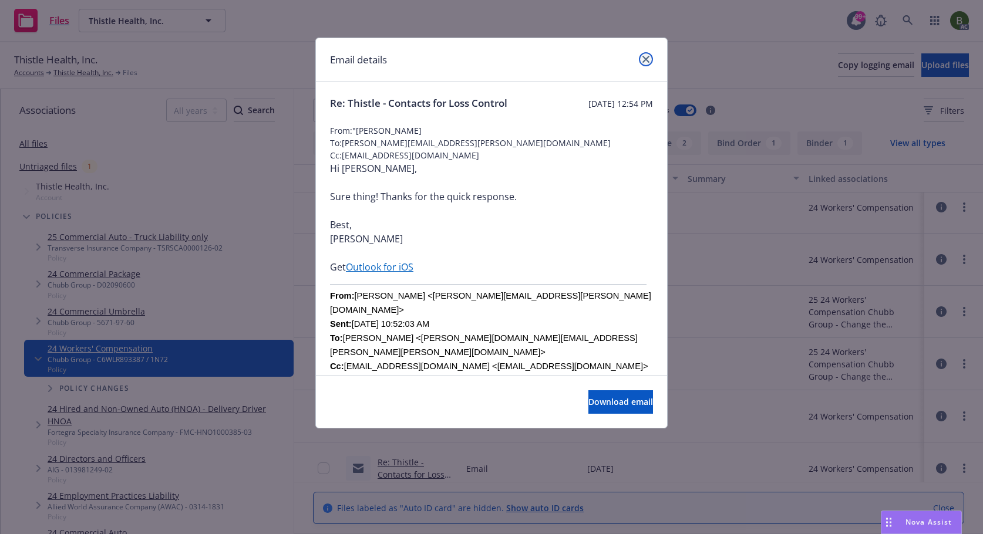
click at [647, 53] on link "close" at bounding box center [646, 59] width 14 height 14
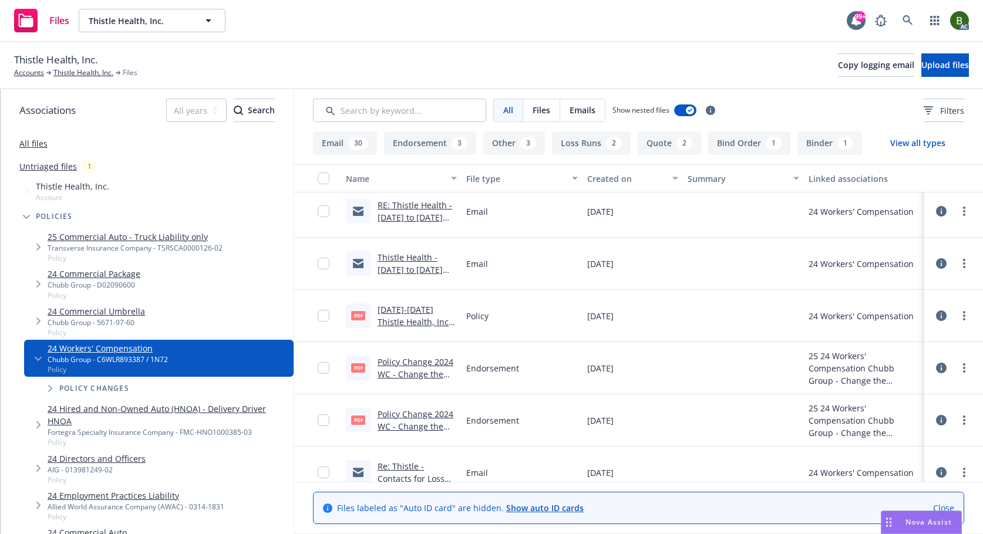
scroll to position [470, 0]
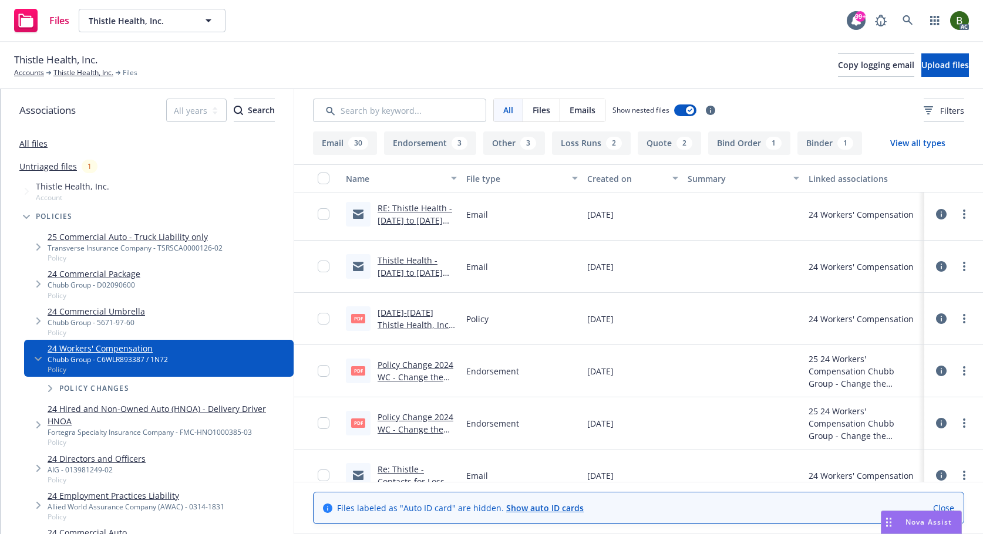
click at [413, 262] on link "Thistle Health - [DATE] to [DATE] Workers Comp Premium Audit" at bounding box center [409, 279] width 65 height 48
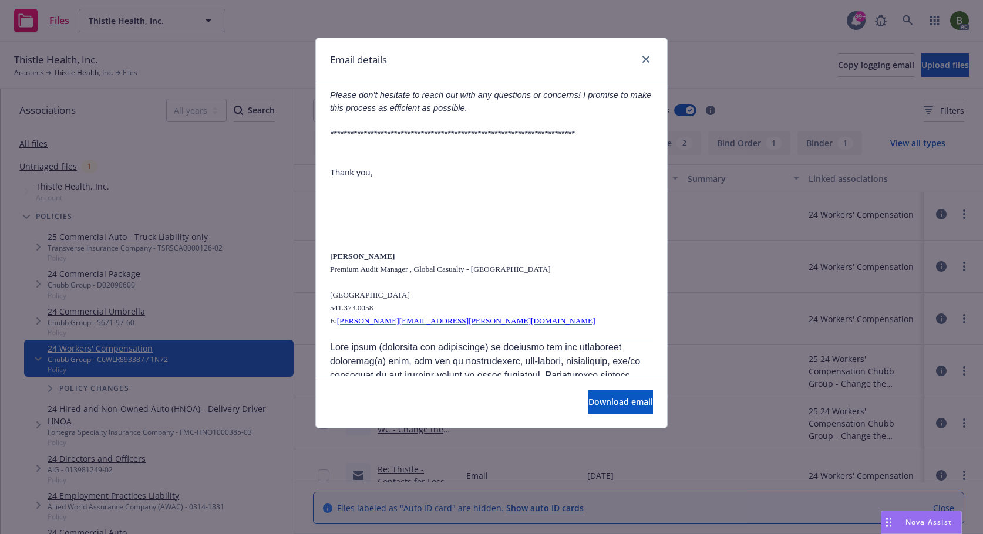
scroll to position [646, 0]
click at [654, 59] on div "Email details" at bounding box center [491, 60] width 351 height 44
click at [649, 59] on link "close" at bounding box center [646, 59] width 14 height 14
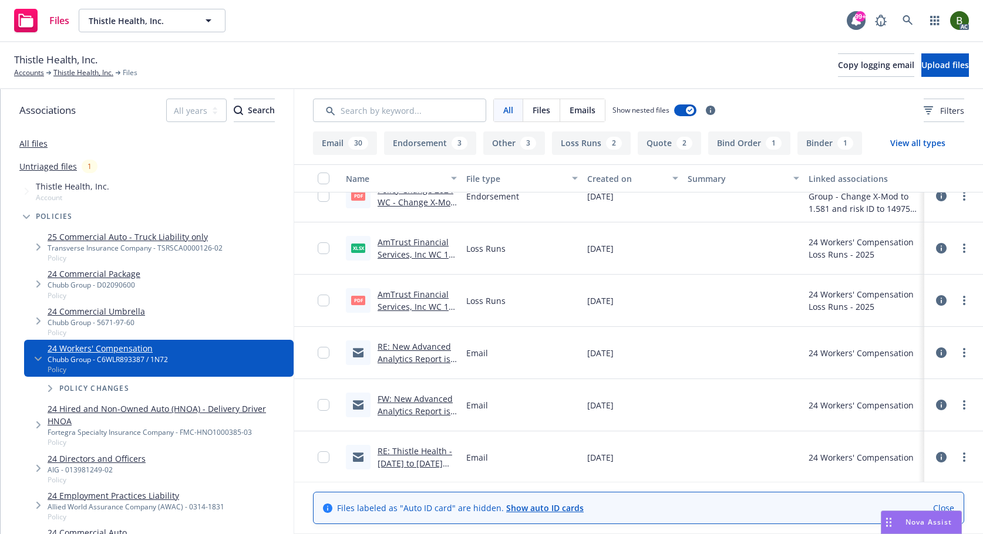
scroll to position [176, 0]
click at [423, 349] on link "RE: New Advanced Analytics Report is available for Thistle Health, Inc. in [GEO…" at bounding box center [416, 379] width 79 height 73
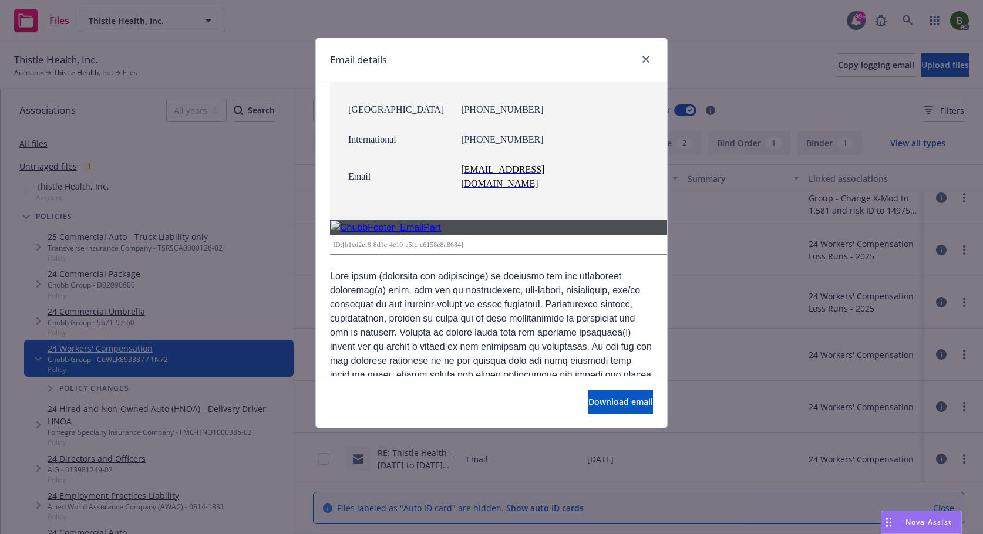
scroll to position [1445, 0]
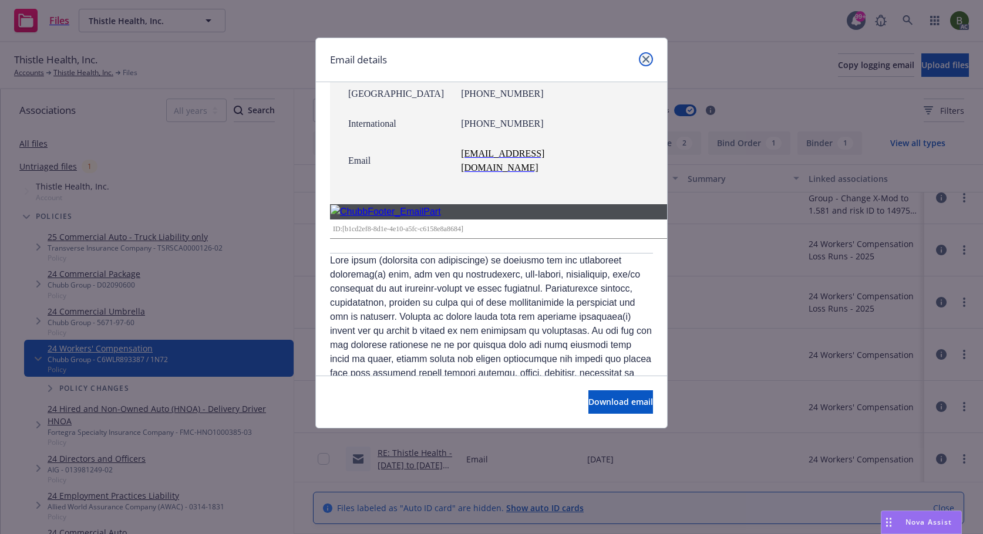
click at [643, 62] on icon "close" at bounding box center [645, 59] width 7 height 7
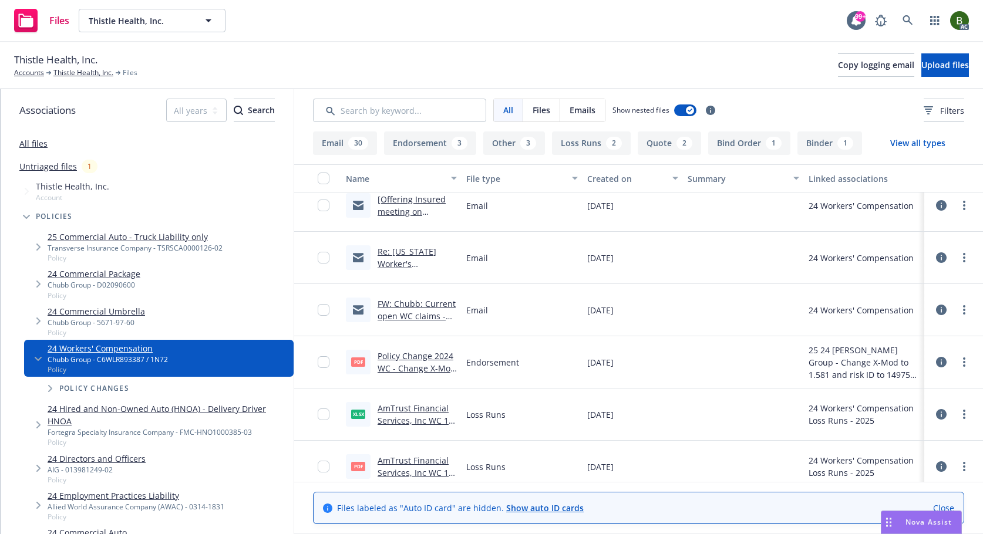
scroll to position [0, 0]
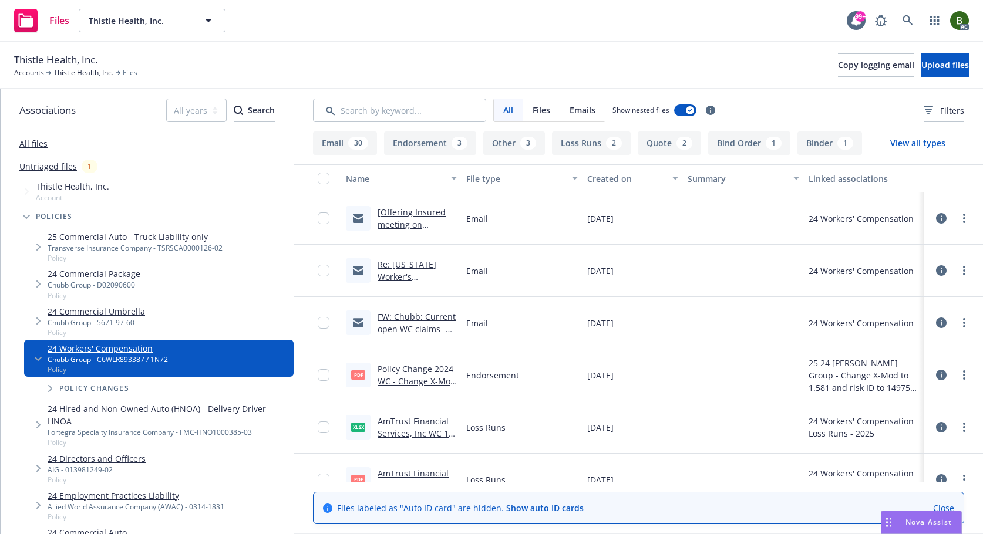
click at [420, 317] on link "FW: Chubb: Current open WC claims - Req for Ex-Mod Analysis/updated Actual vs b…" at bounding box center [416, 341] width 78 height 60
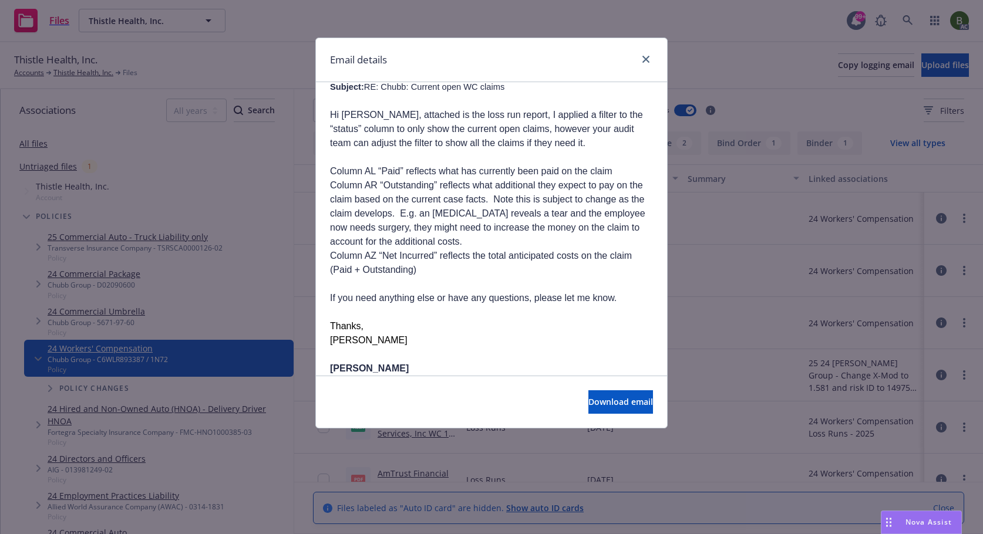
scroll to position [2114, 0]
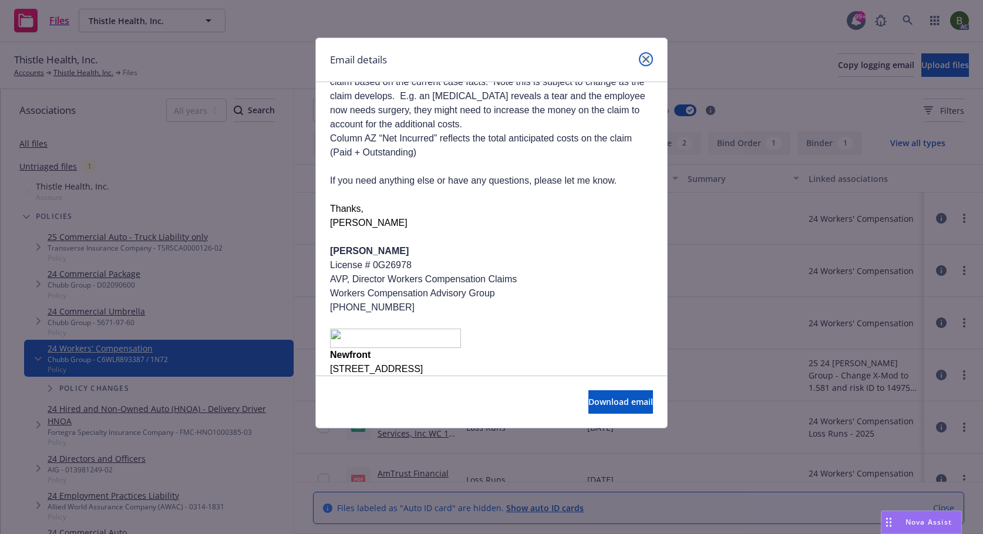
click at [646, 59] on icon "close" at bounding box center [645, 59] width 7 height 7
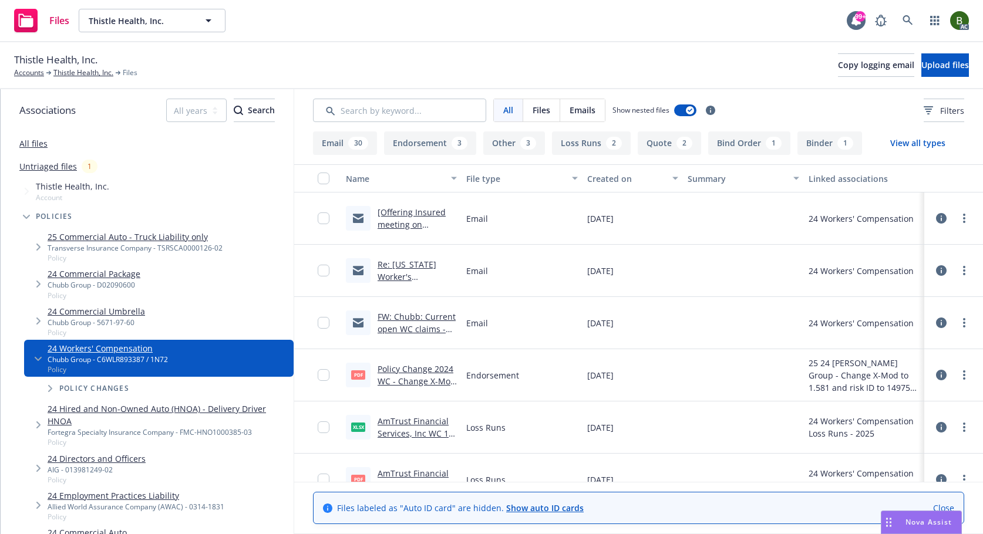
click at [413, 266] on link "Re: [US_STATE] Worker's Compensation Code - Drivers" at bounding box center [416, 283] width 79 height 48
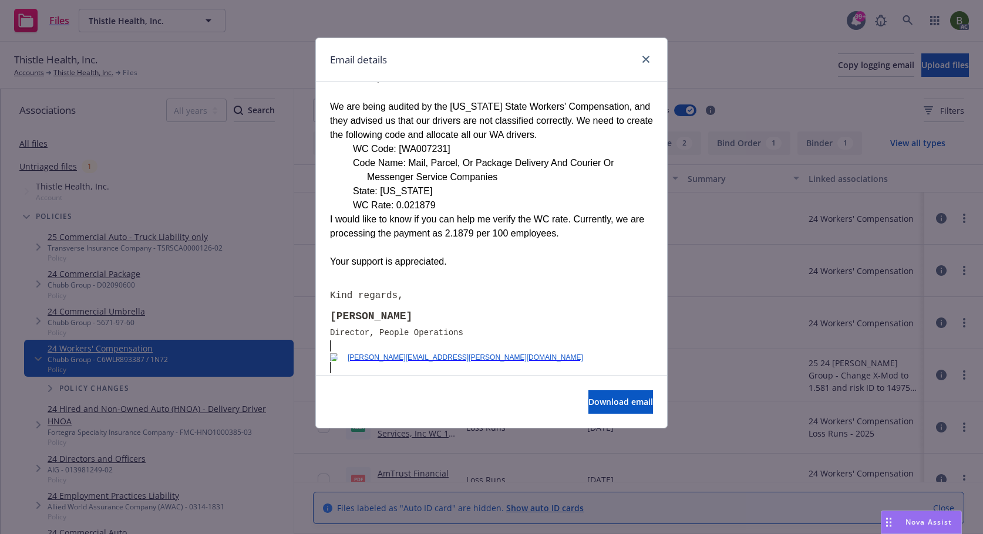
scroll to position [2444, 0]
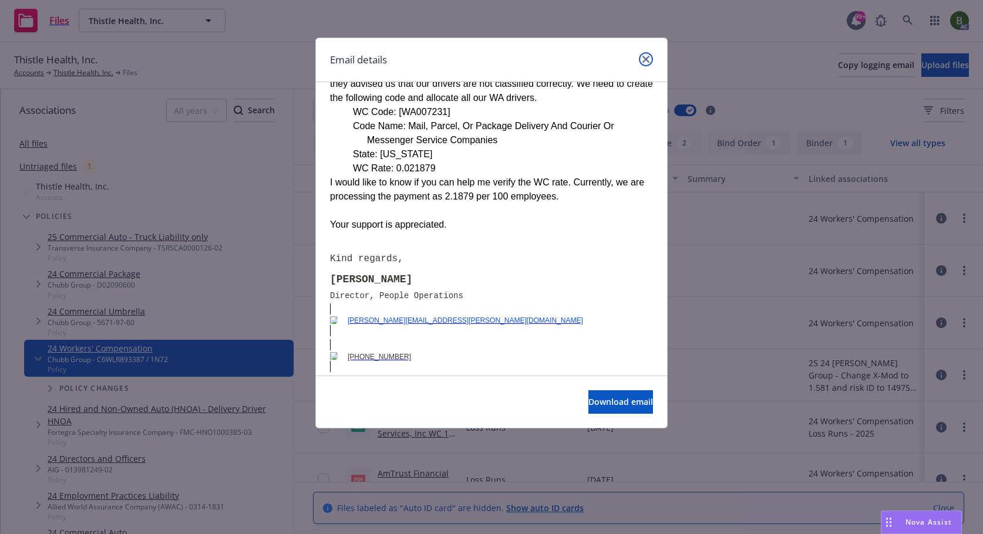
click at [645, 53] on link "close" at bounding box center [646, 59] width 14 height 14
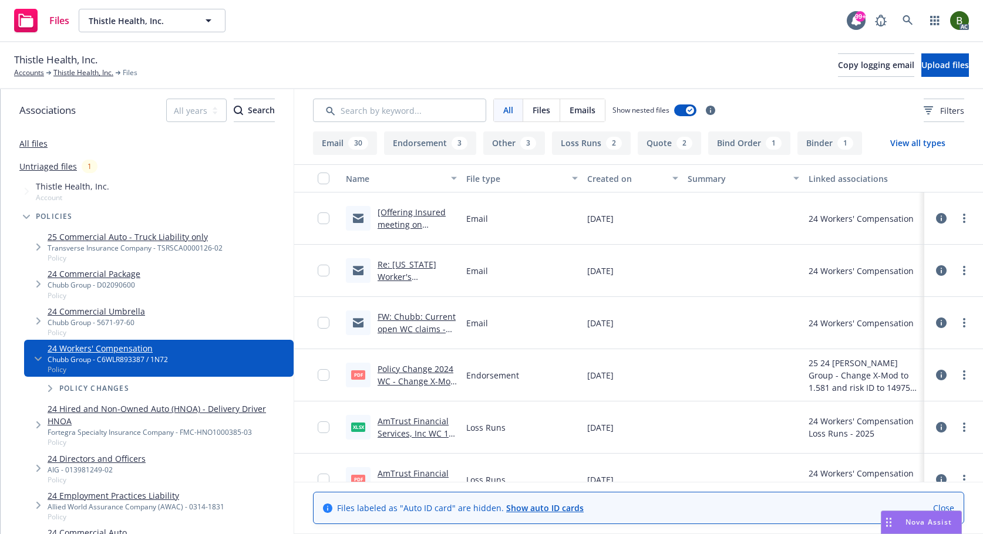
click at [400, 315] on link "FW: Chubb: Current open WC claims - Req for Ex-Mod Analysis/updated Actual vs b…" at bounding box center [416, 341] width 78 height 60
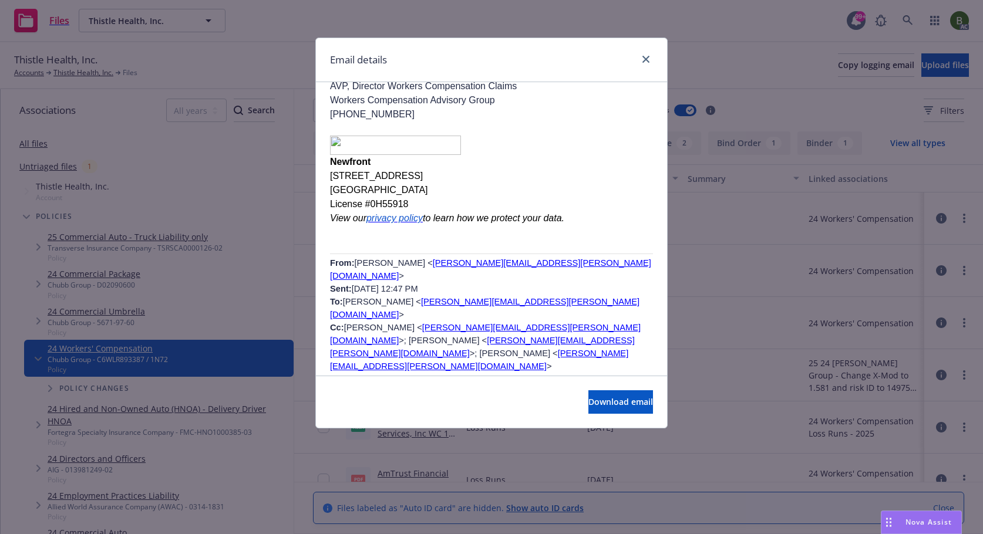
scroll to position [1350, 0]
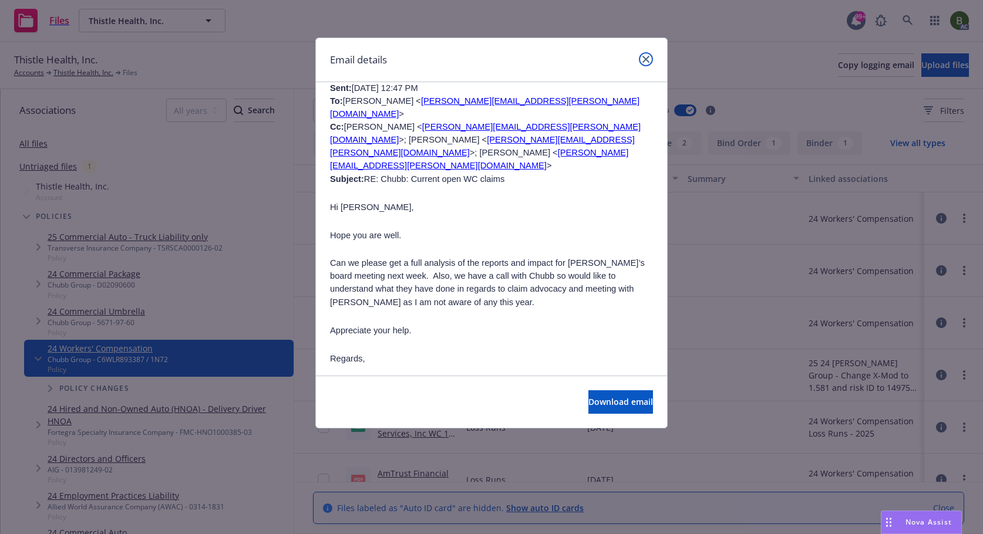
click at [647, 58] on icon "close" at bounding box center [645, 59] width 7 height 7
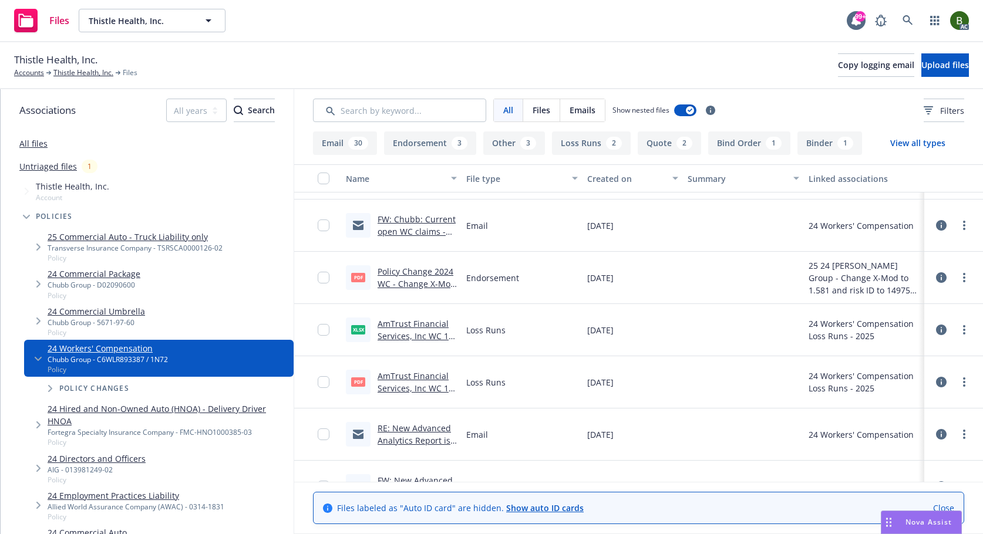
scroll to position [117, 0]
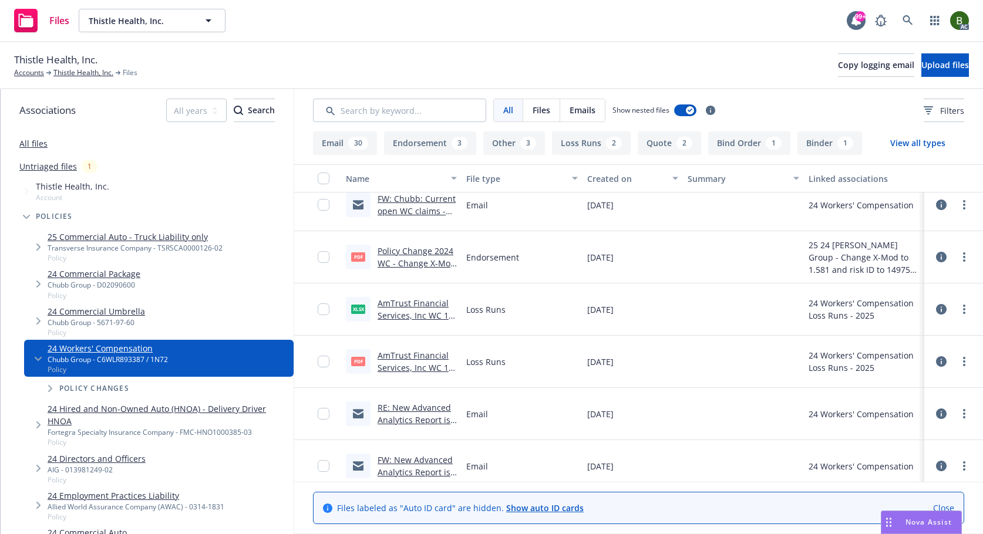
click at [416, 409] on link "RE: New Advanced Analytics Report is available for Thistle Health, Inc. in [GEO…" at bounding box center [416, 438] width 79 height 73
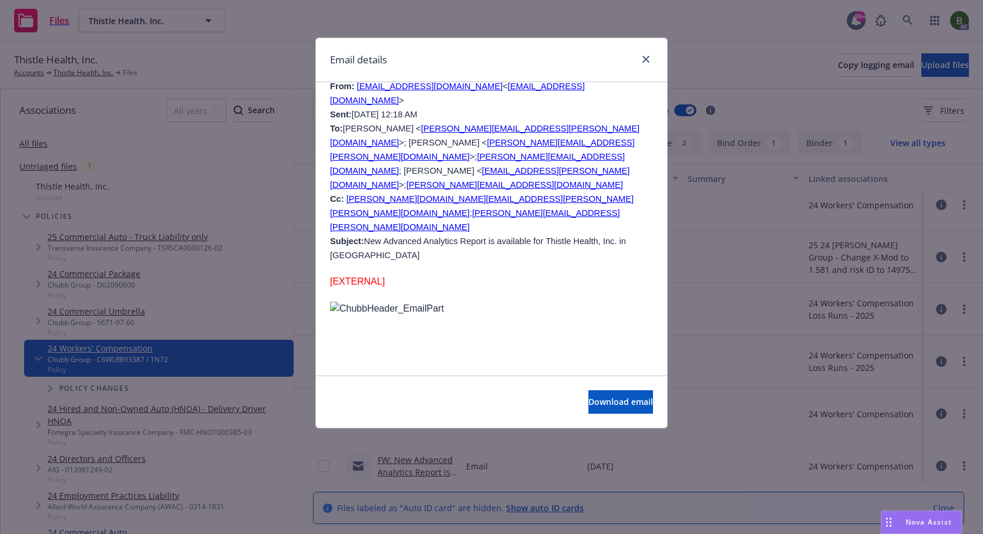
scroll to position [763, 0]
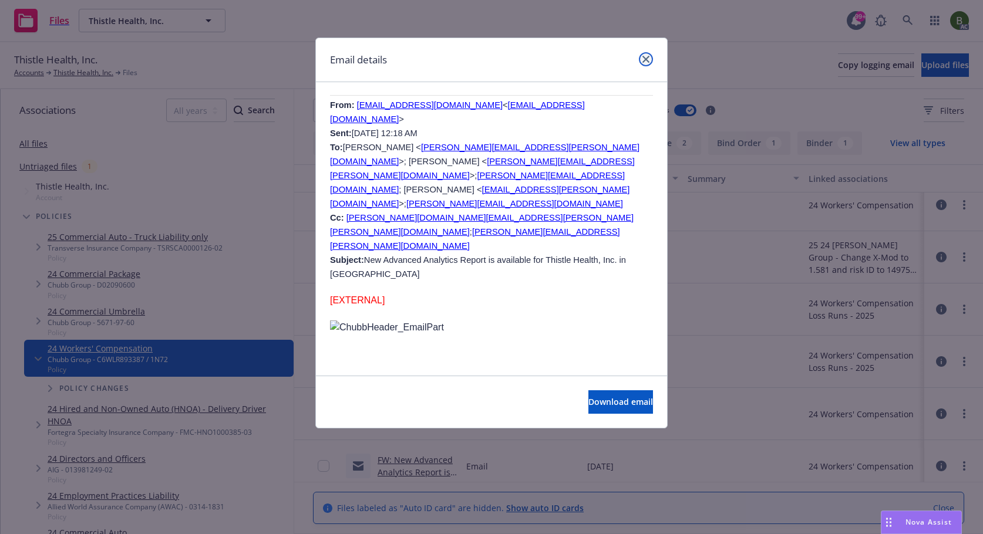
click at [650, 61] on link "close" at bounding box center [646, 59] width 14 height 14
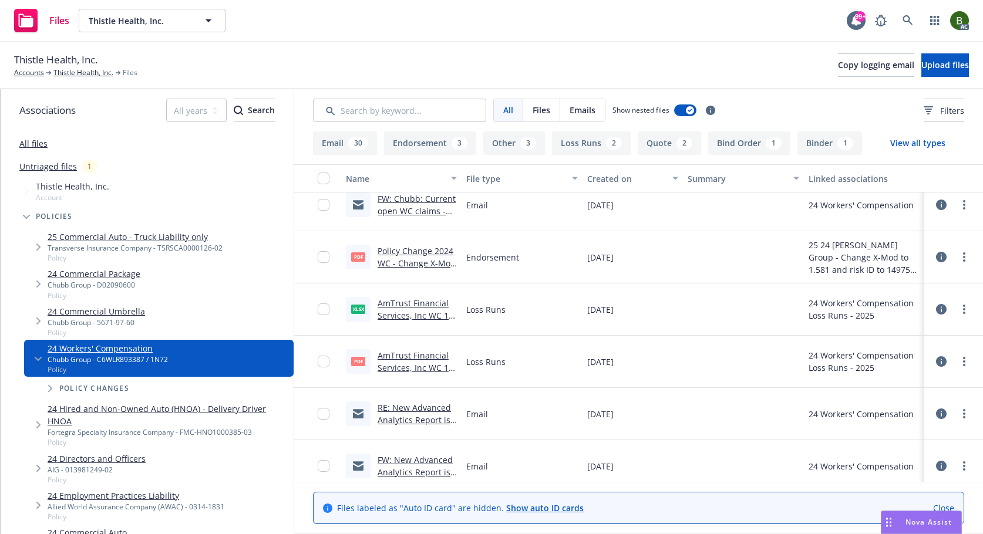
click at [407, 458] on link "FW: New Advanced Analytics Report is available for Thistle Health, Inc. in [GEO…" at bounding box center [416, 490] width 79 height 73
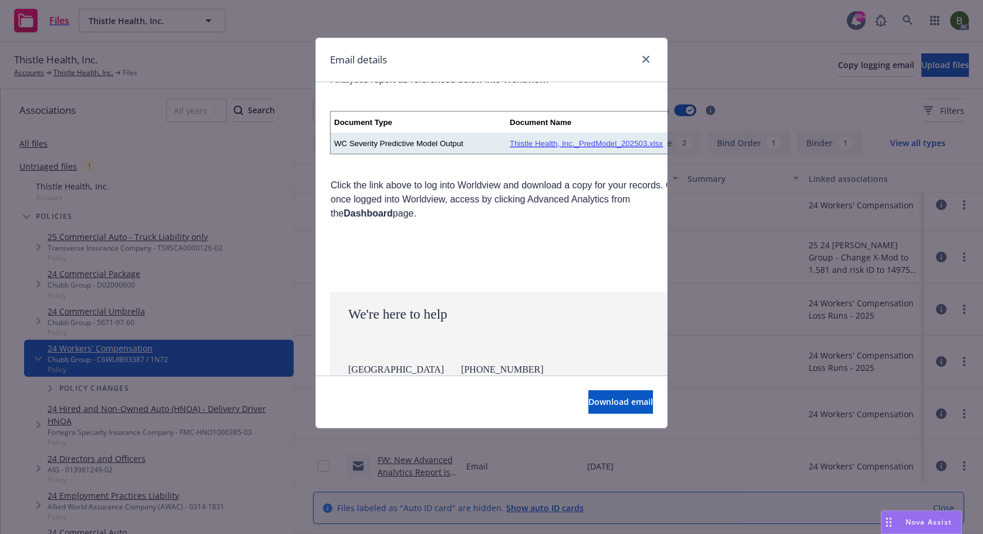
scroll to position [666, 0]
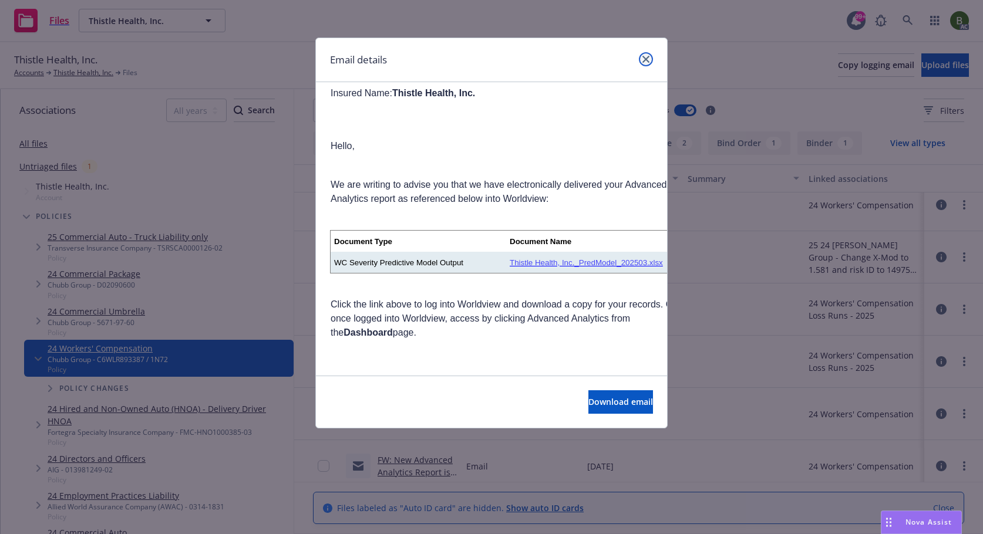
click at [649, 55] on link "close" at bounding box center [646, 59] width 14 height 14
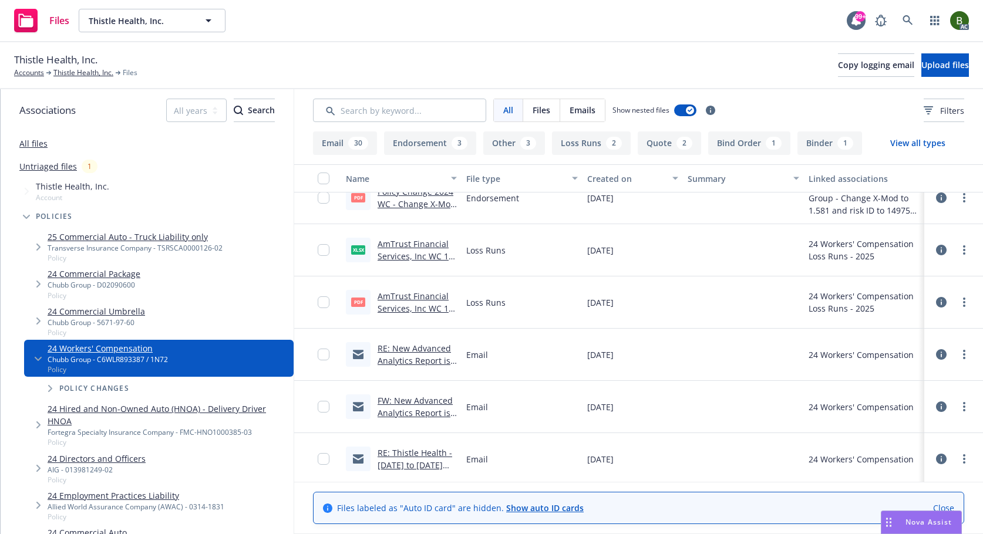
scroll to position [235, 0]
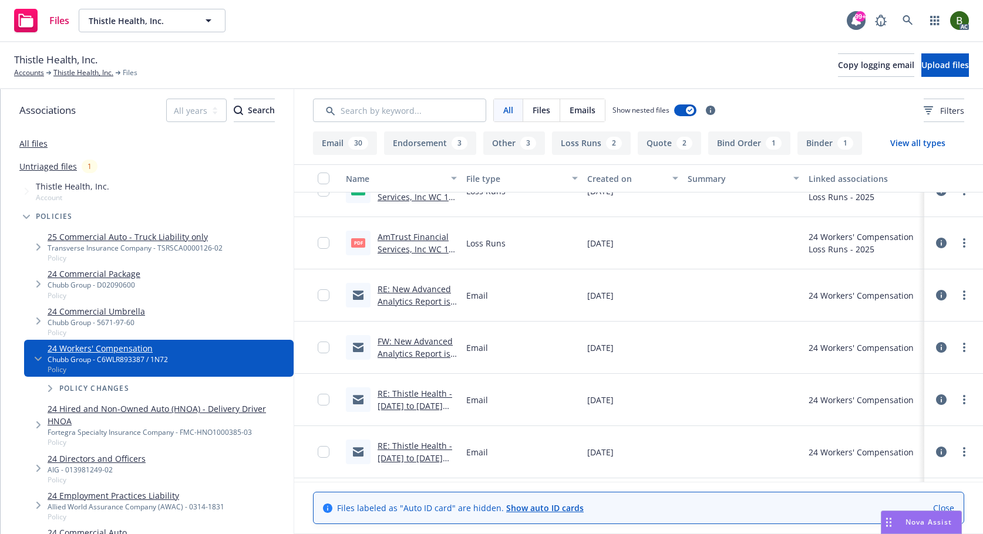
click at [424, 396] on link "RE: Thistle Health - [DATE] to [DATE] Workers Comp Premium Audit" at bounding box center [414, 412] width 75 height 48
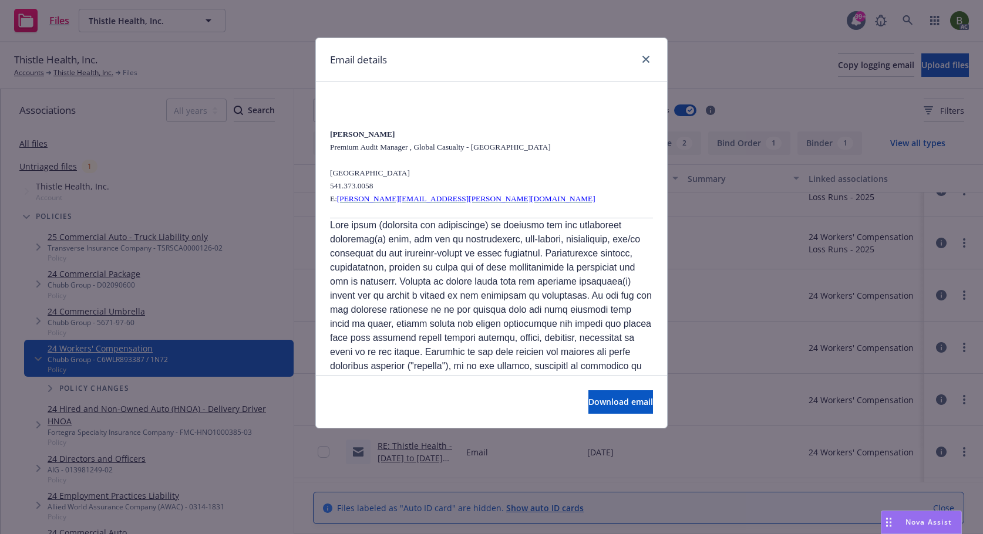
scroll to position [1357, 0]
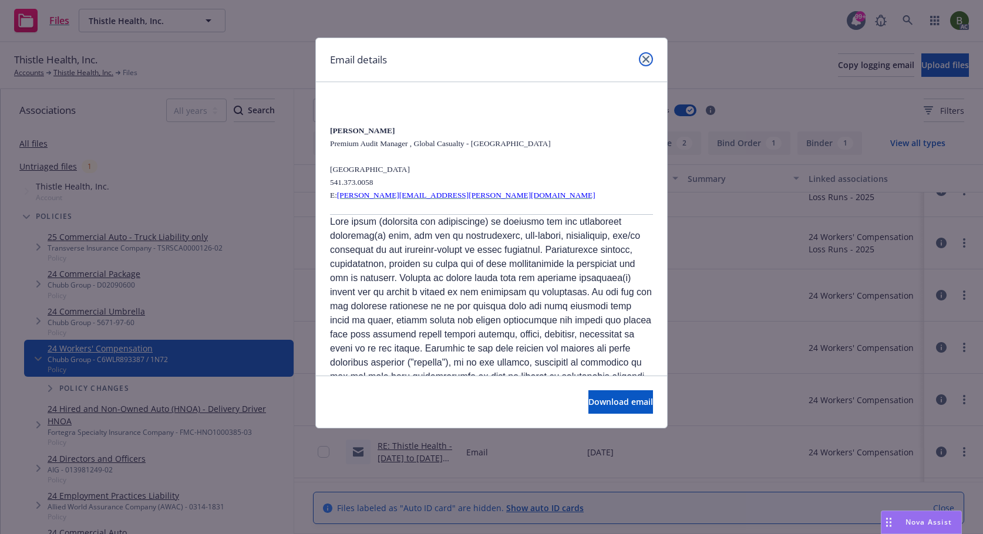
click at [649, 56] on link "close" at bounding box center [646, 59] width 14 height 14
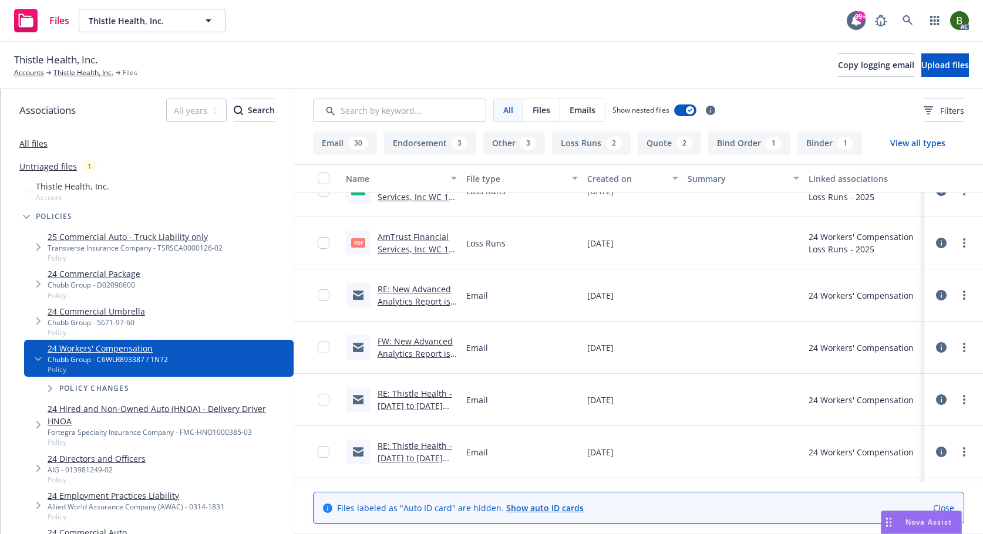
click at [408, 449] on link "RE: Thistle Health - [DATE] to [DATE] Workers Comp Premium Audit" at bounding box center [414, 464] width 75 height 48
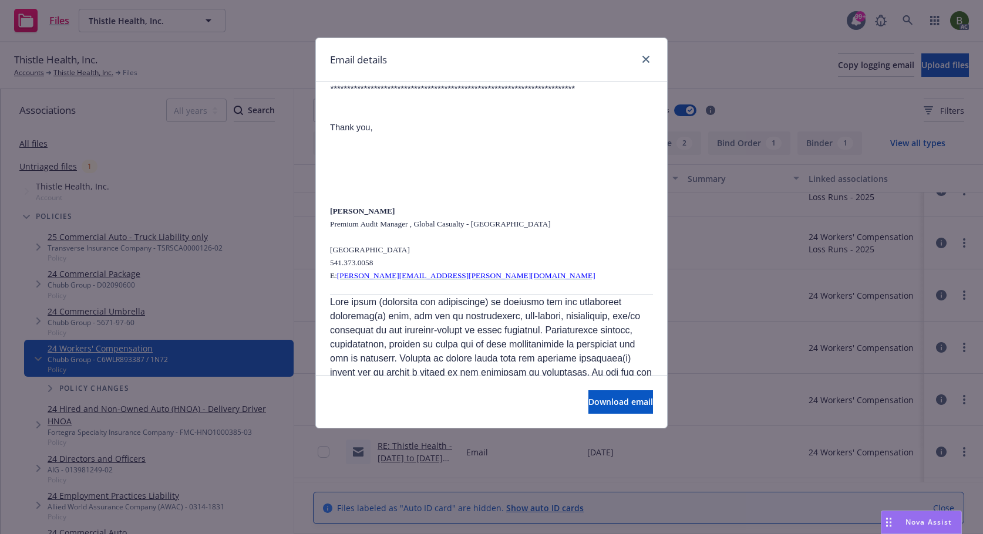
scroll to position [946, 0]
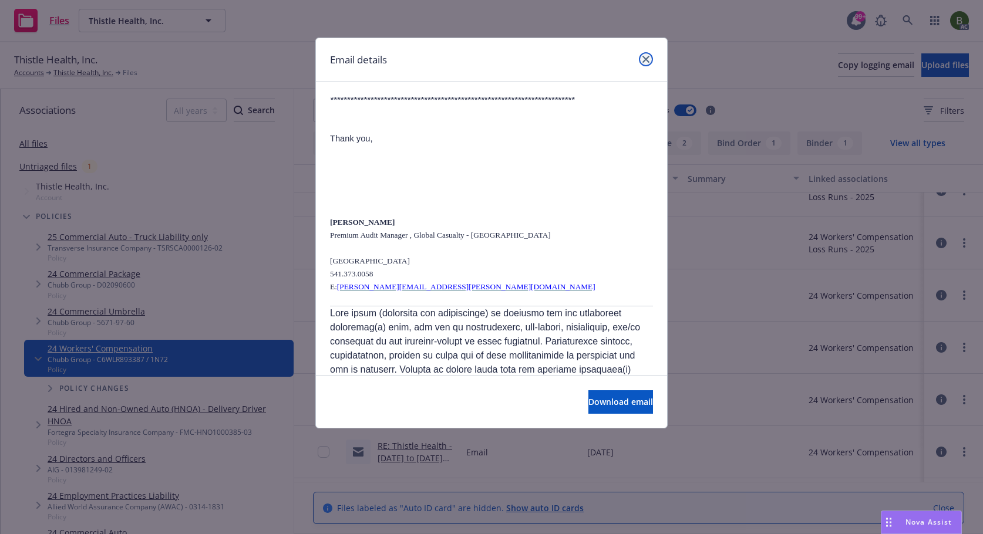
click at [648, 59] on icon "close" at bounding box center [645, 59] width 7 height 7
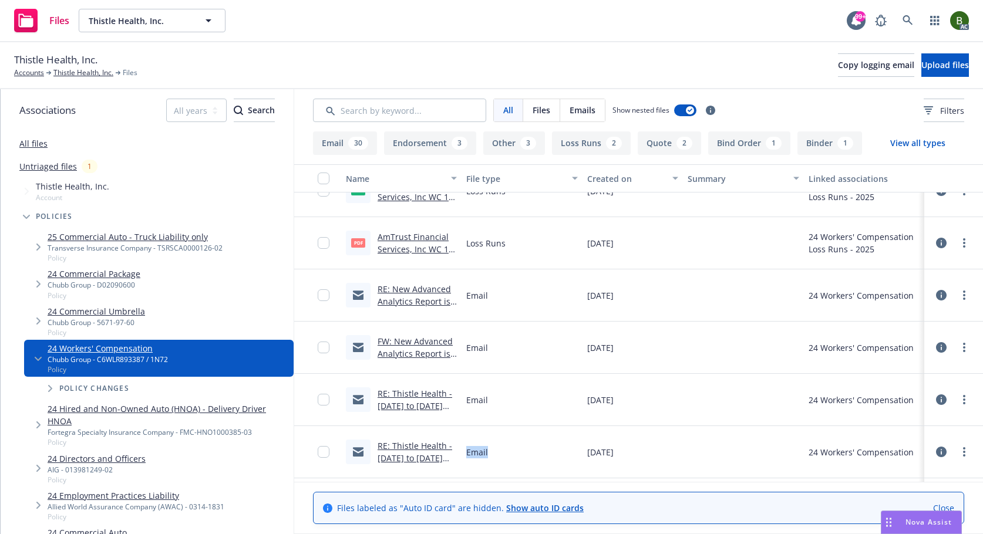
drag, startPoint x: 466, startPoint y: 453, endPoint x: 498, endPoint y: 453, distance: 32.3
click at [498, 453] on div "Email" at bounding box center [521, 452] width 120 height 52
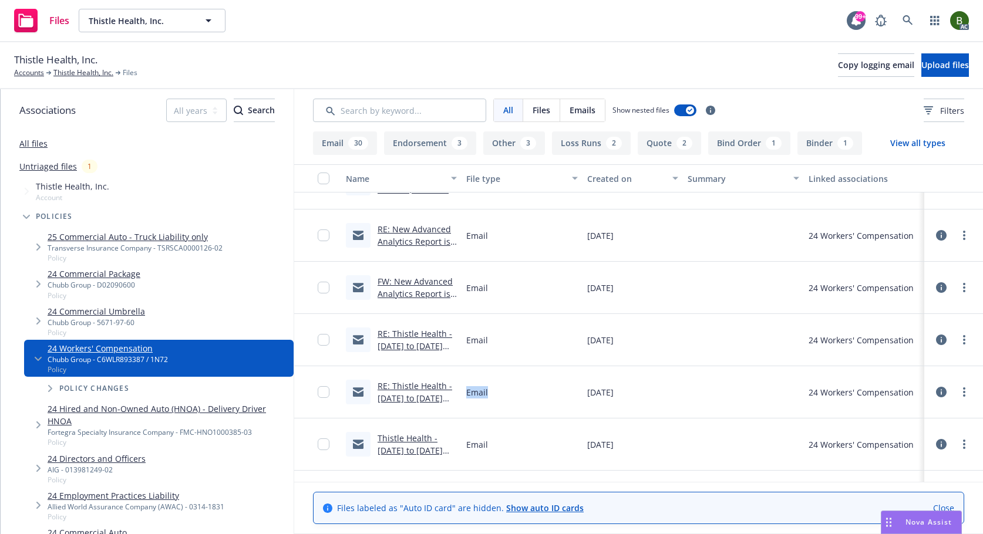
scroll to position [352, 0]
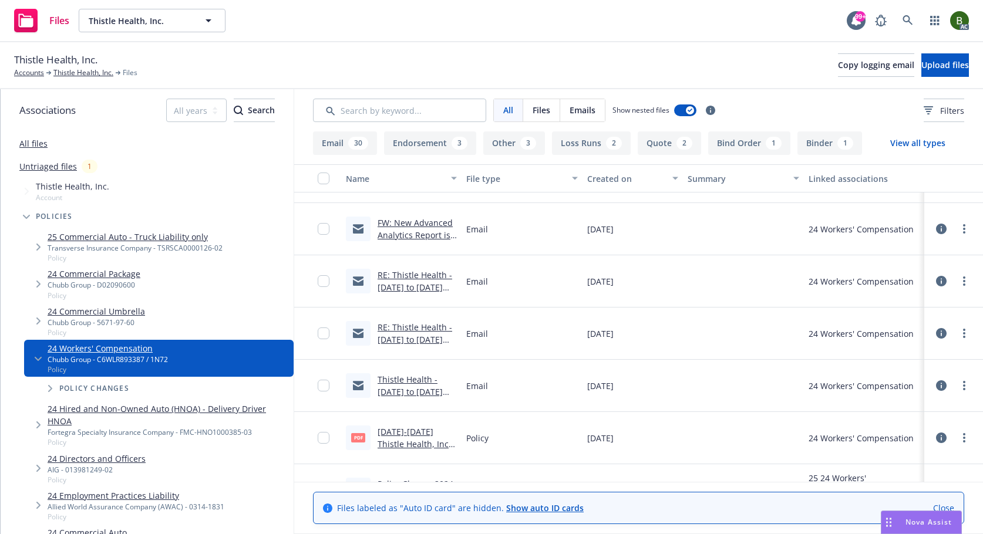
click at [422, 384] on link "Thistle Health - [DATE] to [DATE] Workers Comp Premium Audit" at bounding box center [409, 398] width 65 height 48
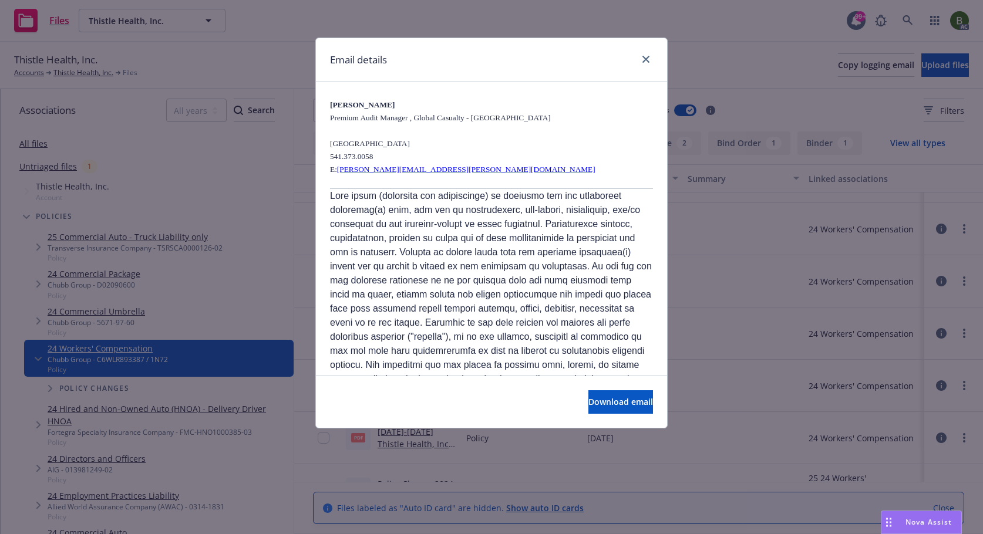
scroll to position [444, 0]
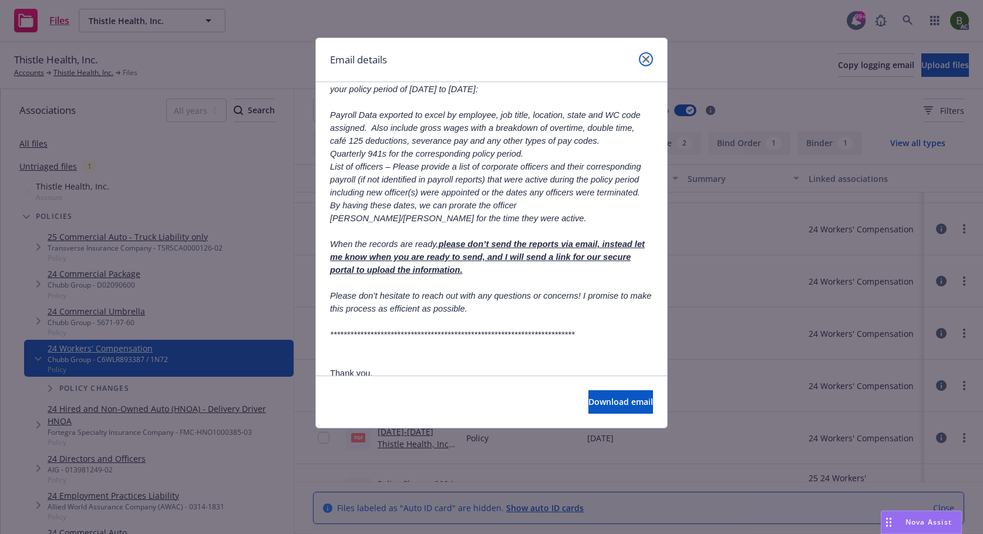
click at [646, 56] on icon "close" at bounding box center [645, 59] width 7 height 7
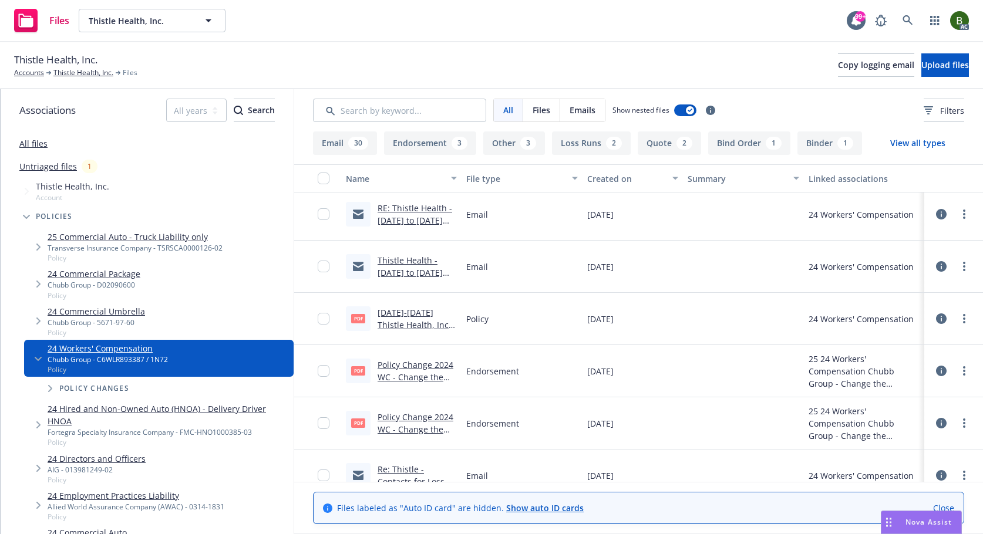
scroll to position [528, 0]
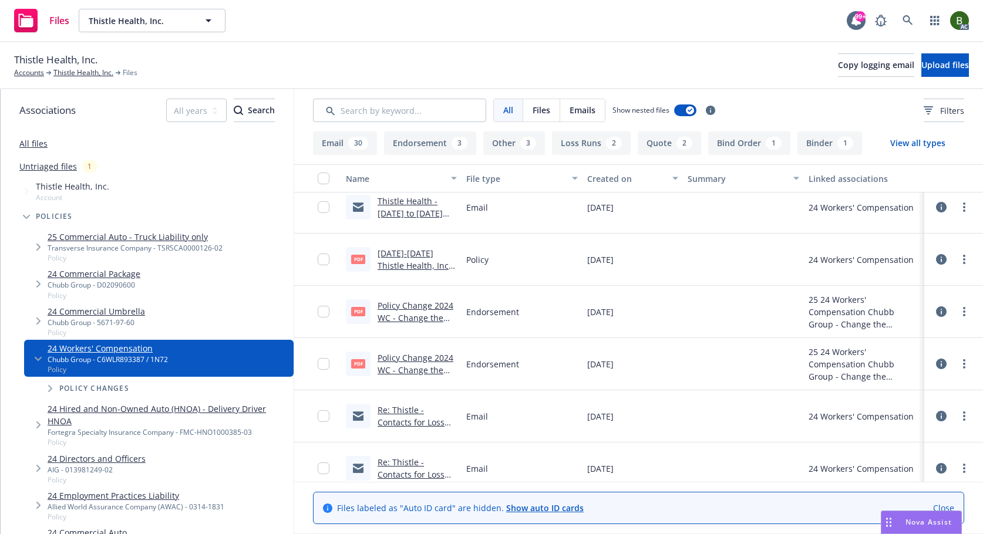
click at [410, 424] on link "Re: Thistle - Contacts for Loss Control" at bounding box center [410, 422] width 67 height 36
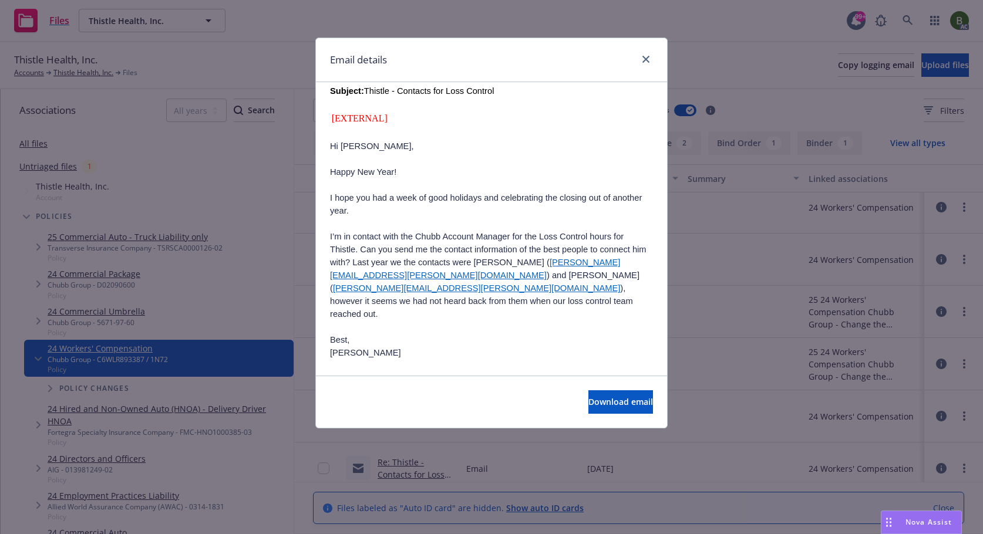
scroll to position [704, 0]
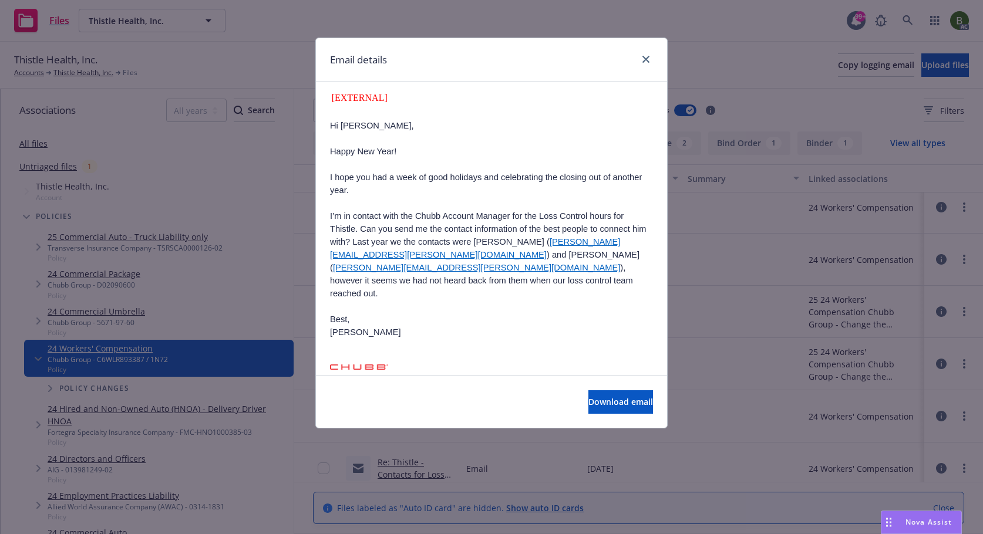
drag, startPoint x: 328, startPoint y: 289, endPoint x: 494, endPoint y: 305, distance: 166.4
click at [494, 305] on div "Re: Thistle - Contacts for Loss Control [DATE] 12:54 PM From: "[PERSON_NAME] To…" at bounding box center [491, 61] width 351 height 1366
copy p "[PERSON_NAME] Underwriter , Global Casualty- Domestic"
drag, startPoint x: 435, startPoint y: 358, endPoint x: 336, endPoint y: 356, distance: 98.6
click at [336, 379] on p "[PERSON_NAME] Underwriter , Global Casualty- Domestic [STREET_ADDRESS] M [PHONE…" at bounding box center [491, 435] width 323 height 112
